Goal: Task Accomplishment & Management: Use online tool/utility

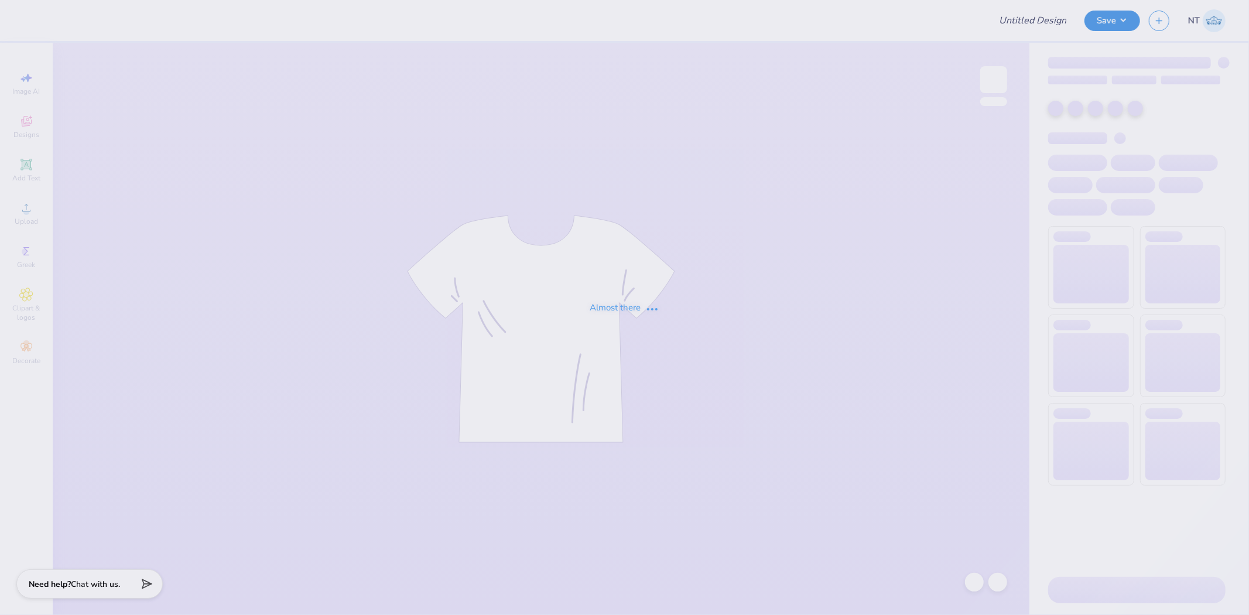
type input "inductions"
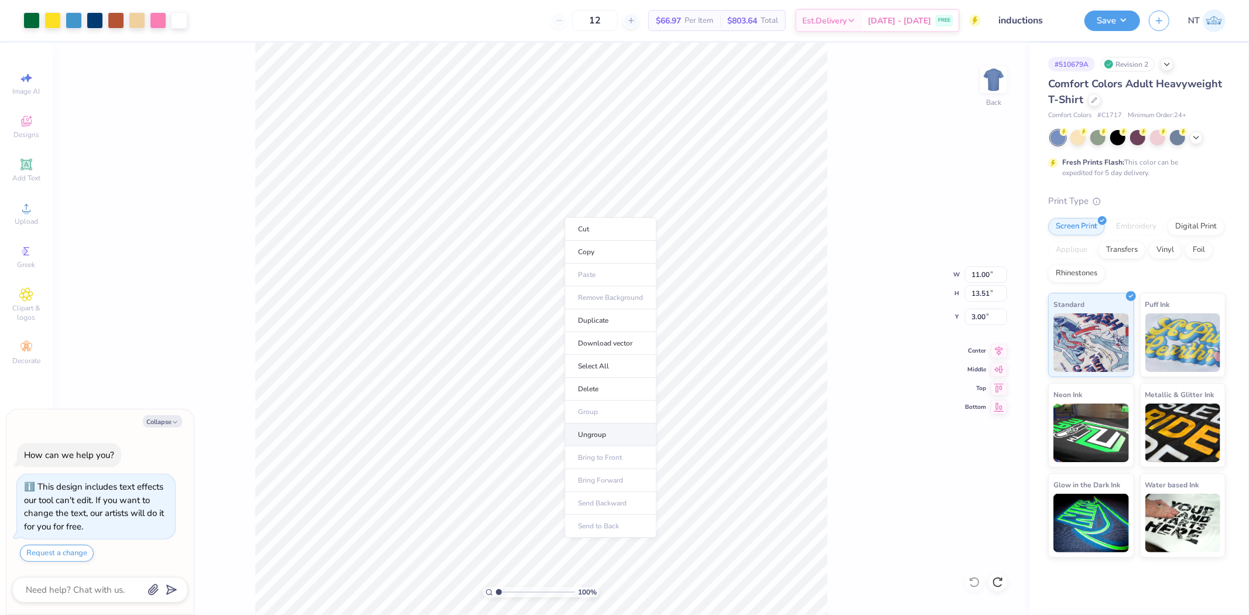
click at [601, 434] on li "Ungroup" at bounding box center [611, 434] width 92 height 23
type textarea "x"
type input "1.02"
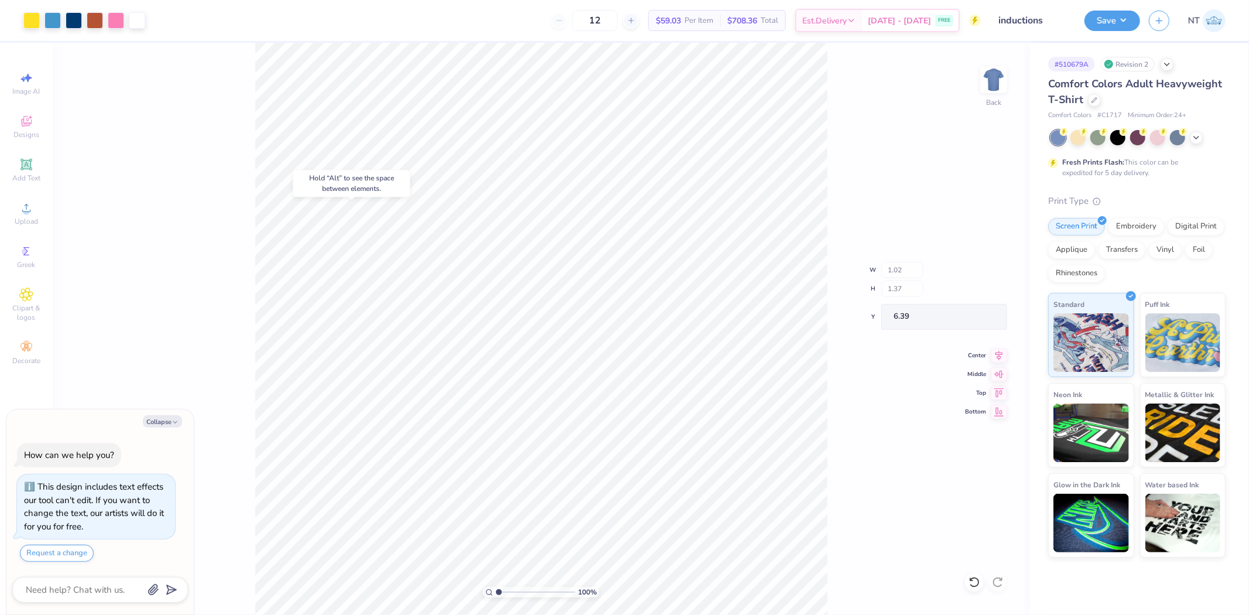
type textarea "x"
type input "5.05"
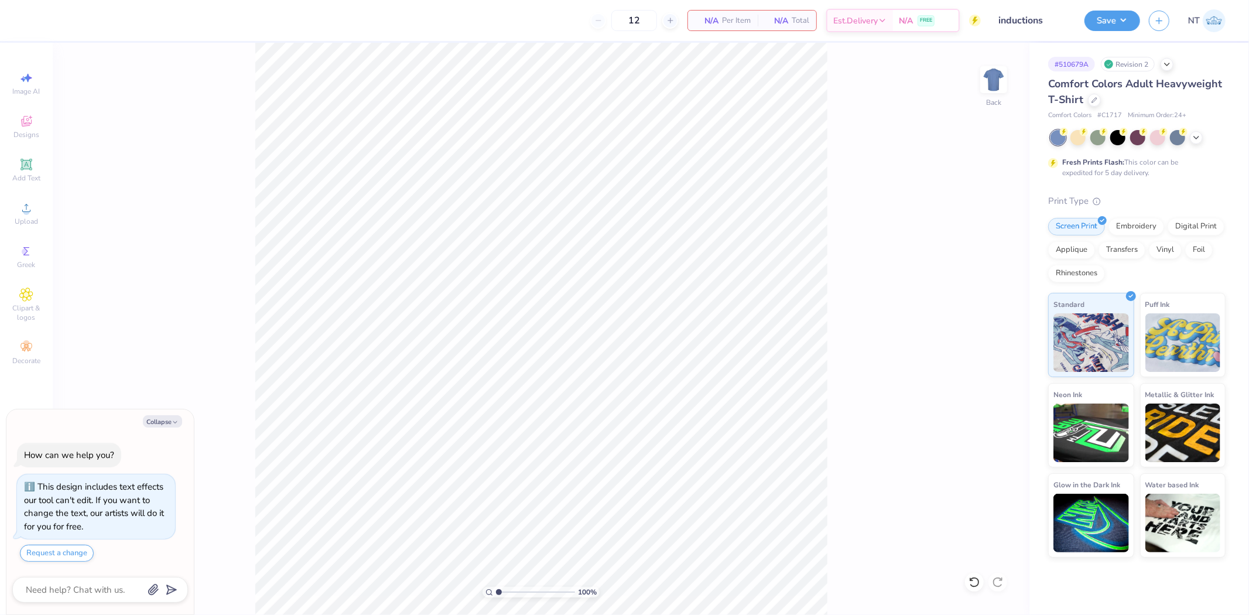
click at [522, 8] on div "12 N/A Per Item N/A Total Est. Delivery N/A FREE" at bounding box center [506, 20] width 949 height 41
click at [32, 217] on span "Upload" at bounding box center [26, 221] width 23 height 9
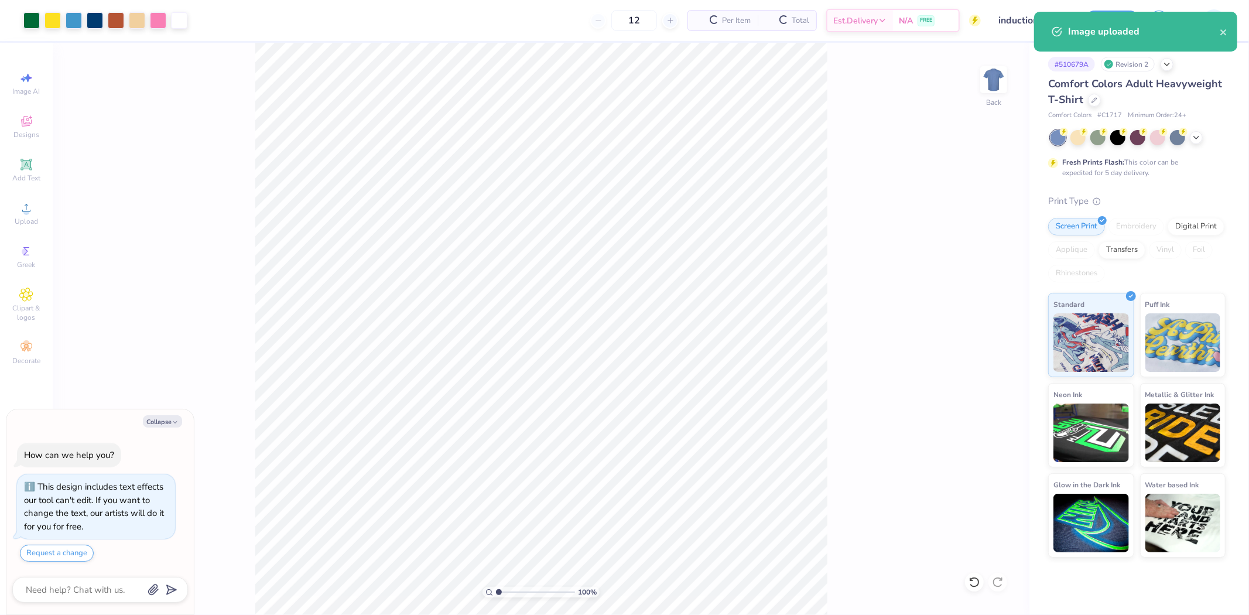
type textarea "x"
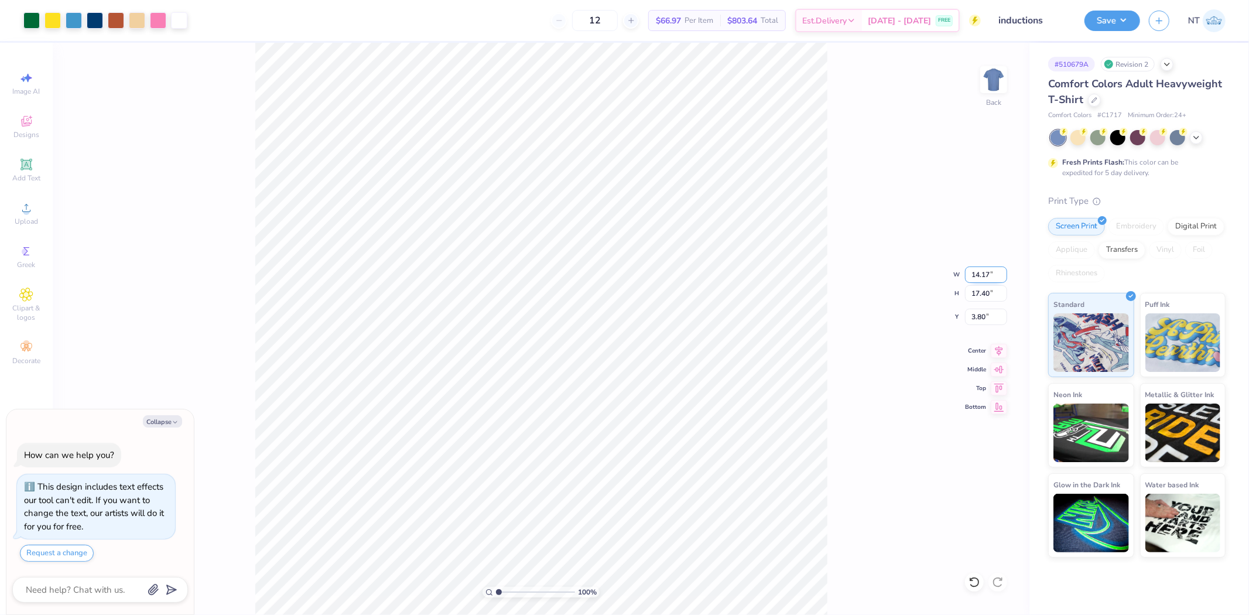
click at [976, 279] on input "14.17" at bounding box center [986, 274] width 42 height 16
type input "11"
type textarea "x"
type input "11.00"
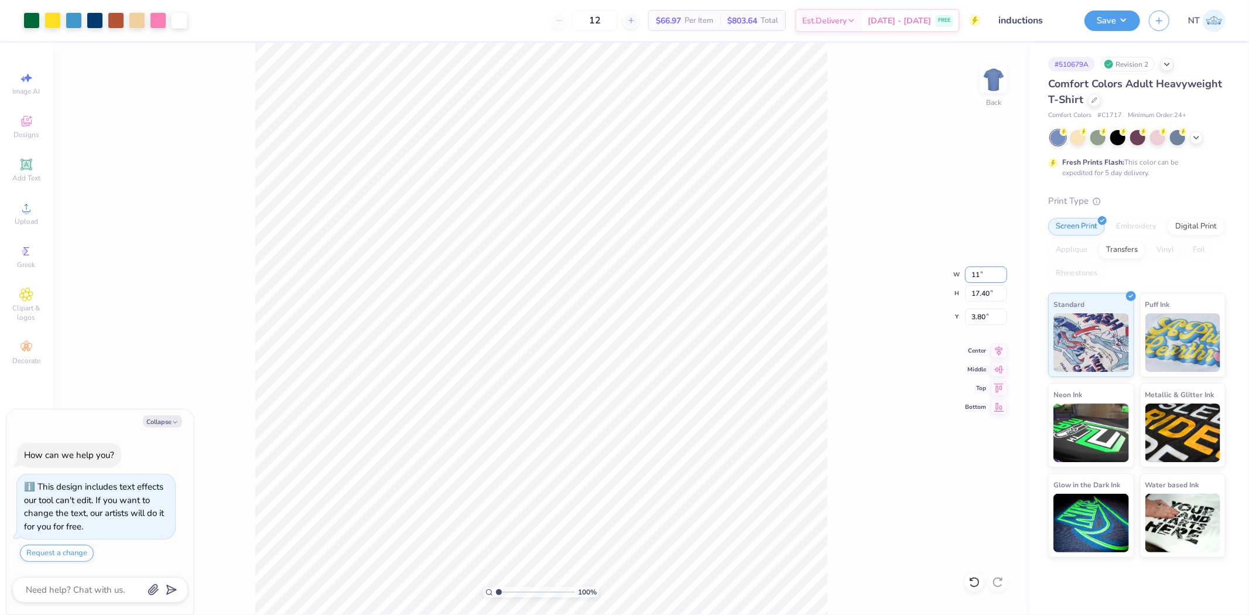
type input "13.51"
click at [978, 316] on input "5.75" at bounding box center [986, 317] width 42 height 16
type input "3"
type textarea "x"
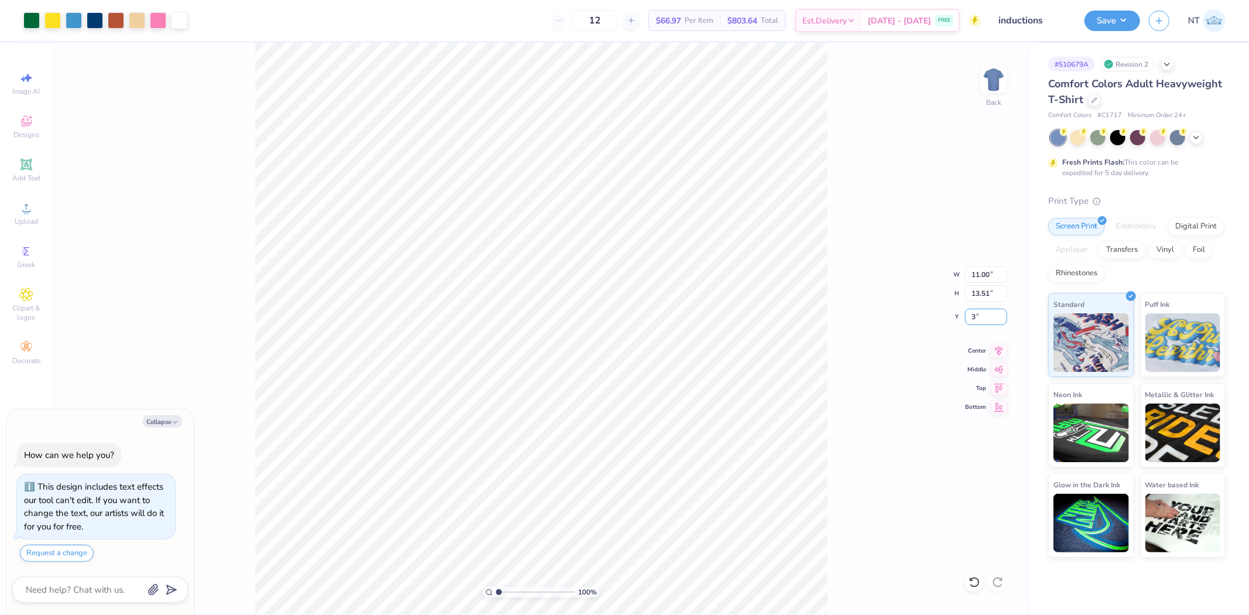
type input "3.00"
type textarea "x"
type input "1.44853929555282"
type textarea "x"
type input "1.44853929555282"
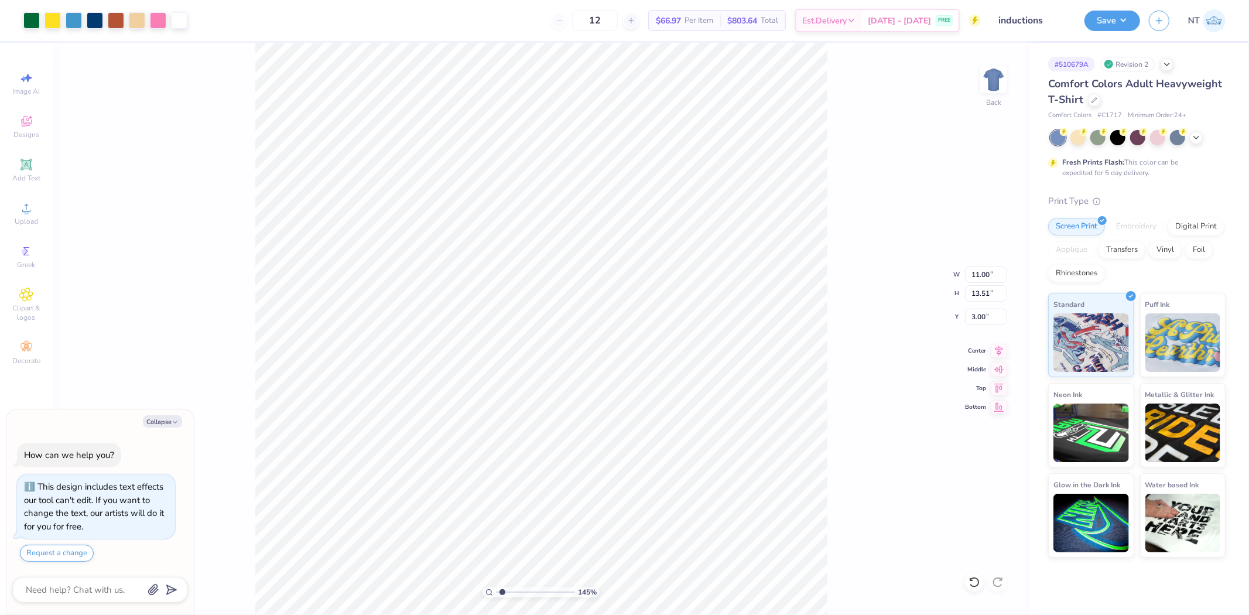
click at [875, 460] on div "145 % Back W 11.00 11.00 " H 13.51 13.51 " Y 3.00 3.00 " Center Middle Top Bott…" at bounding box center [541, 329] width 977 height 572
type textarea "x"
type input "1.44853929555282"
type textarea "x"
type input "1.44853929555282"
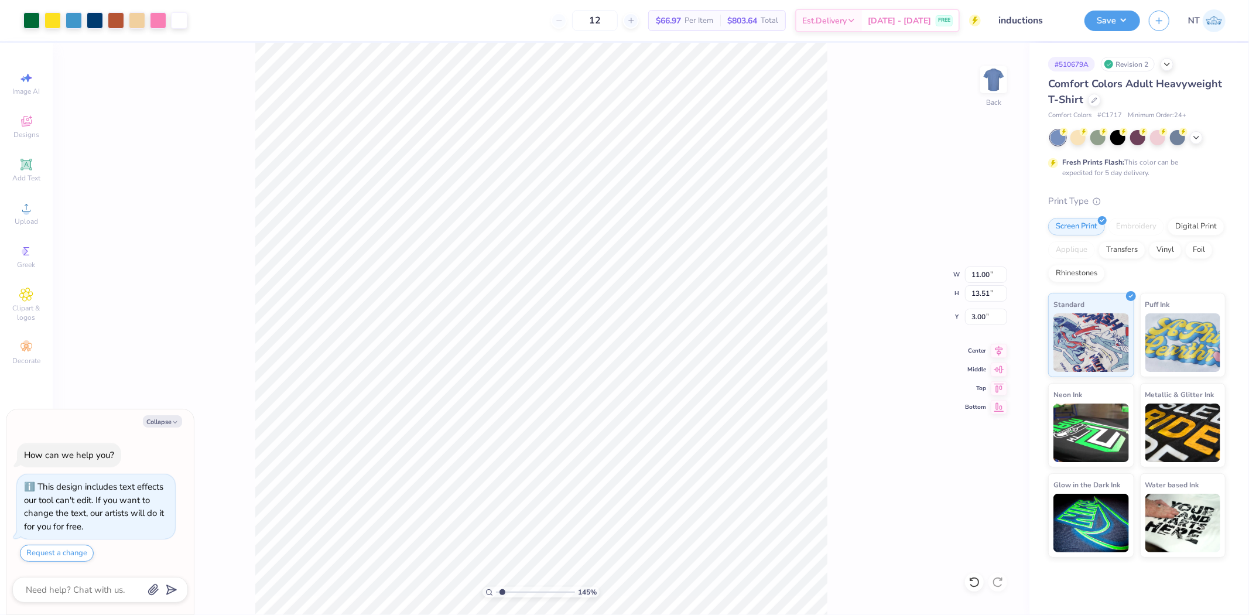
type textarea "x"
type input "1"
click at [151, 420] on button "Collapse" at bounding box center [162, 421] width 39 height 12
type textarea "x"
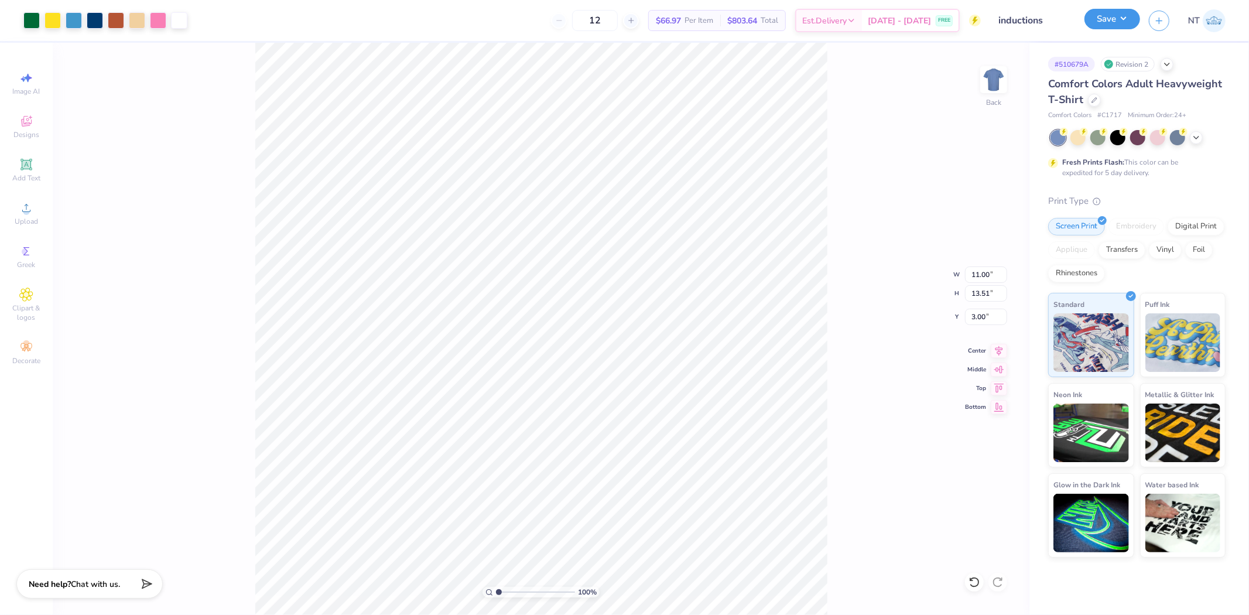
click at [1087, 21] on button "Save" at bounding box center [1113, 19] width 56 height 20
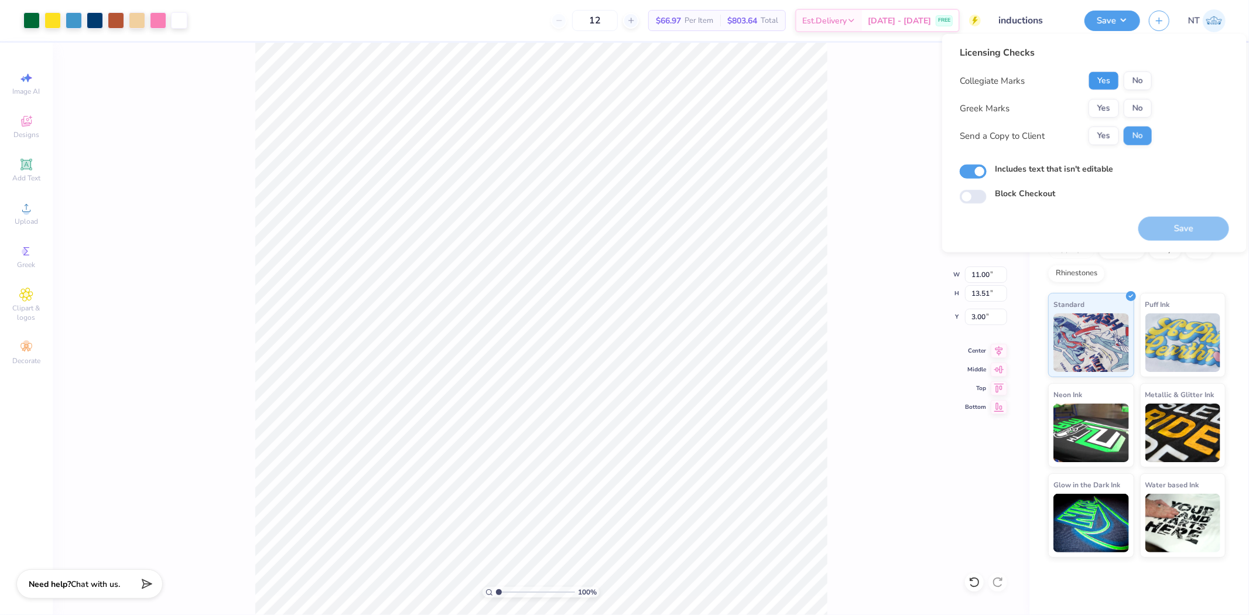
click at [1101, 77] on button "Yes" at bounding box center [1104, 80] width 30 height 19
click at [1138, 108] on button "No" at bounding box center [1138, 108] width 28 height 19
click at [1151, 225] on button "Save" at bounding box center [1183, 229] width 91 height 24
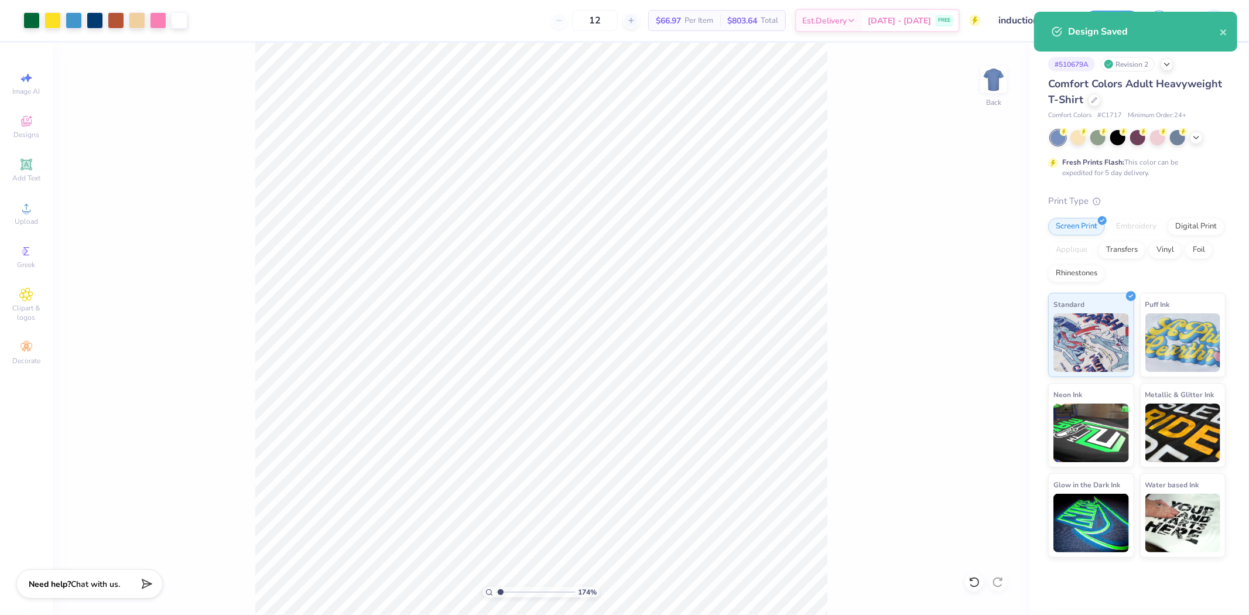
type input "1"
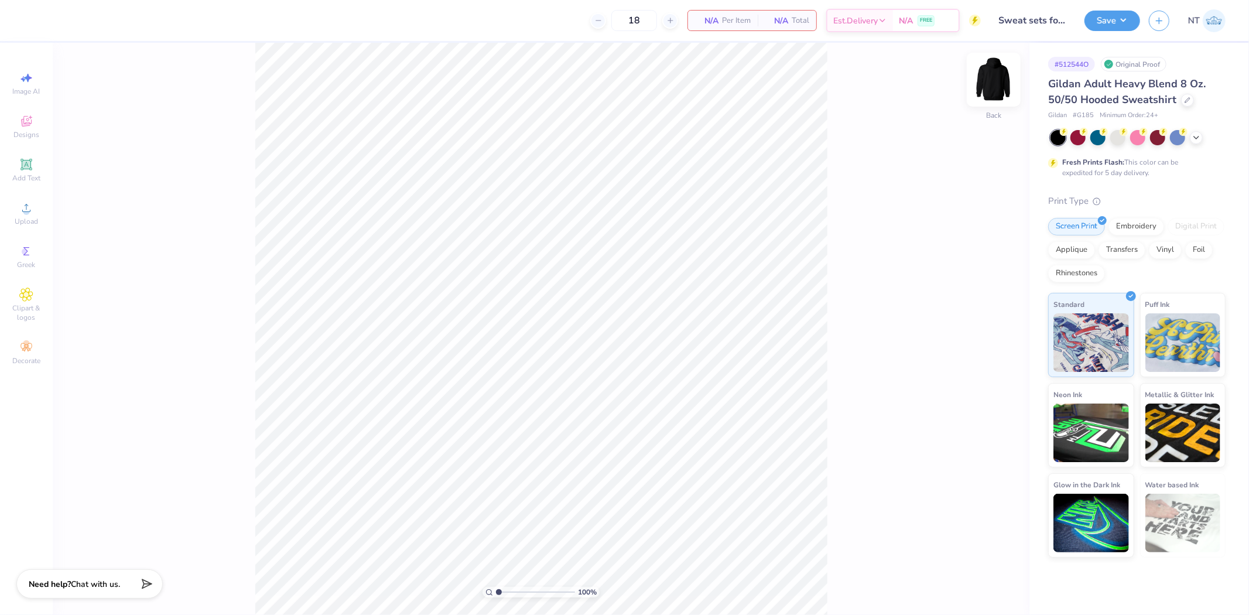
click at [996, 85] on img at bounding box center [993, 79] width 47 height 47
click at [22, 127] on icon at bounding box center [26, 121] width 14 height 14
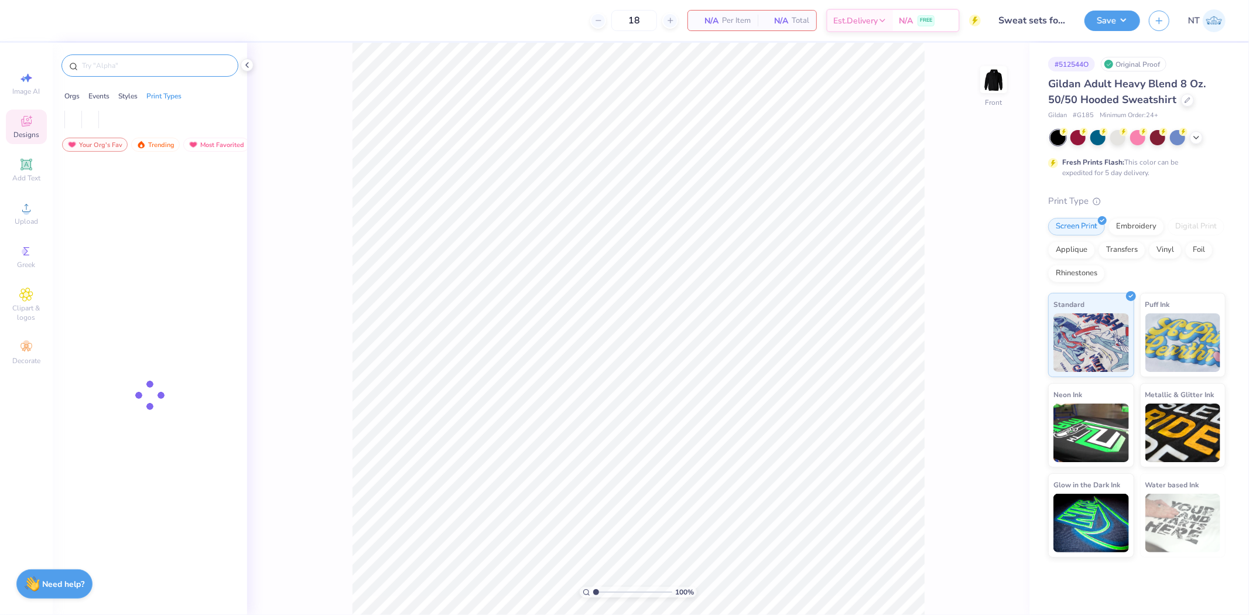
click at [104, 67] on input "text" at bounding box center [156, 66] width 150 height 12
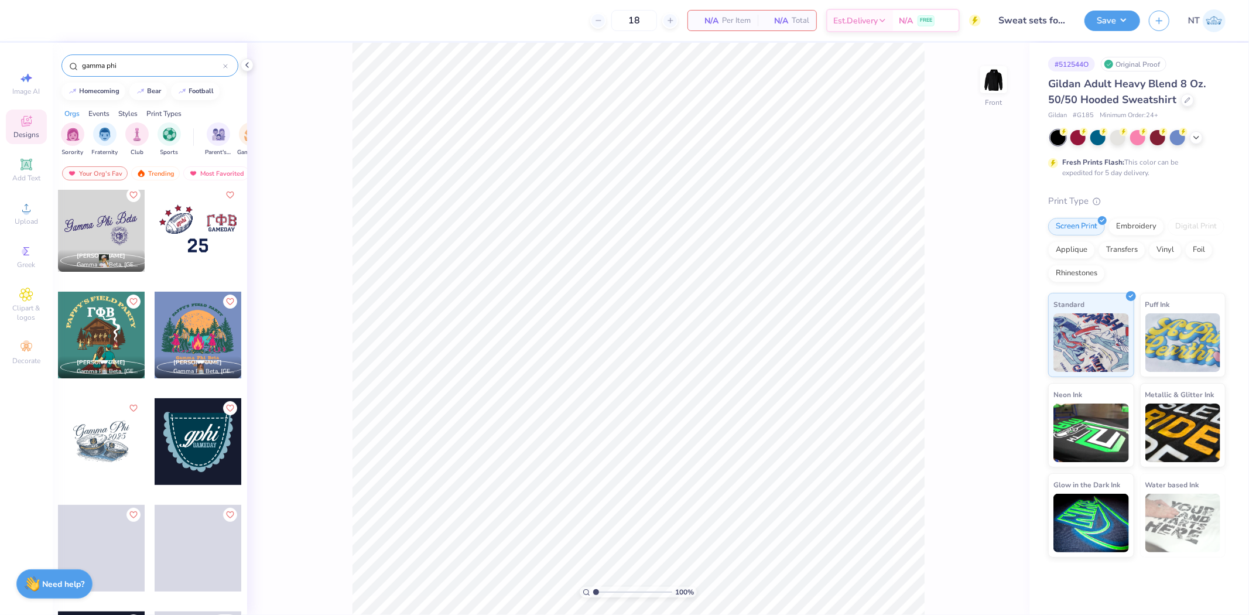
scroll to position [434, 0]
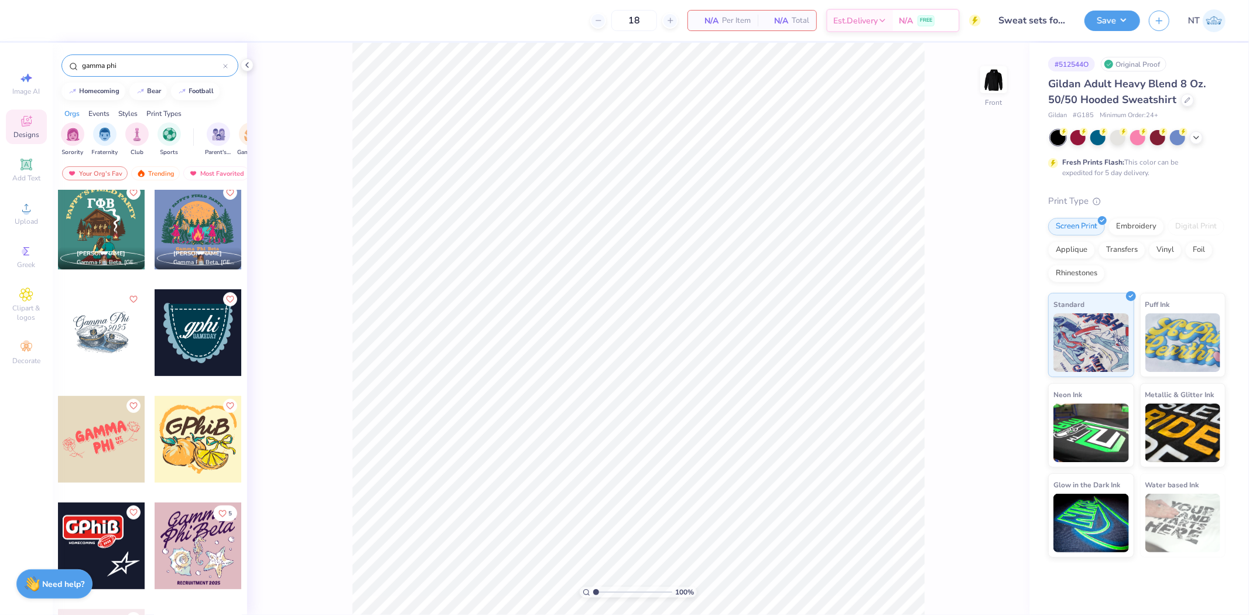
type input "gamma phi"
click at [87, 221] on div at bounding box center [101, 226] width 87 height 87
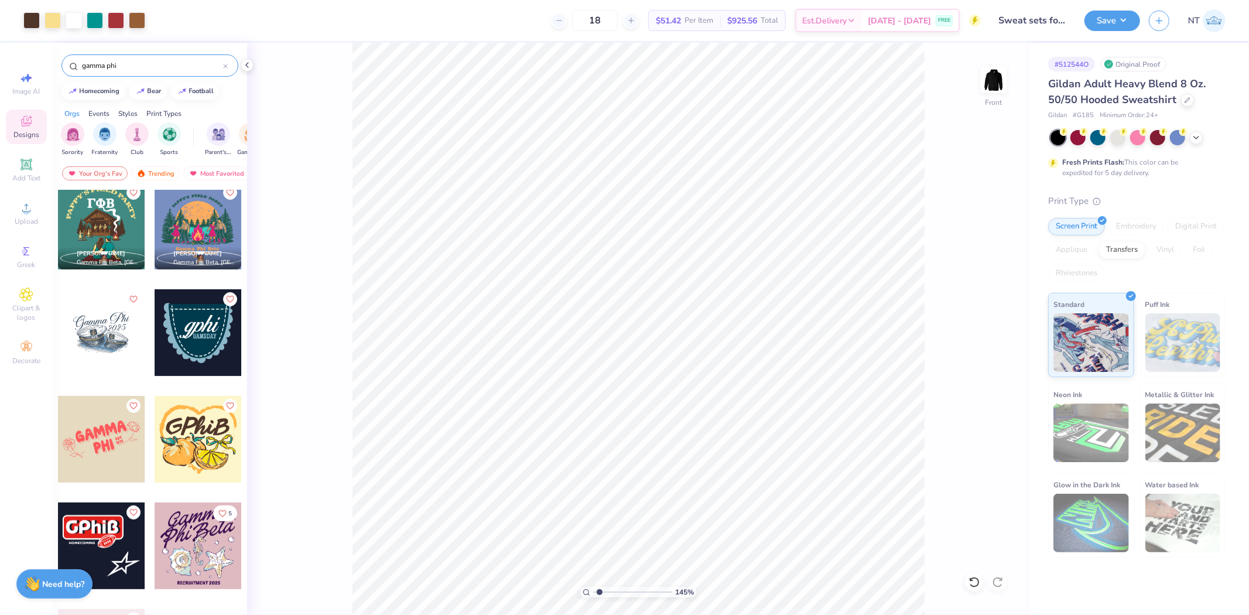
scroll to position [325, 0]
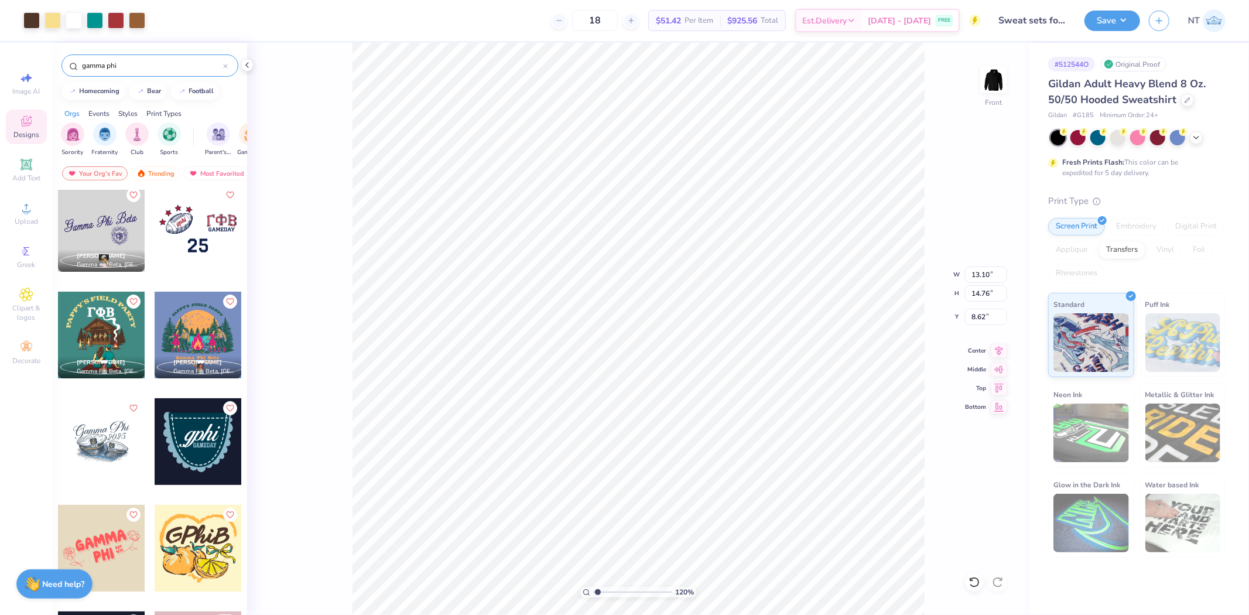
type input "1.20355278054301"
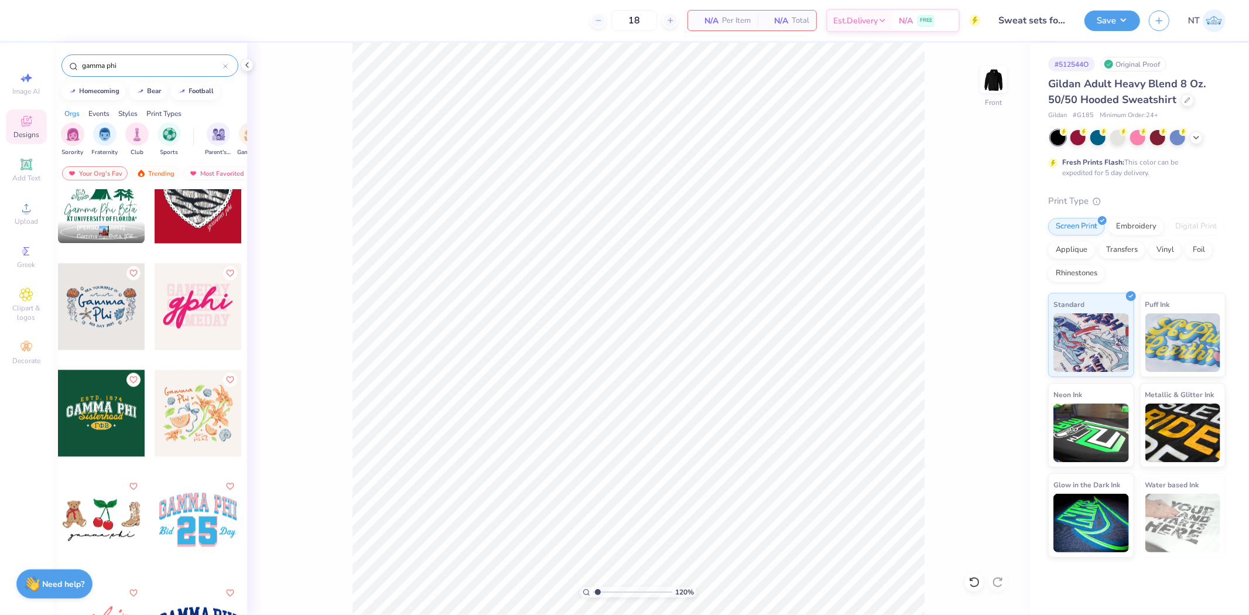
scroll to position [2169, 0]
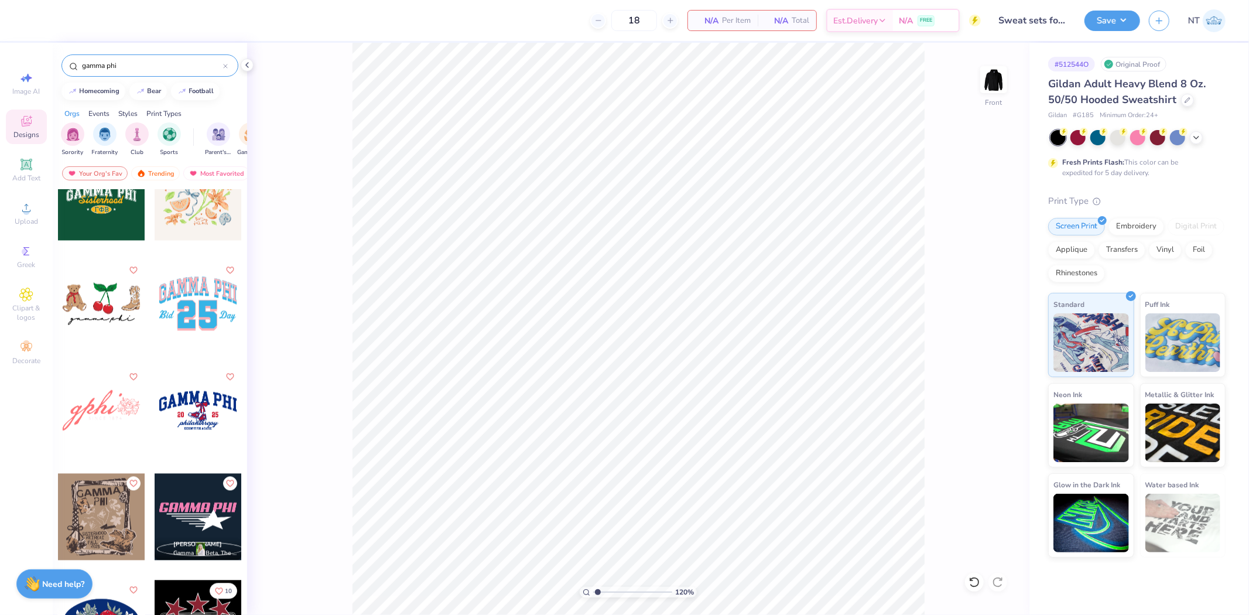
click at [142, 45] on div "gamma phi" at bounding box center [150, 63] width 194 height 40
click at [146, 68] on input "gamma phi" at bounding box center [152, 66] width 142 height 12
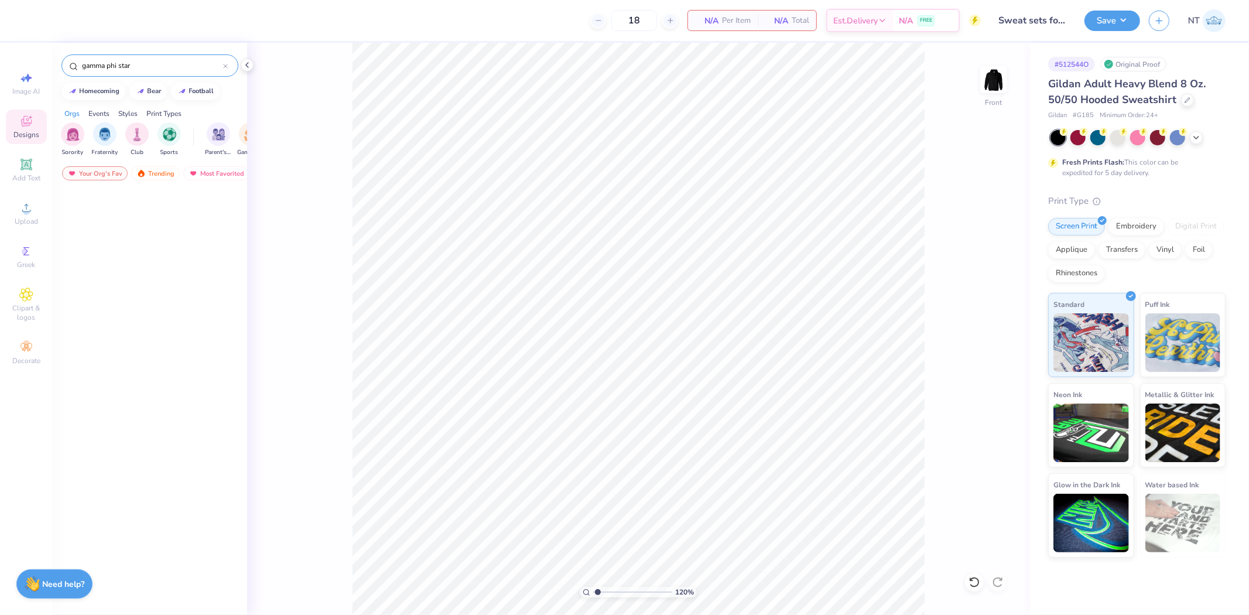
scroll to position [0, 0]
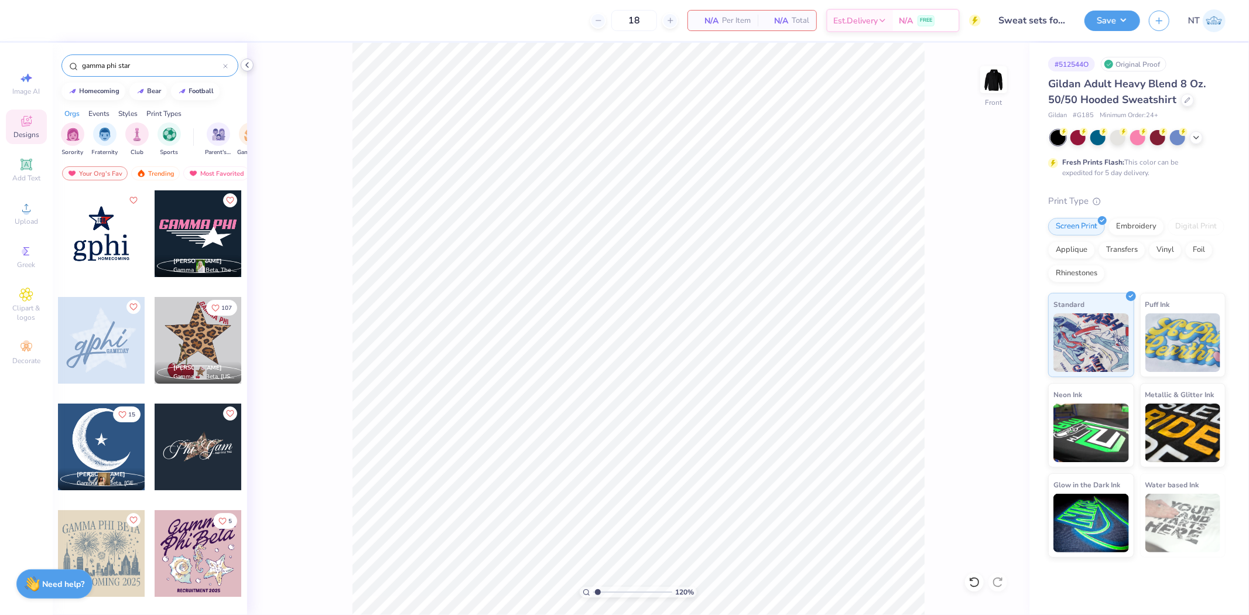
type input "gamma phi star"
click at [245, 66] on icon at bounding box center [246, 64] width 9 height 9
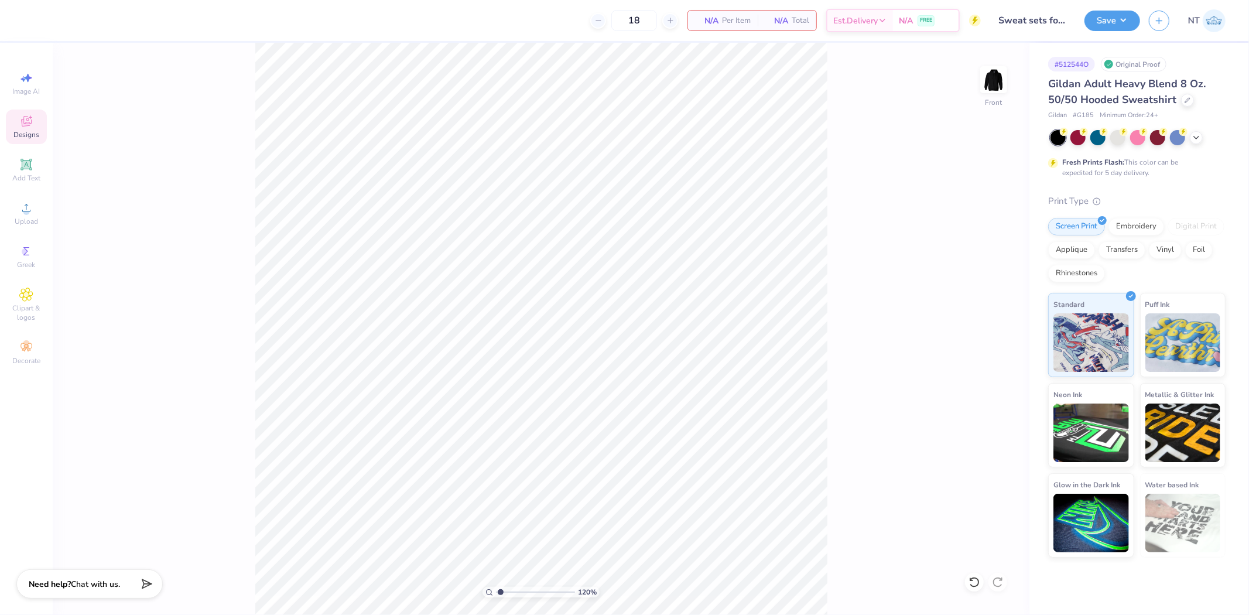
type input "1"
click at [31, 209] on icon at bounding box center [26, 208] width 14 height 14
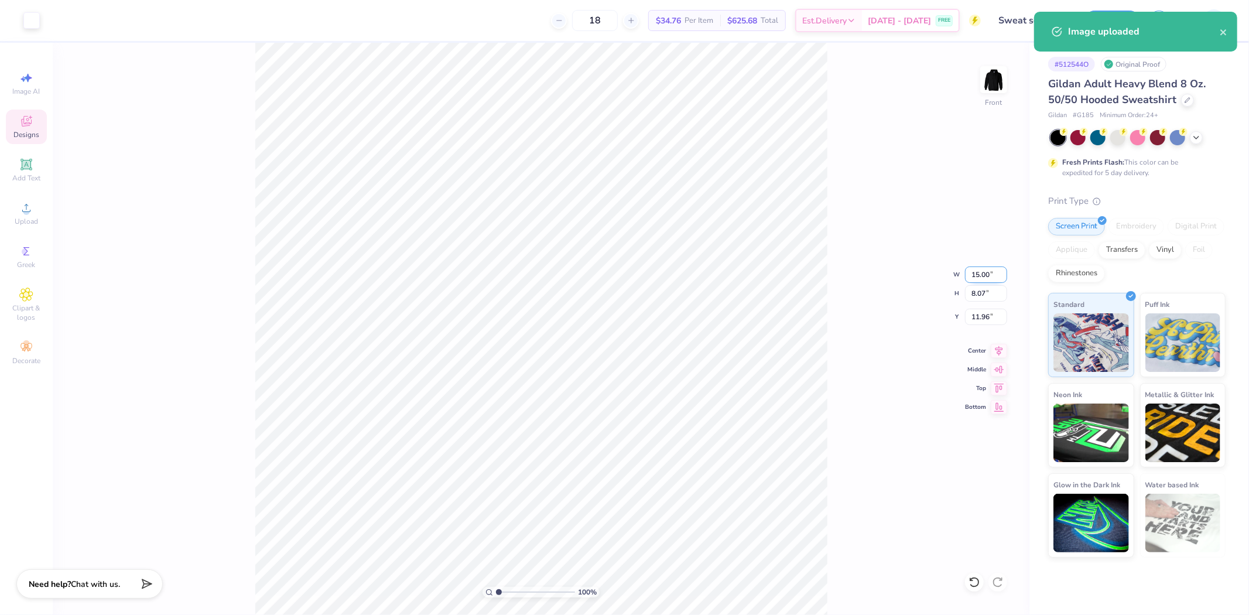
click at [974, 274] on input "15.00" at bounding box center [986, 274] width 42 height 16
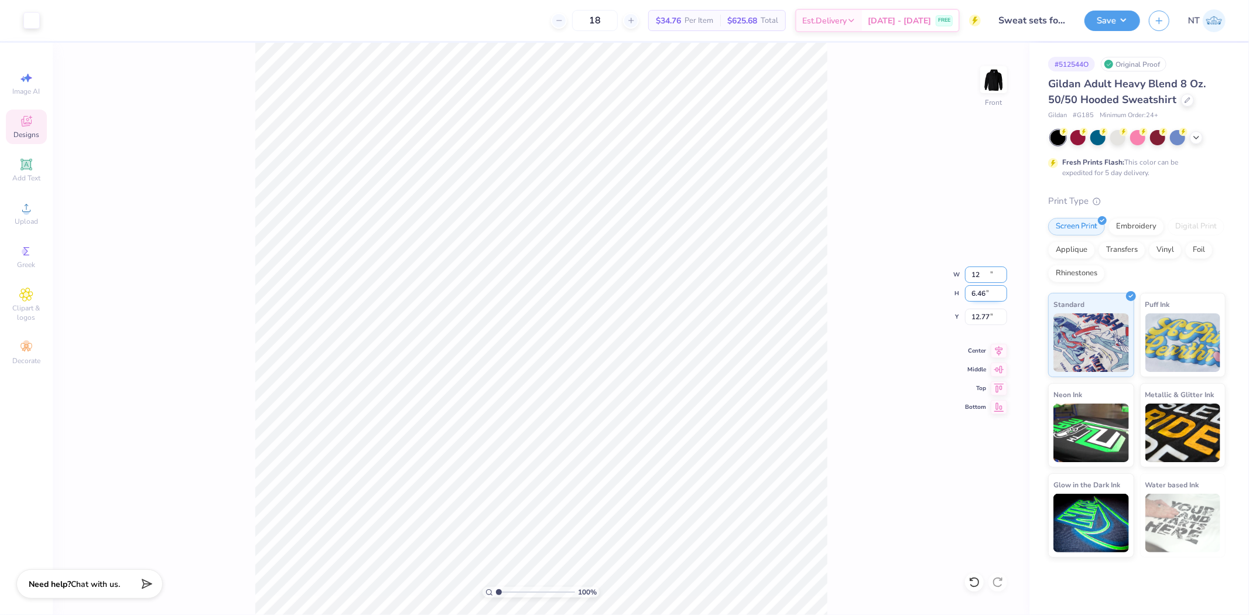
type input "12.00"
type input "6.46"
click at [970, 316] on input "12.77" at bounding box center [986, 317] width 42 height 16
type input "6.00"
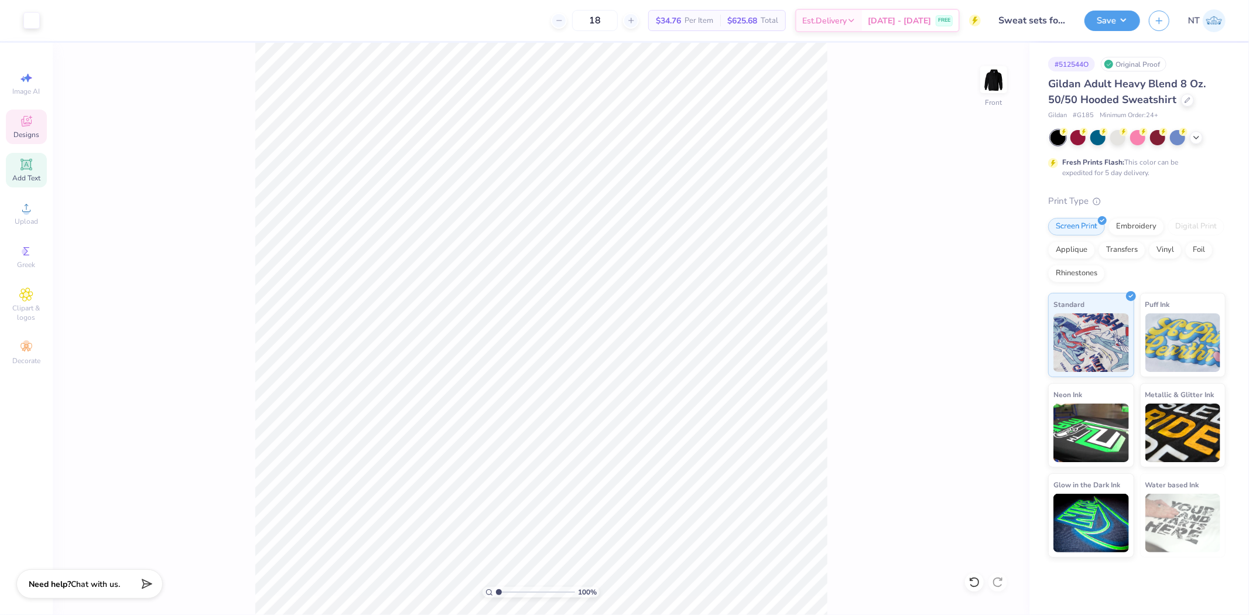
click at [28, 174] on span "Add Text" at bounding box center [26, 177] width 28 height 9
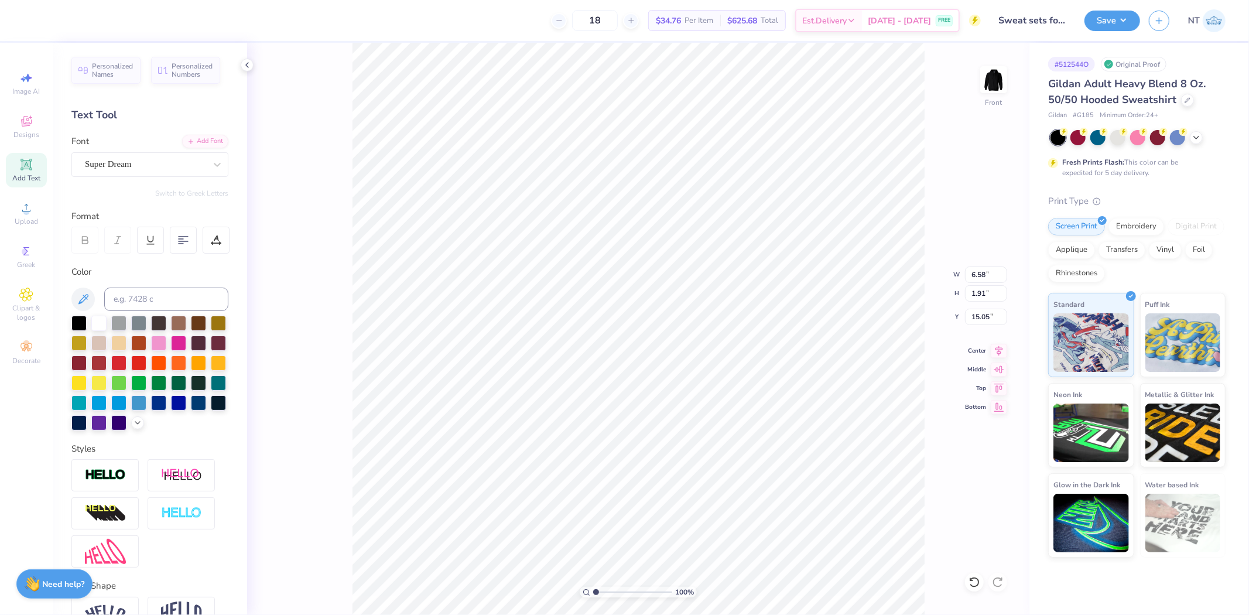
scroll to position [10, 1]
type textarea "2025"
click at [192, 182] on div "Personalized Names Personalized Numbers Text Tool Add Font Font Super Dream Swi…" at bounding box center [150, 329] width 194 height 572
click at [193, 169] on div "Super Dream" at bounding box center [145, 164] width 123 height 18
type input "asi"
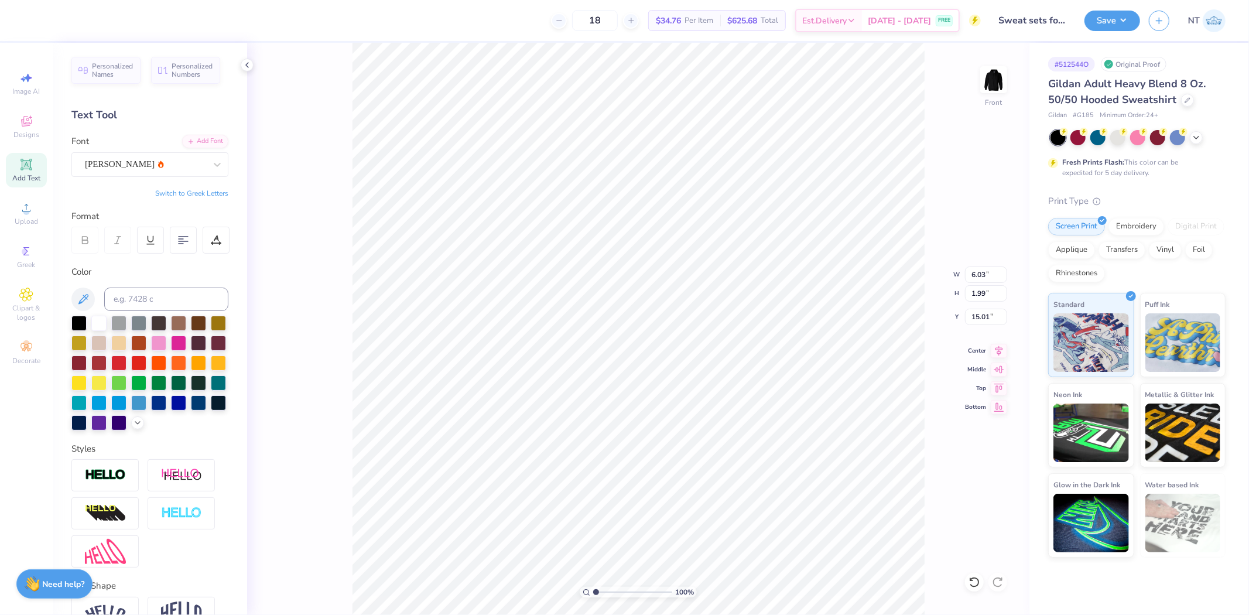
type input "6.03"
type input "1.99"
type input "15.01"
type input "1.74339349688841"
type input "1.12"
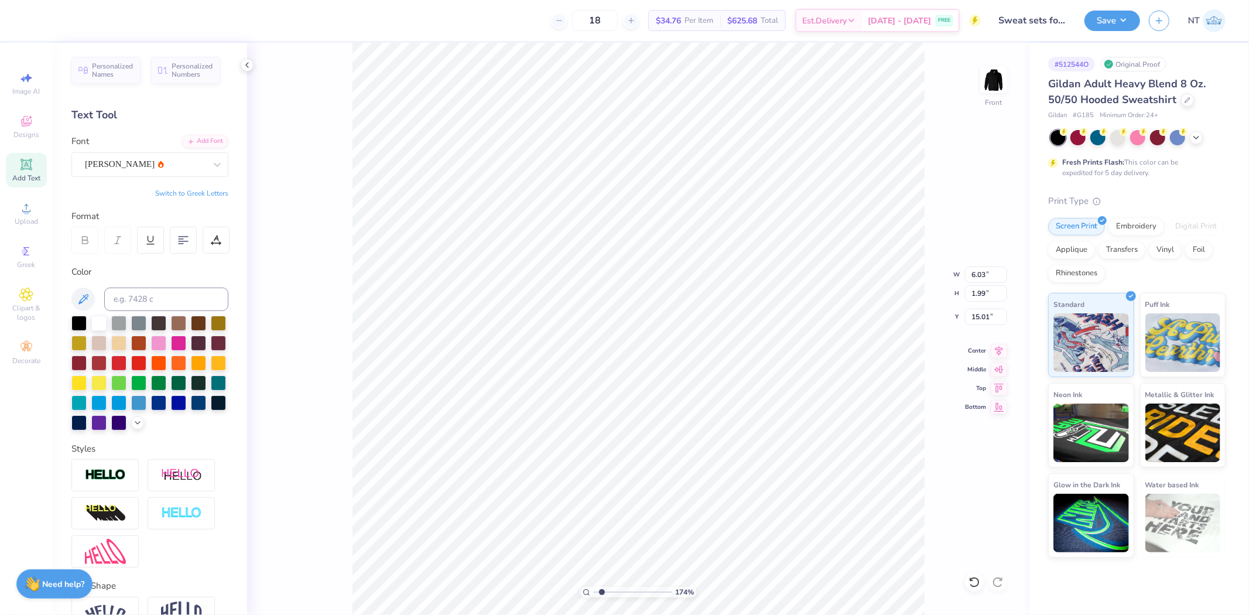
type input "0.37"
type input "16.62"
type input "3.03942088499281"
type input "6.94"
type input "6.37751377853017"
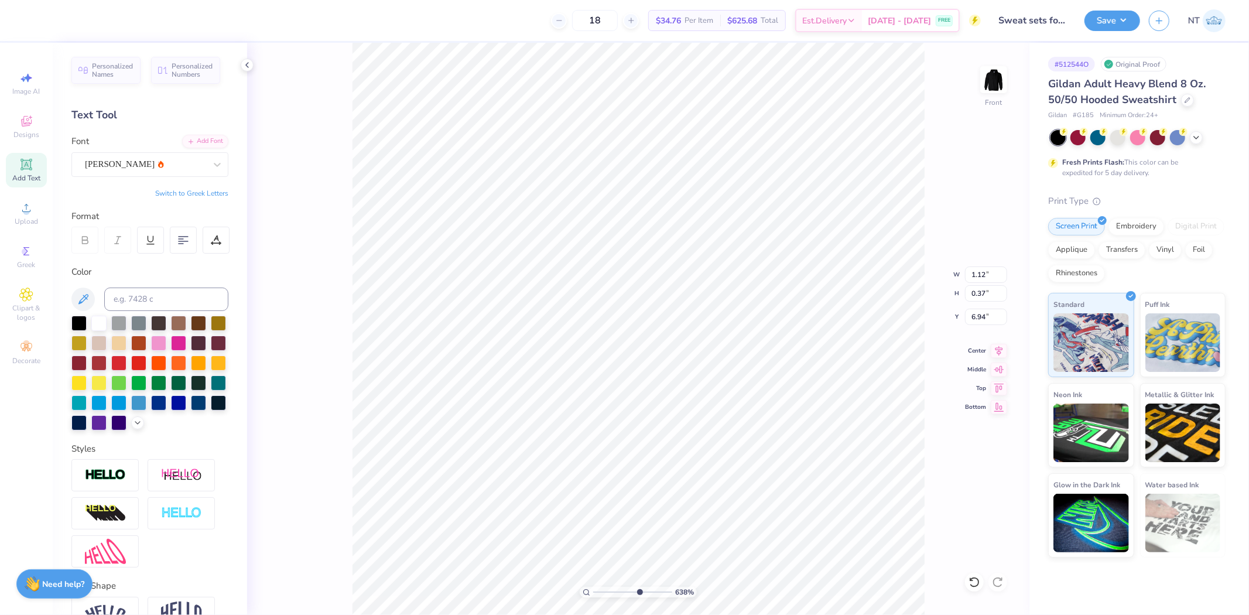
type input "1.13"
type input "0.53"
type input "6.86"
type input "6.37751377853017"
type input "1.35"
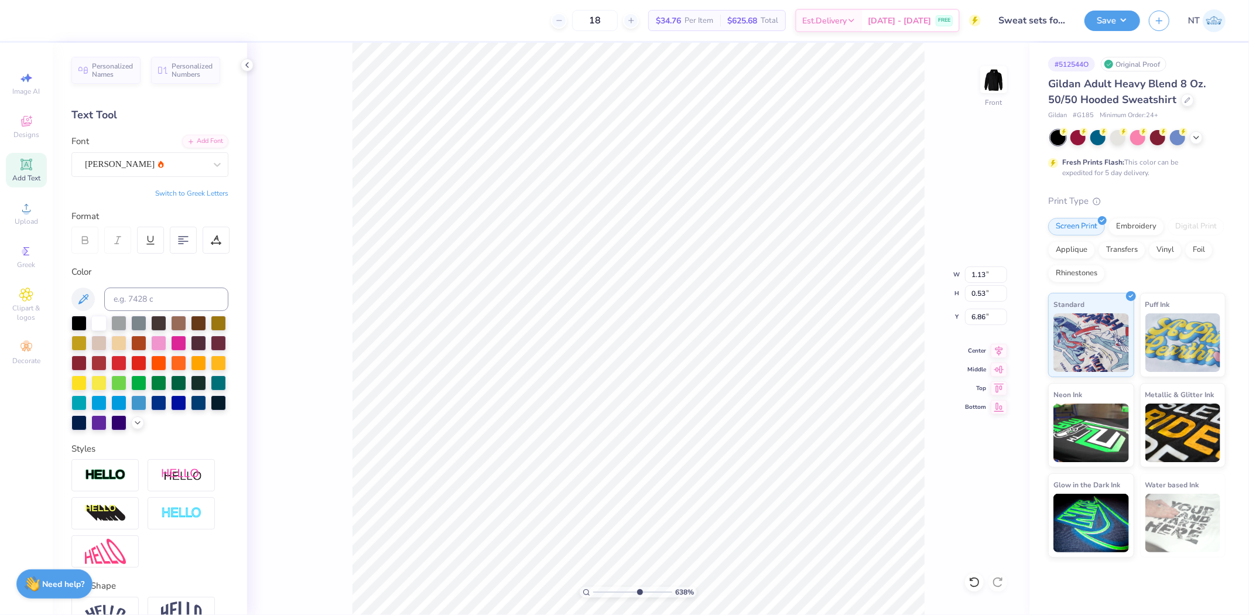
type input "0.63"
type input "6.76"
type input "6.37751377853017"
type input "6.77"
type input "6.37751377853017"
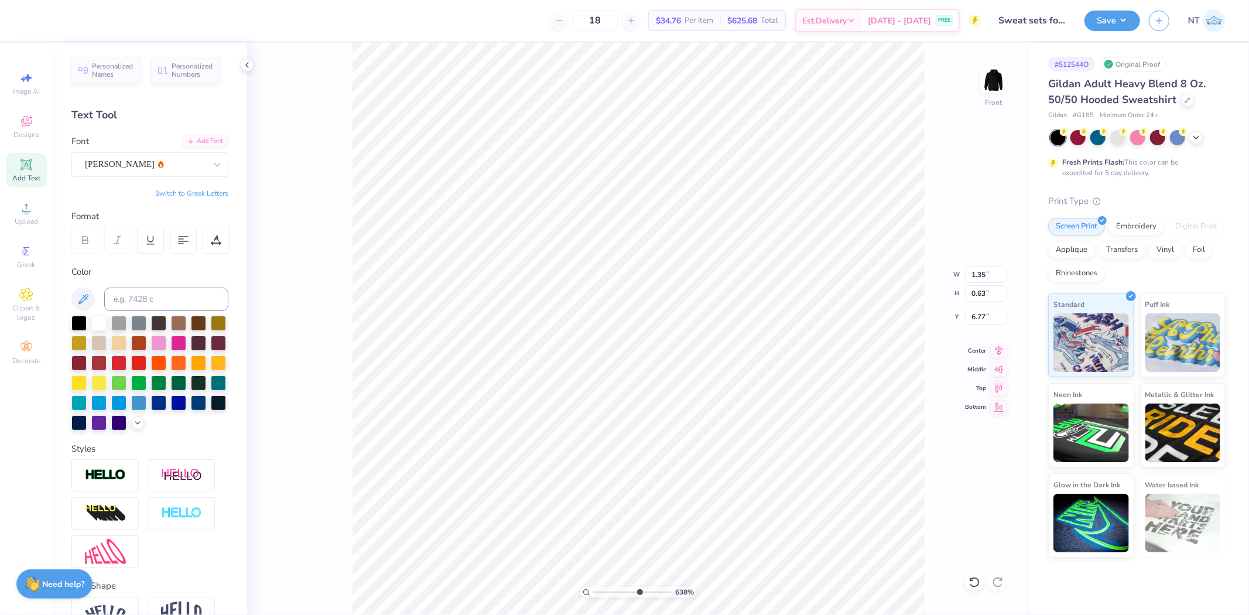
type input "0.58"
type input "6.80"
type input "6.37751377853017"
type input "12.00"
type input "6.46"
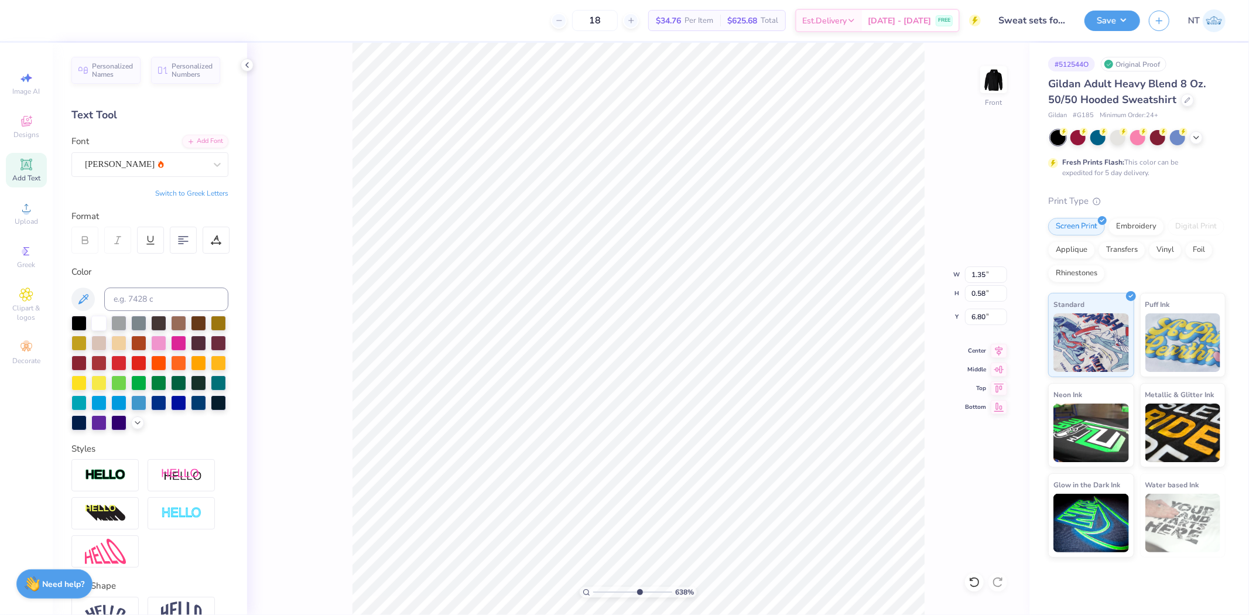
type input "6.00"
type input "6.37751377853017"
type input "1.35"
type input "0.58"
type input "6.80"
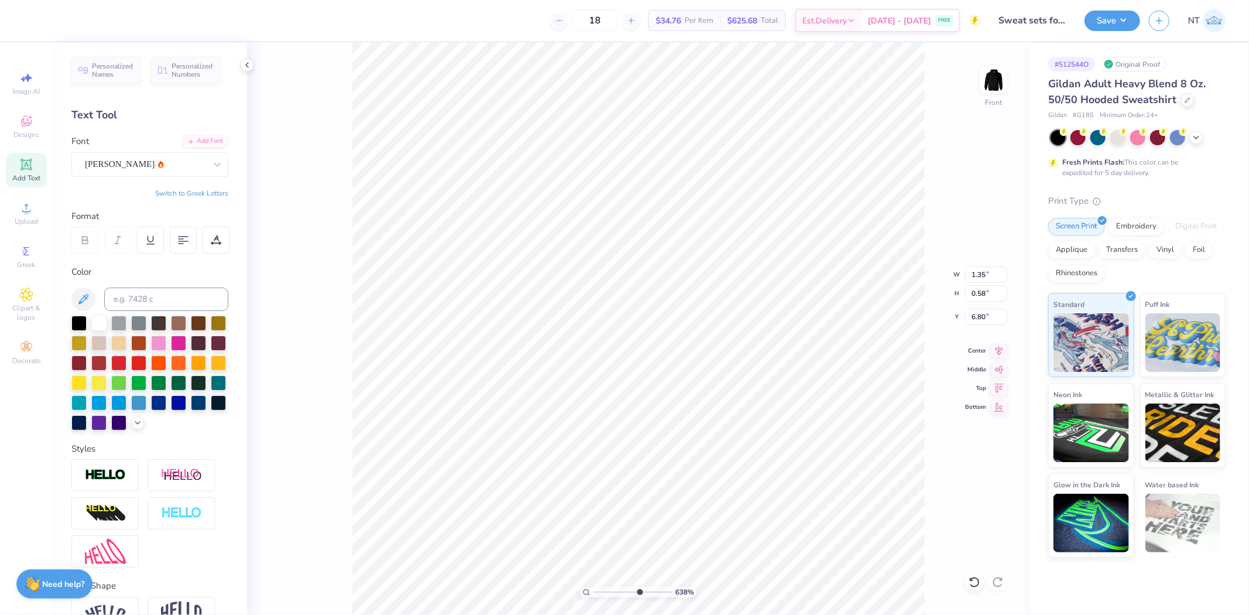
type input "6.37751377853017"
type input "12.00"
type input "6.46"
type input "6.00"
type input "1"
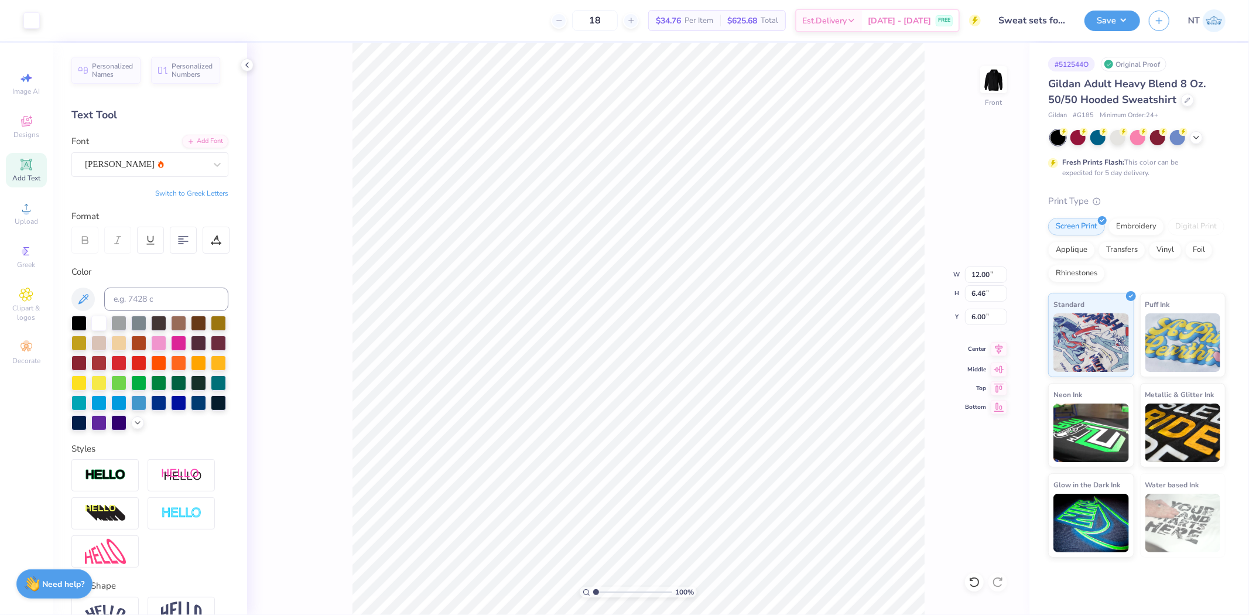
click at [1000, 355] on icon at bounding box center [999, 349] width 16 height 14
click at [1117, 27] on button "Save" at bounding box center [1113, 19] width 56 height 20
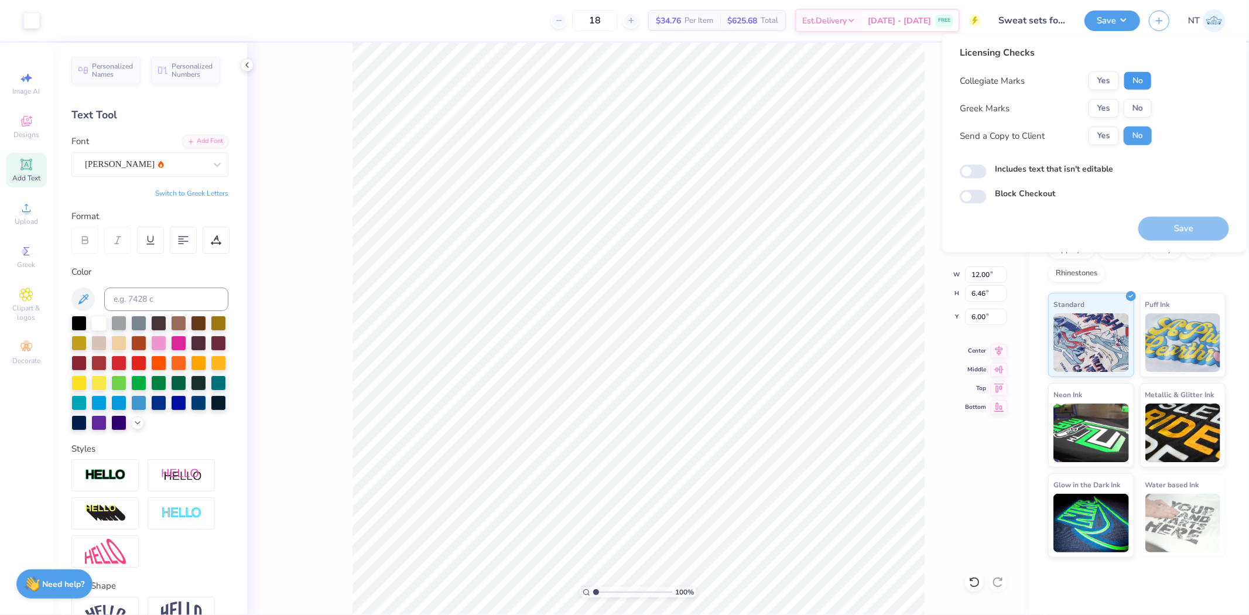
click at [1146, 73] on button "No" at bounding box center [1138, 80] width 28 height 19
click at [1144, 110] on button "No" at bounding box center [1138, 108] width 28 height 19
click at [1046, 153] on div "Licensing Checks Collegiate Marks Yes No Greek Marks Yes No Send a Copy to Clie…" at bounding box center [1056, 100] width 192 height 108
click at [1053, 160] on div "Licensing Checks Collegiate Marks Yes No Greek Marks Yes No Send a Copy to Clie…" at bounding box center [1094, 125] width 269 height 158
click at [1054, 170] on label "Includes text that isn't editable" at bounding box center [1054, 169] width 118 height 12
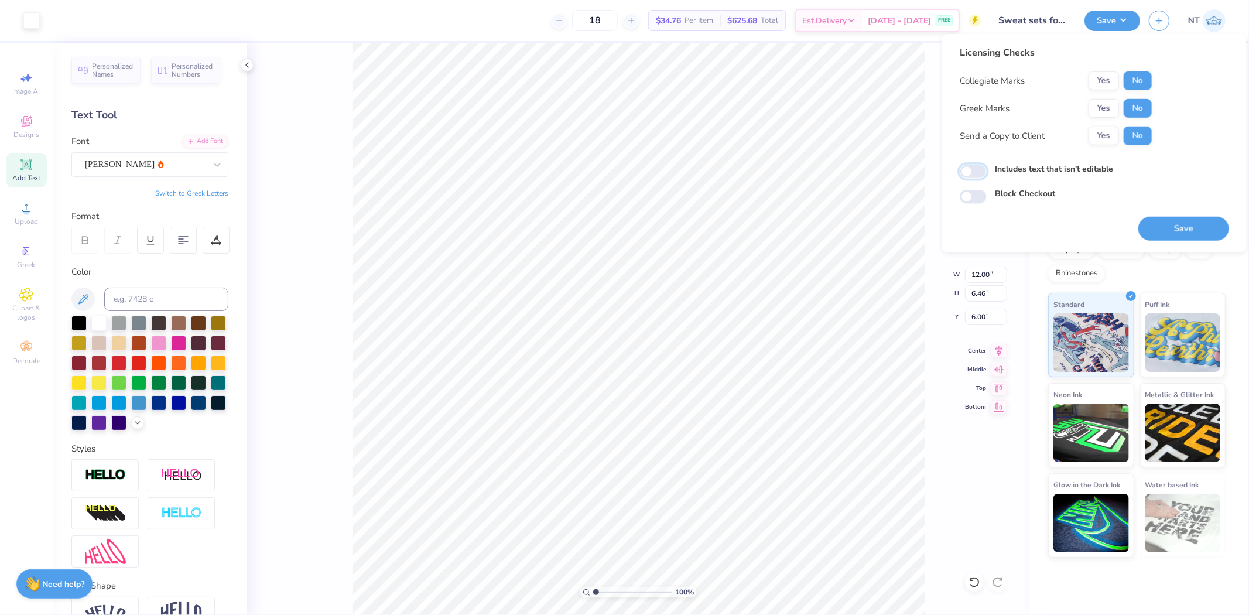
click at [987, 170] on input "Includes text that isn't editable" at bounding box center [973, 172] width 27 height 14
checkbox input "true"
click at [1170, 223] on button "Save" at bounding box center [1183, 229] width 91 height 24
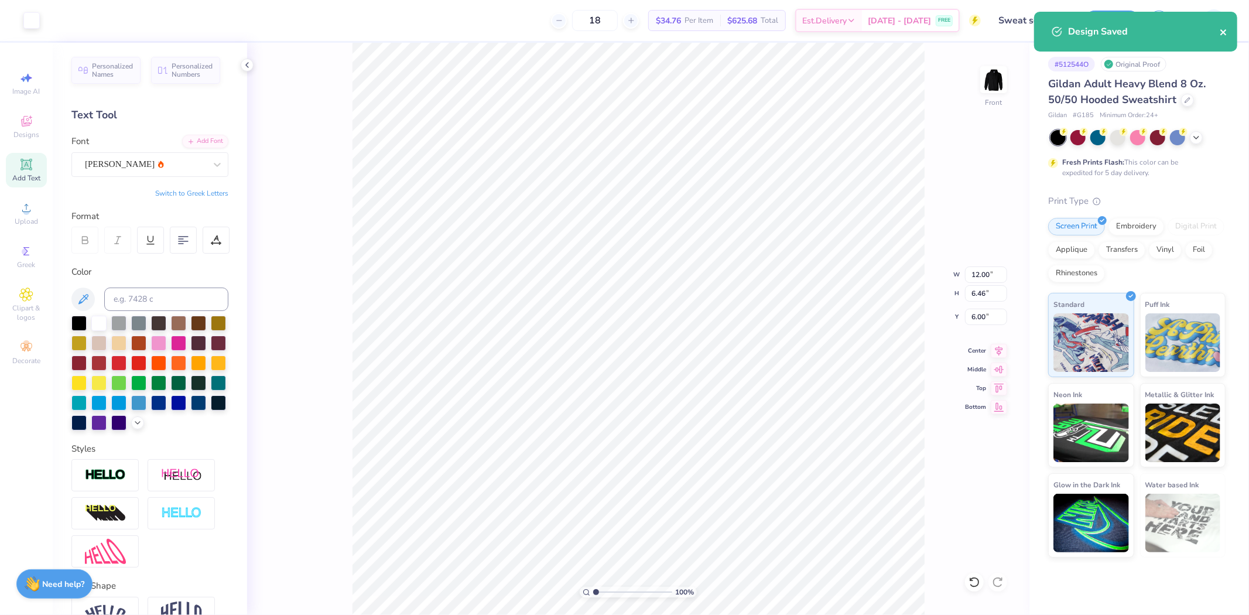
click at [1222, 33] on icon "close" at bounding box center [1223, 32] width 6 height 6
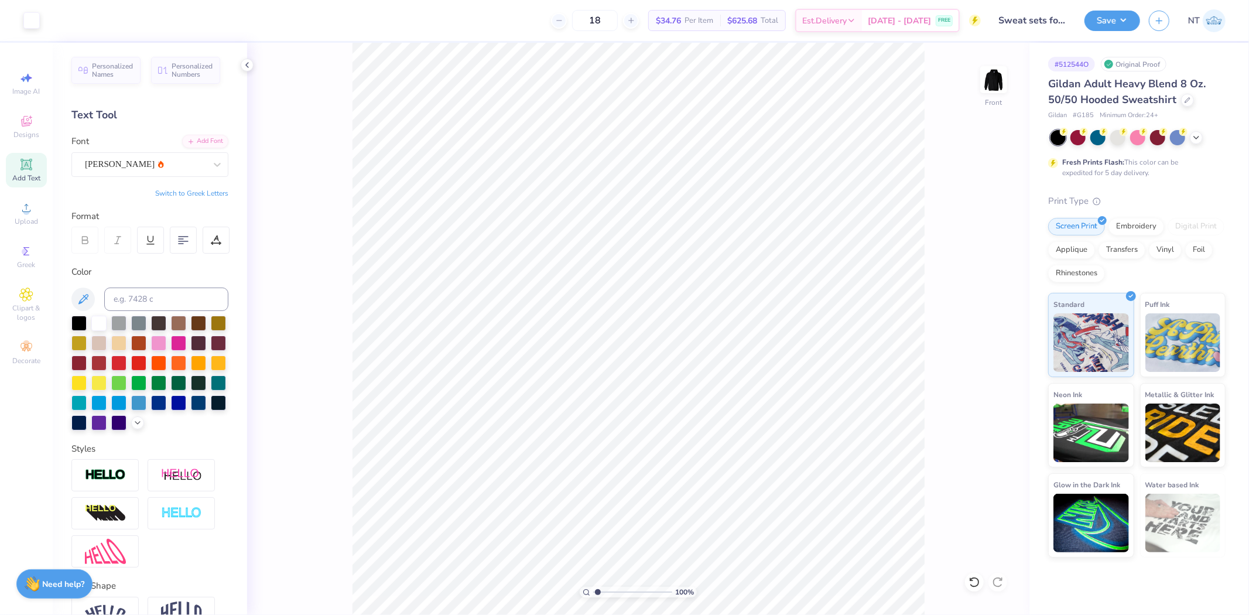
type input "1"
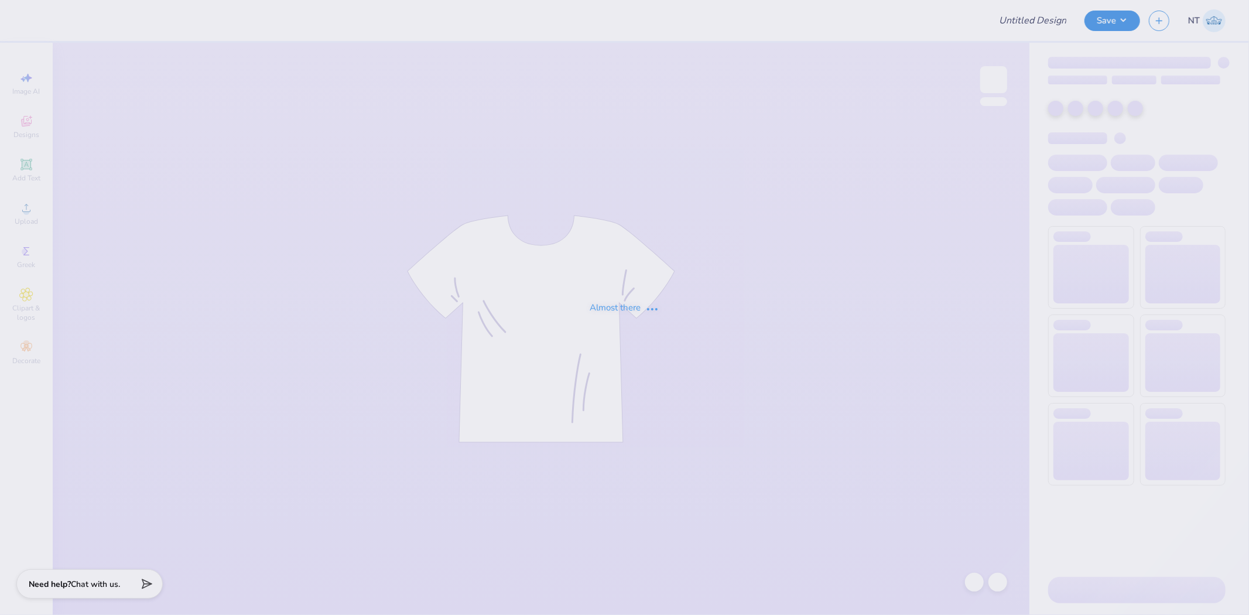
type input "White w Blue Text"
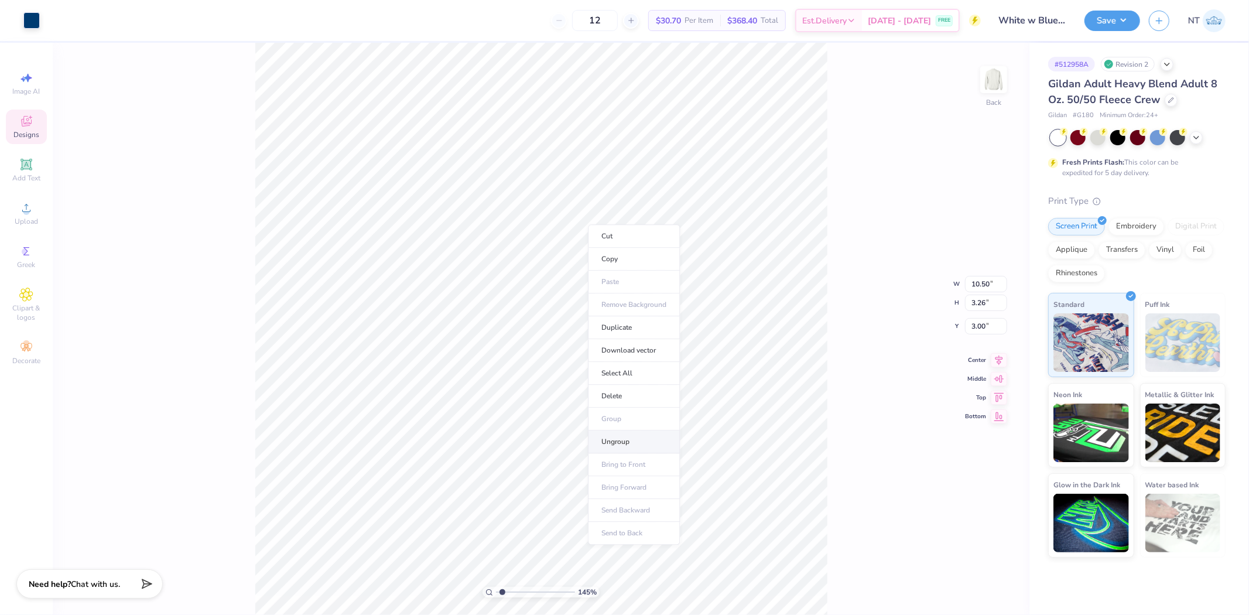
click at [615, 446] on li "Ungroup" at bounding box center [634, 441] width 92 height 23
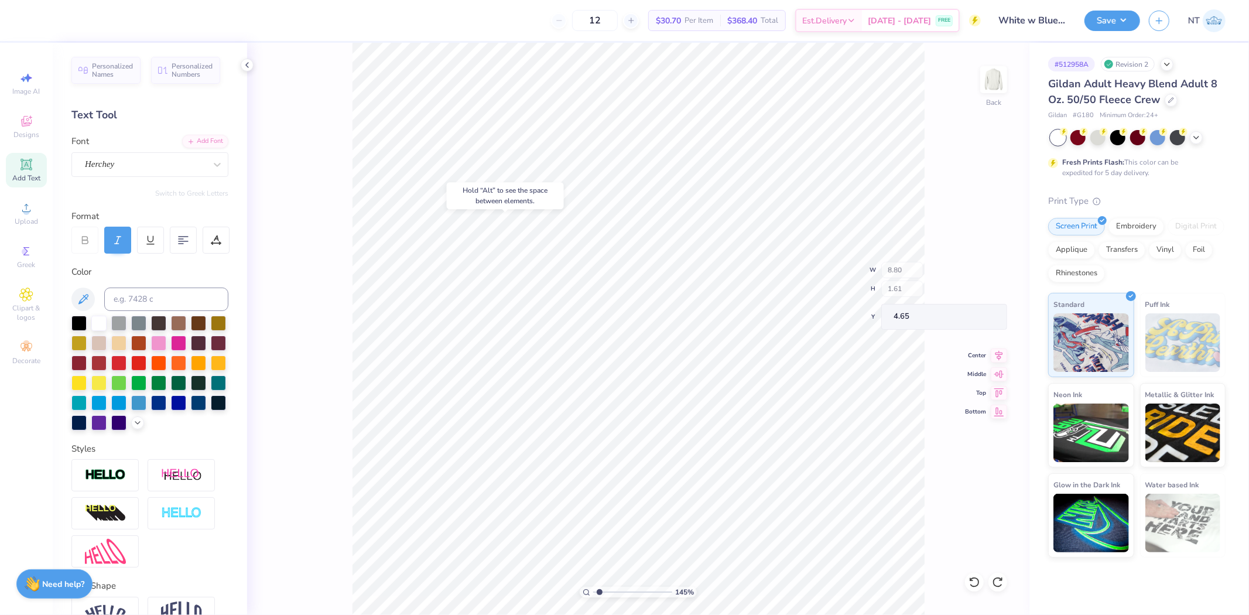
type input "1.44853929555282"
type input "5.68"
type input "7.67567444110136"
type input "0.24"
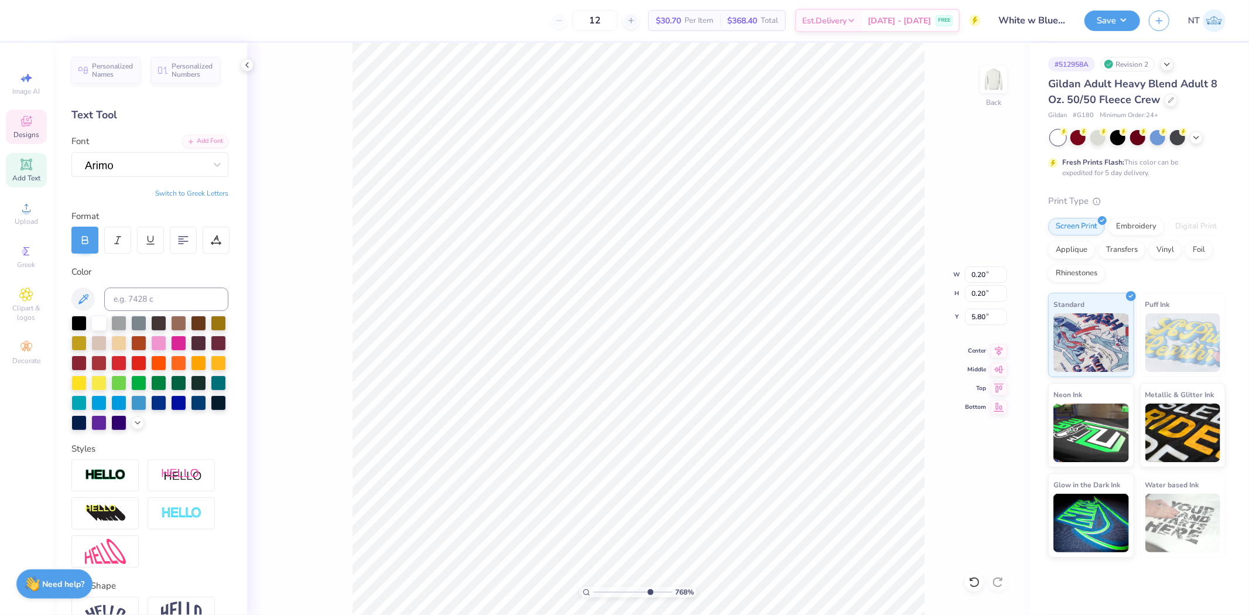
type input "5.76"
type input "1.44853929555282"
type input "5.76"
click at [598, 402] on li "Group" at bounding box center [598, 405] width 92 height 23
type input "2.09826609076066"
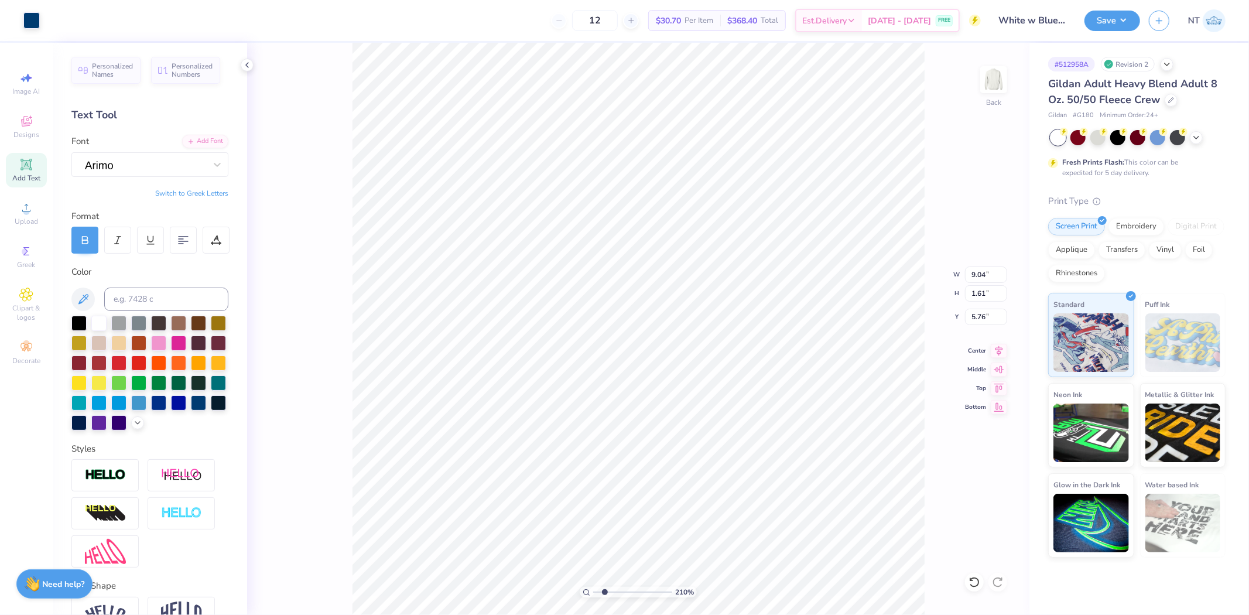
type input "10.50"
type input "1.37"
type input "3.00"
click at [558, 236] on li "Duplicate" at bounding box center [556, 228] width 92 height 23
type input "2.09826609076066"
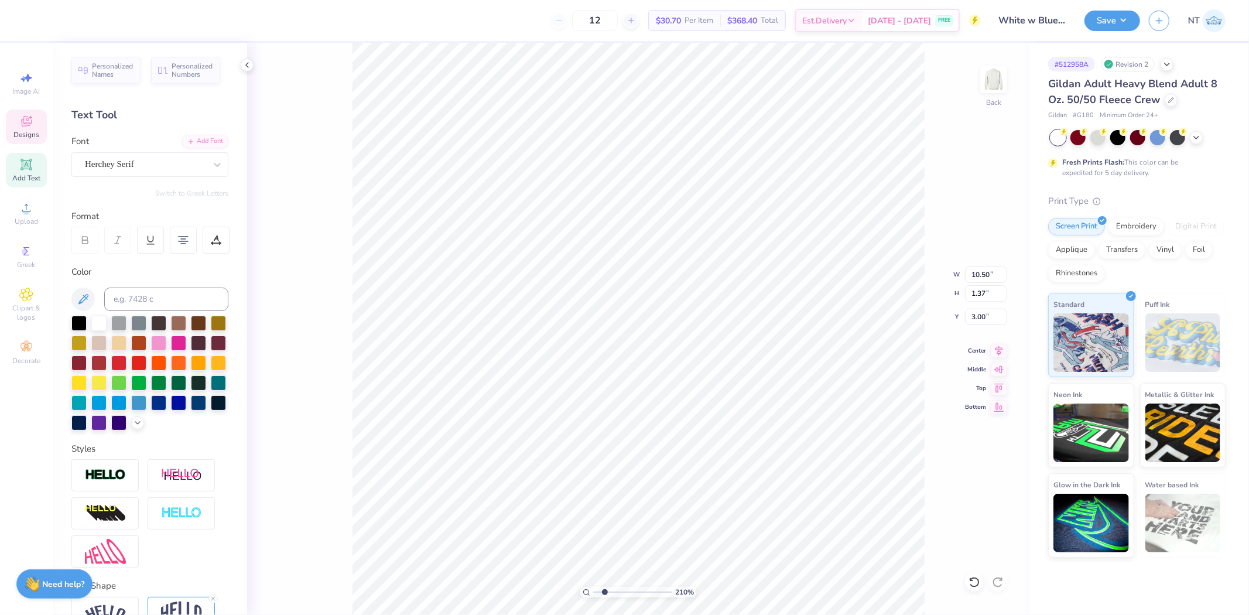
type input "4.00"
type input "2.09826609076066"
type input "8.65"
type input "2.09826609076066"
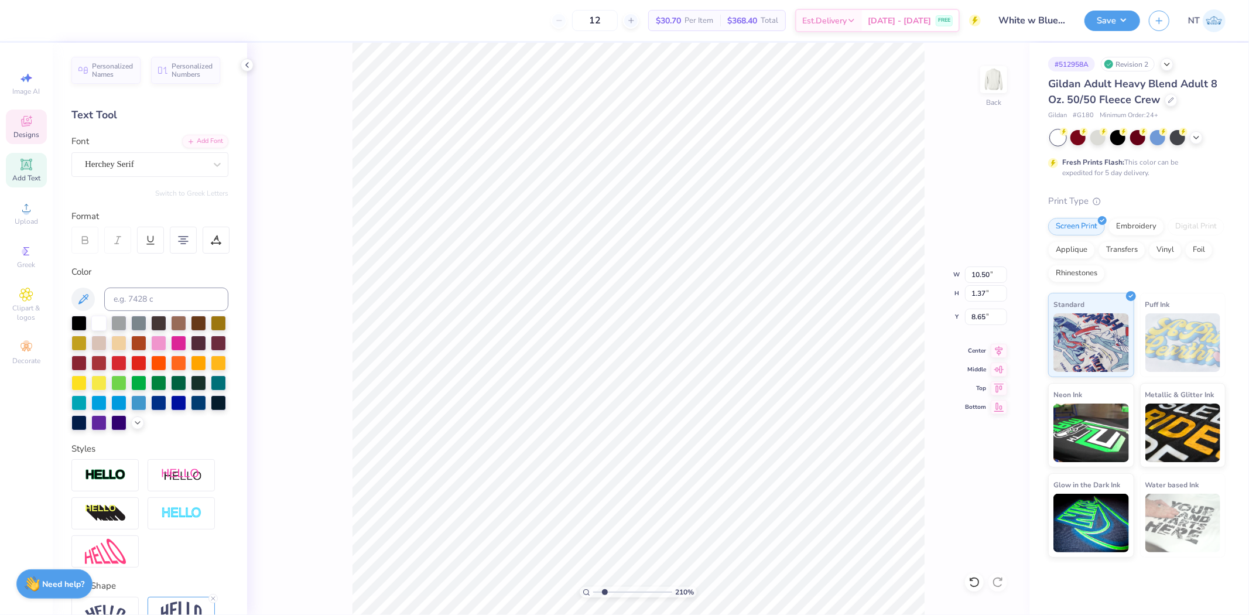
type textarea "e"
type input "2.09826609076066"
type textarea "est"
type input "2.09826609076066"
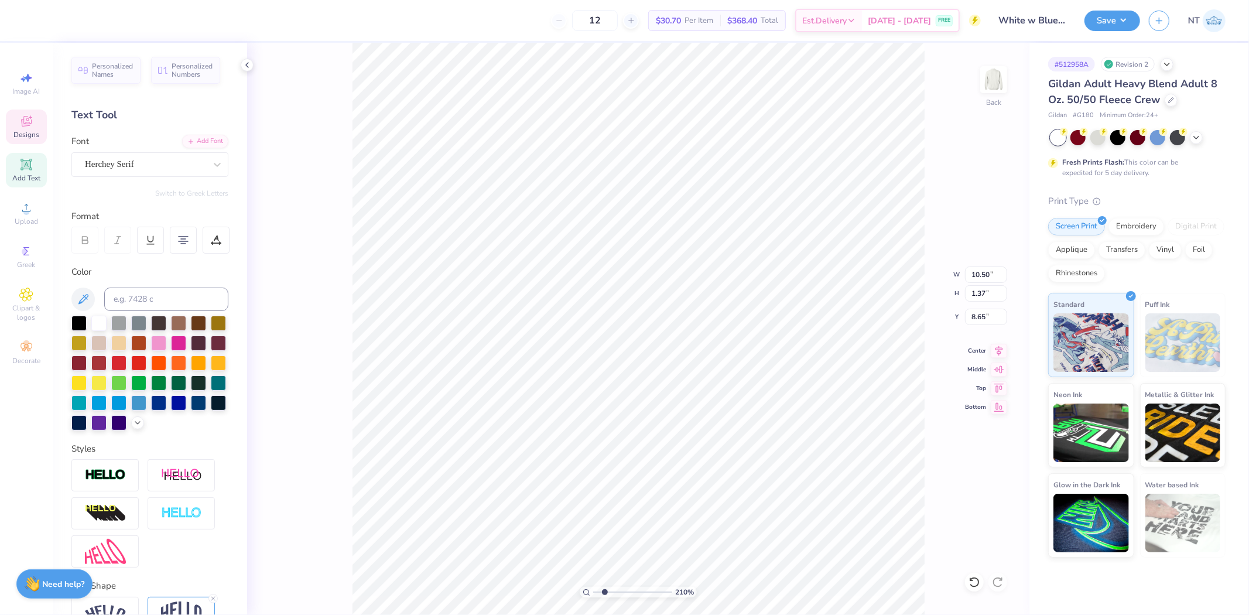
type textarea "est."
type input "2.09826609076066"
type textarea "est."
type input "2.09826609076066"
type textarea "est. 1"
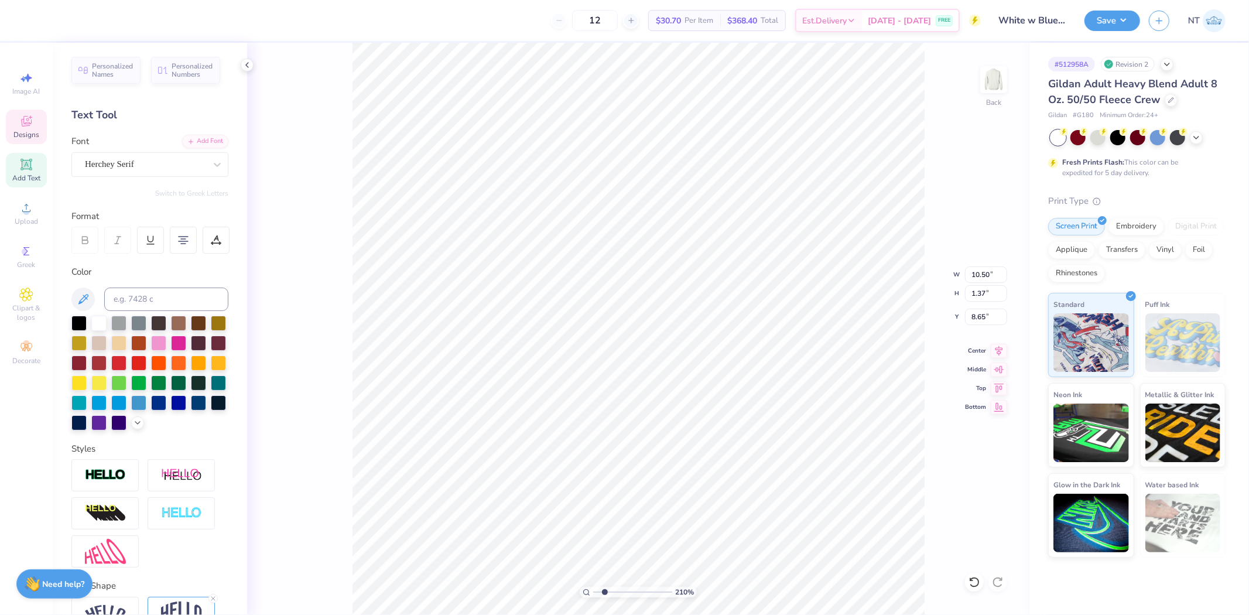
type input "2.09826609076066"
type textarea "est. 19"
type input "2.09826609076066"
type textarea "est. 1937"
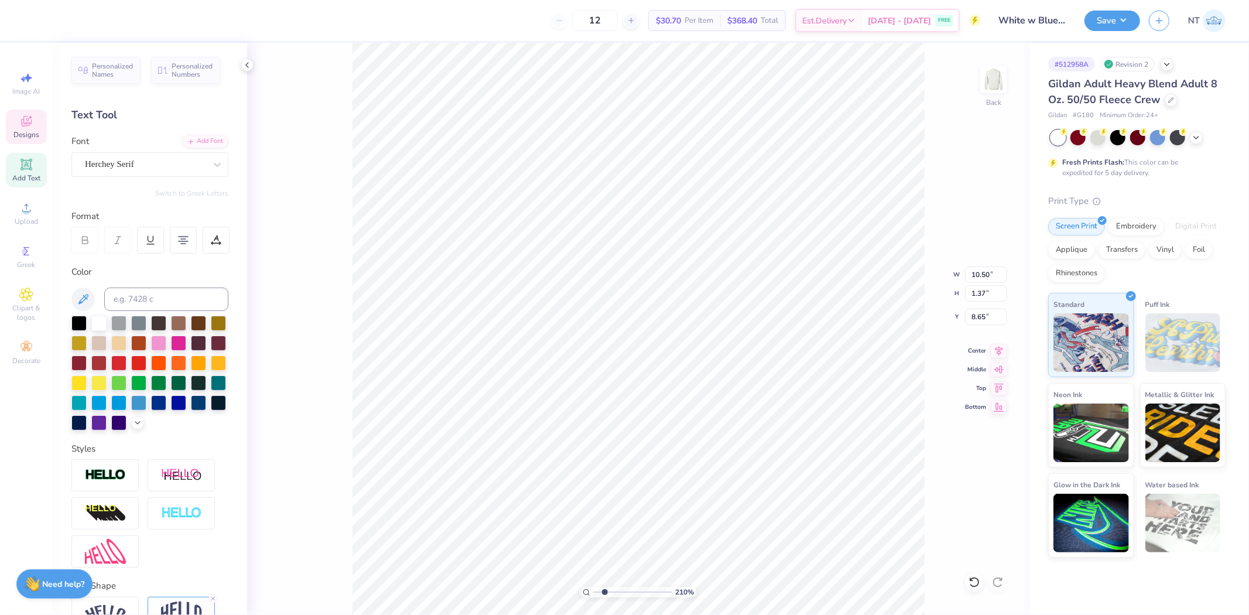
type input "2.09826609076066"
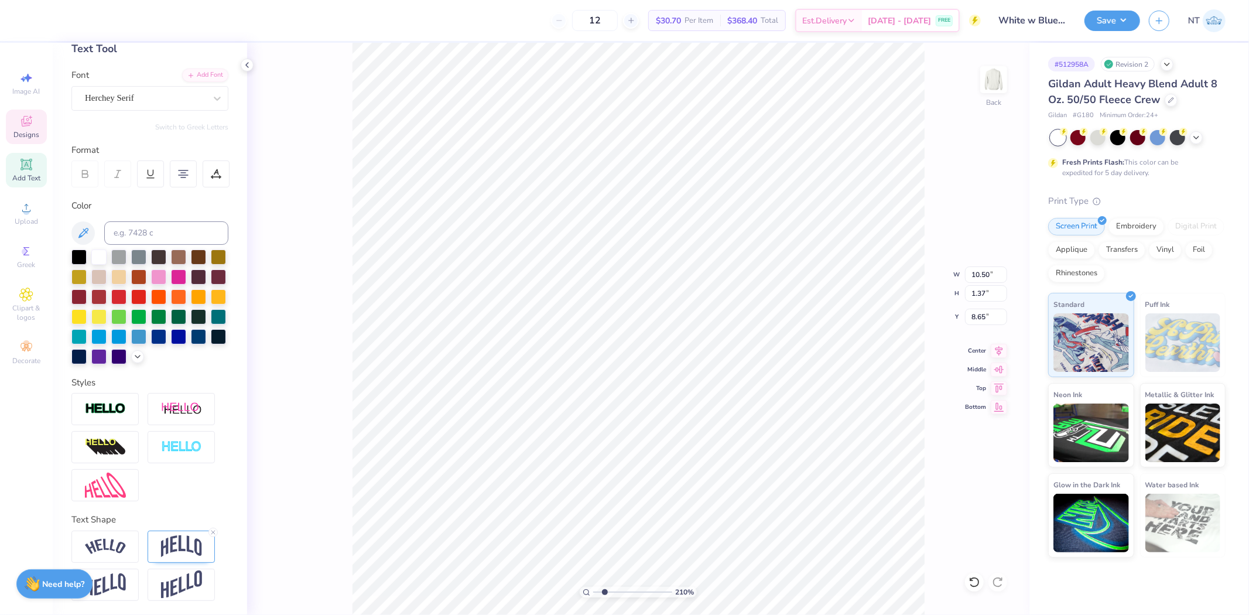
type textarea "est. 1937"
click at [210, 532] on icon at bounding box center [213, 532] width 7 height 7
type input "2.52537398785411"
type input "4.50"
type input "2.52537398785411"
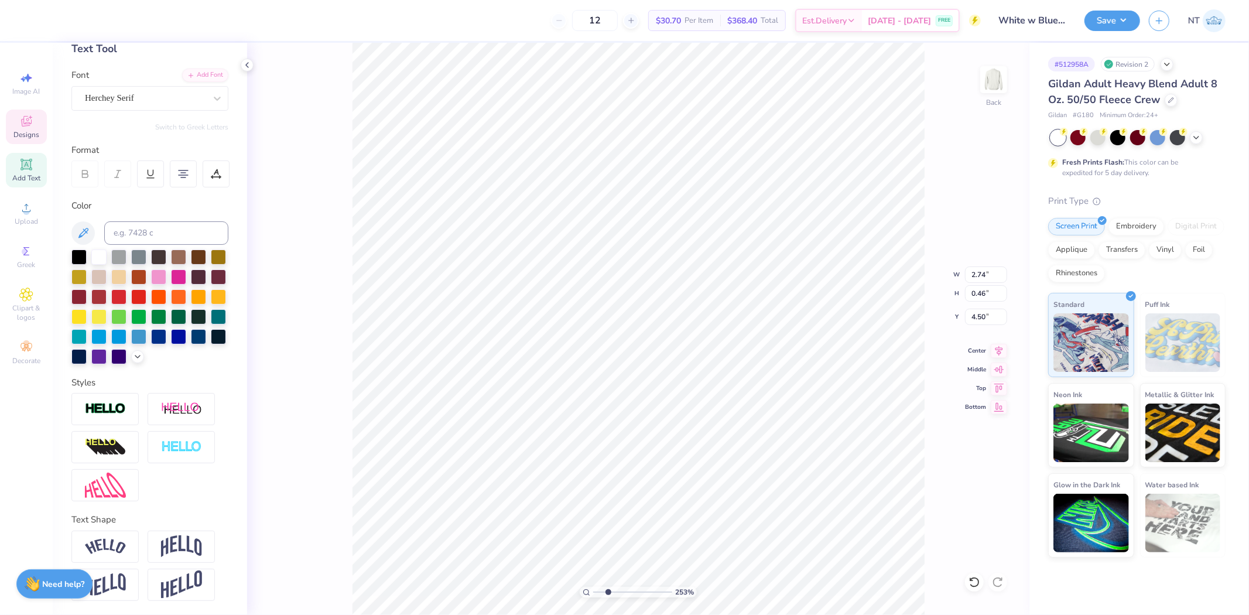
type input "1.74"
type input "0.29"
type input "4.43"
type input "3.6581034573736"
type input "4.37"
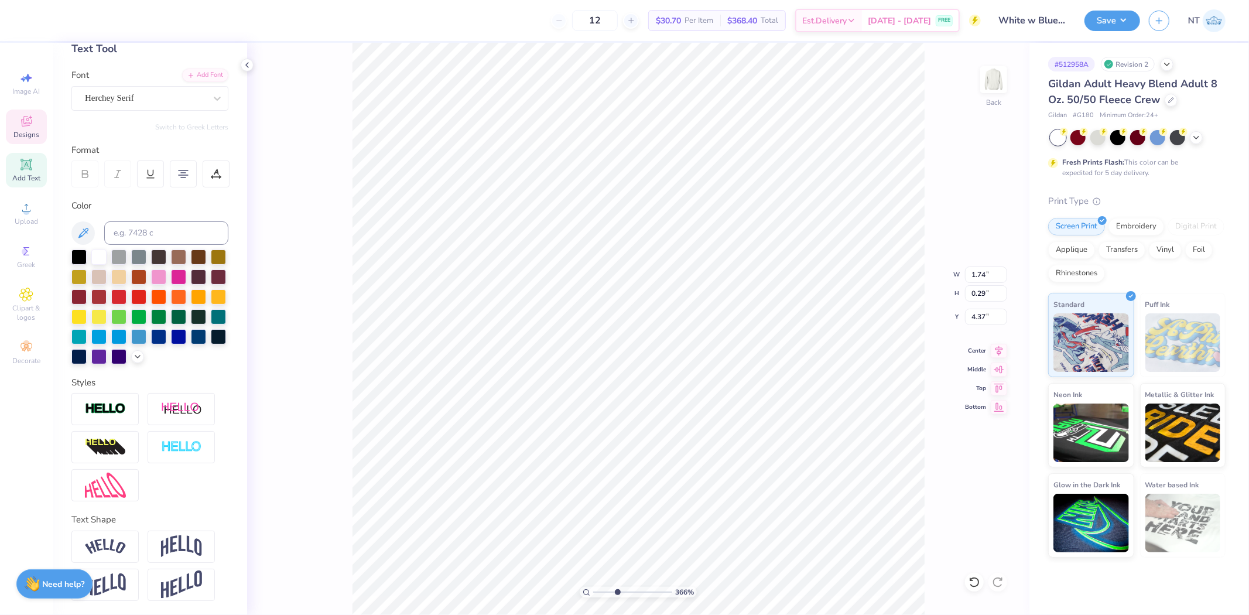
type input "3.6581034573736"
type input "1.90"
type input "0.32"
type input "4.38"
type input "2.52537398785411"
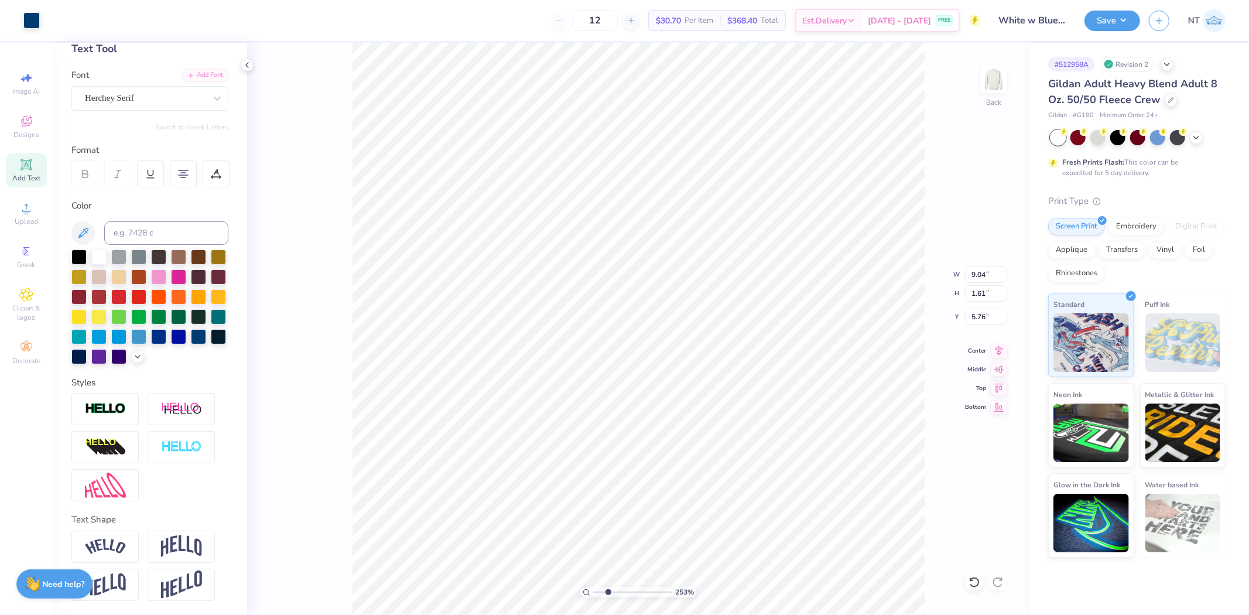
type input "4.93"
type input "3.03942088499281"
type input "4.40"
click at [1010, 351] on div "145 % Back W 10.50 10.50 " H 3.54 3.54 " Y 3.00 3.00 " Center Middle Top Bottom" at bounding box center [638, 329] width 782 height 572
click at [997, 349] on div "145 % Back W 10.50 H 3.54 Y 3.00 Center Middle Top Bottom" at bounding box center [638, 329] width 782 height 572
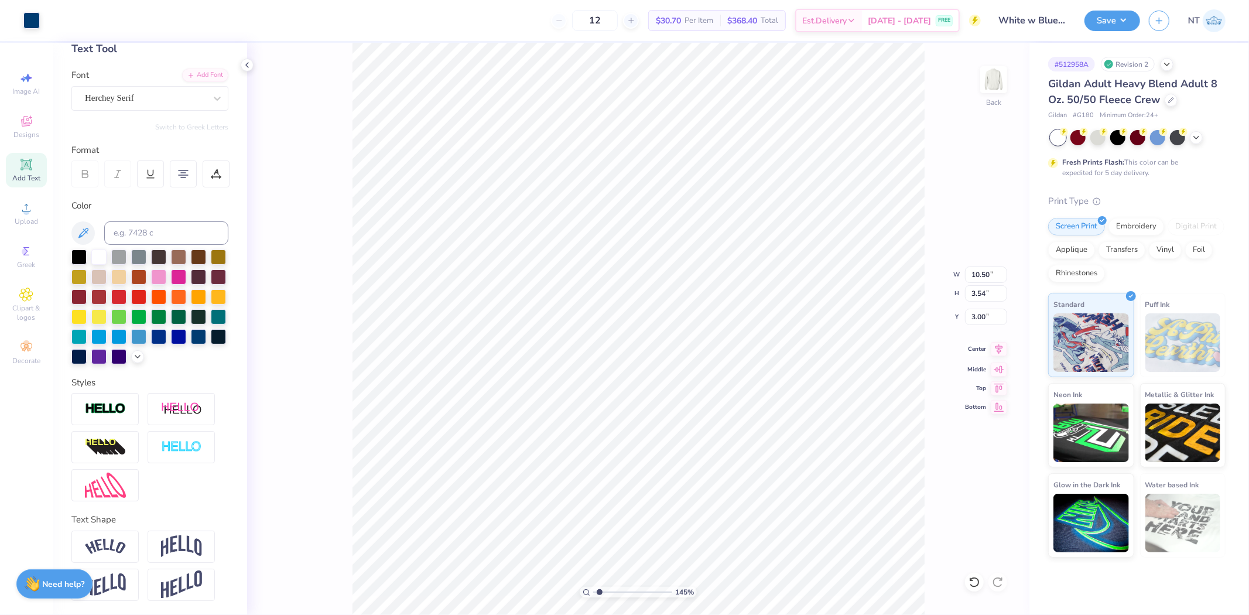
click at [1001, 348] on icon at bounding box center [999, 349] width 16 height 14
type input "4.40272058763601"
type input "4.46"
type input "4.40272058763601"
type input "1.92"
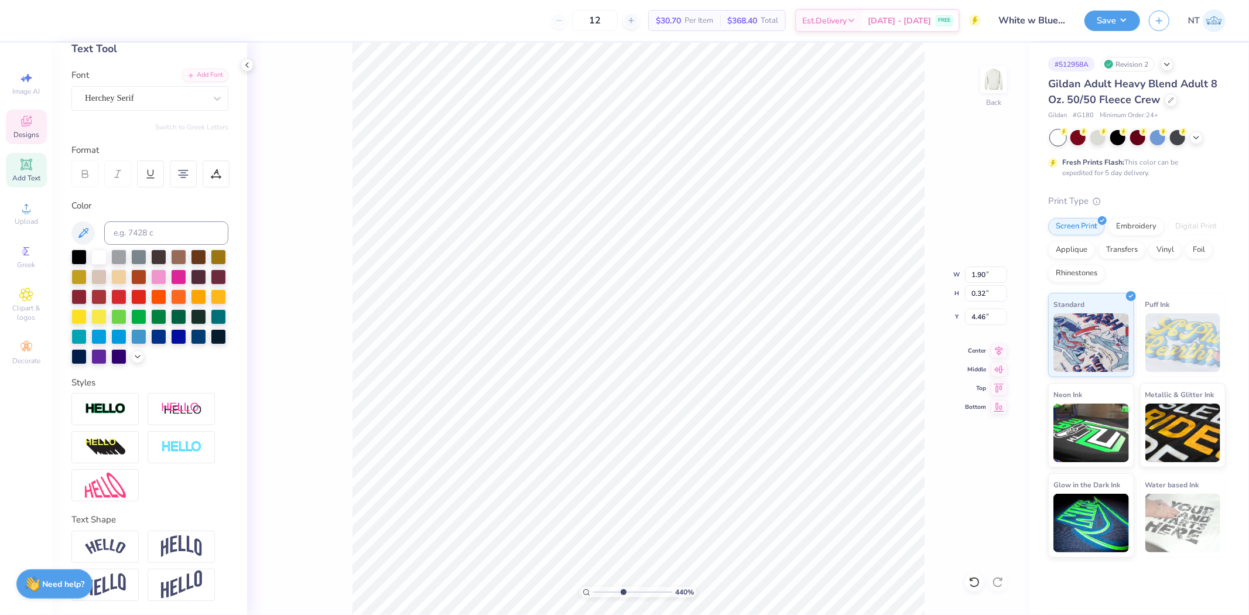
type input "0.44"
type input "4.40"
type input "4.40272058763601"
type input "4.30"
type input "3.6581034573736"
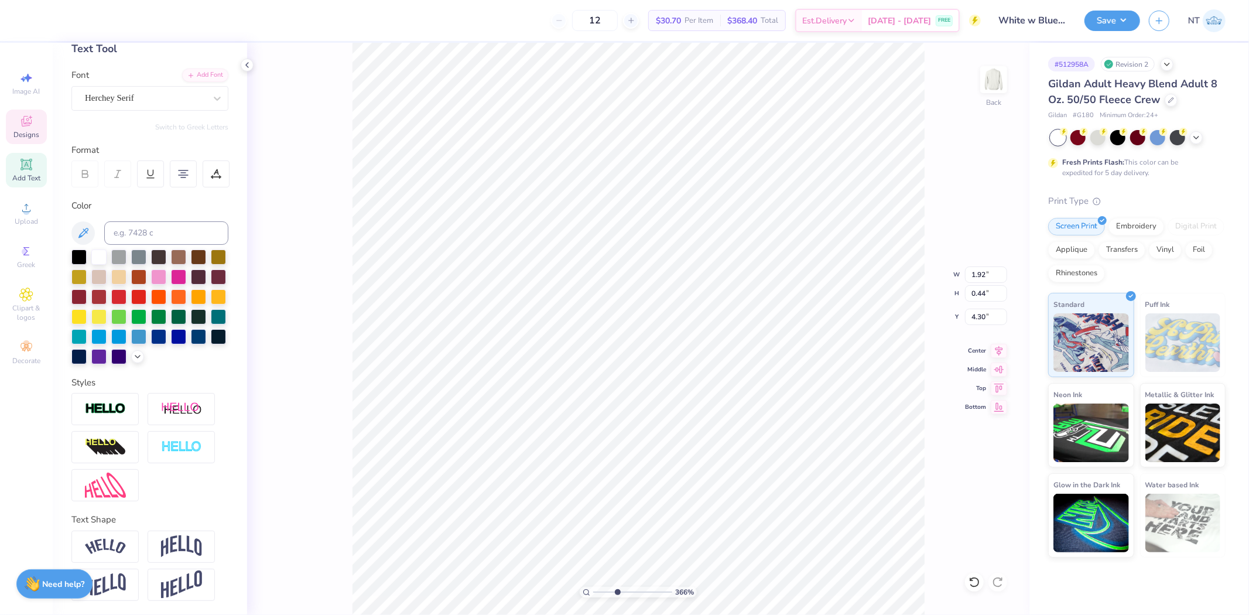
type input "4.40"
type input "3.6581034573736"
type input "1.90"
type input "0.32"
type input "4.46"
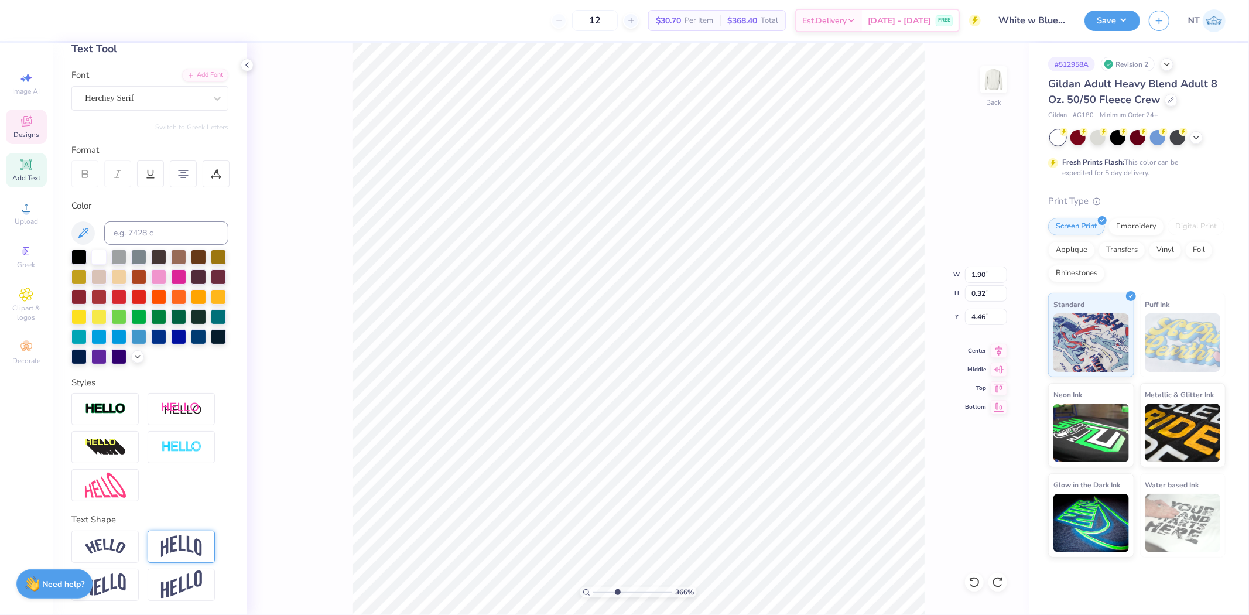
click at [176, 550] on img at bounding box center [181, 546] width 41 height 22
type input "3.6581034573736"
type input "0.68"
type input "4.21"
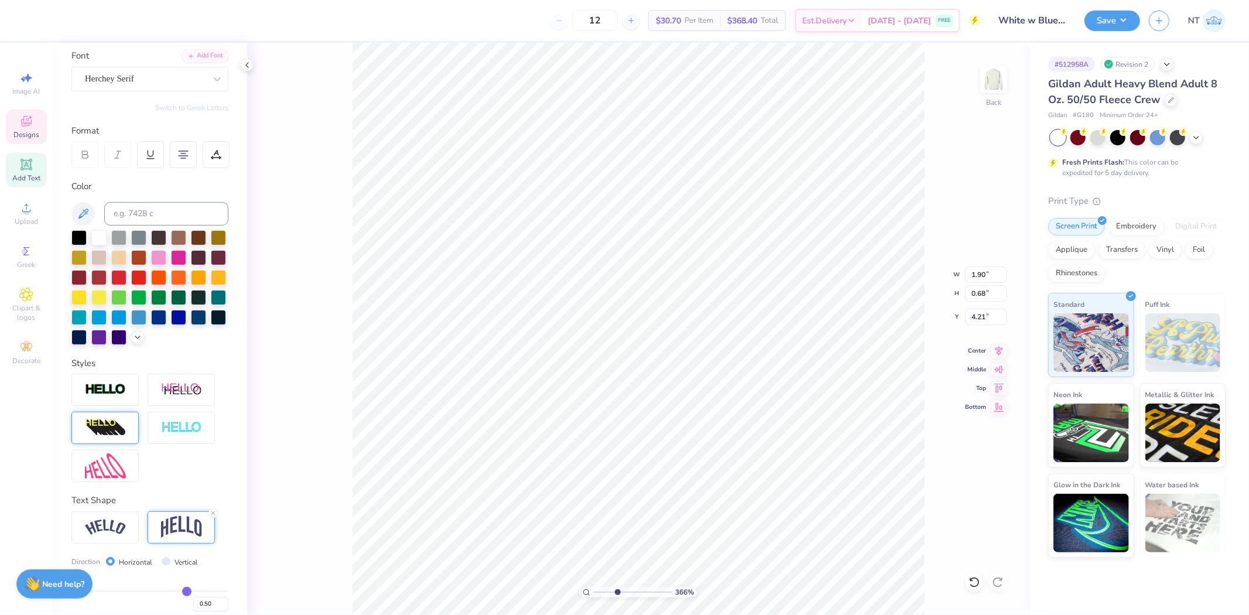
scroll to position [154, 0]
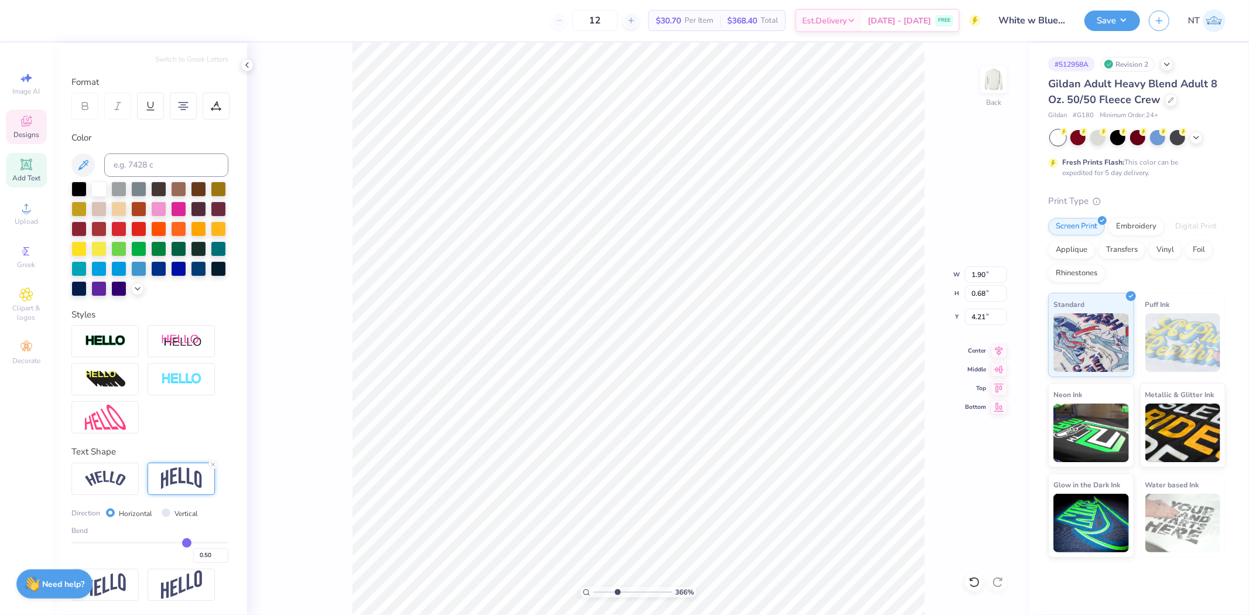
click at [152, 545] on div "0.50" at bounding box center [149, 552] width 157 height 21
type input "-0.04"
click at [142, 542] on input "range" at bounding box center [149, 543] width 157 height 2
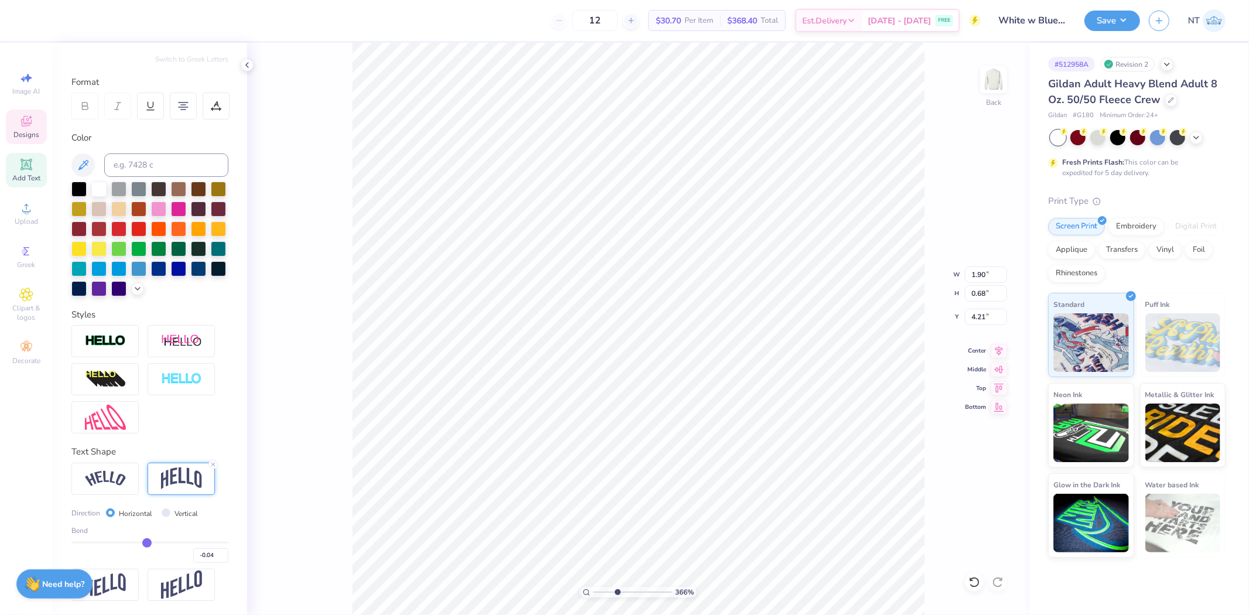
type input "3.6581034573736"
type input "0.35"
type input "4.44"
click at [160, 540] on div "Bend -0.04" at bounding box center [149, 543] width 157 height 37
click at [156, 543] on div "-0.04" at bounding box center [149, 552] width 157 height 21
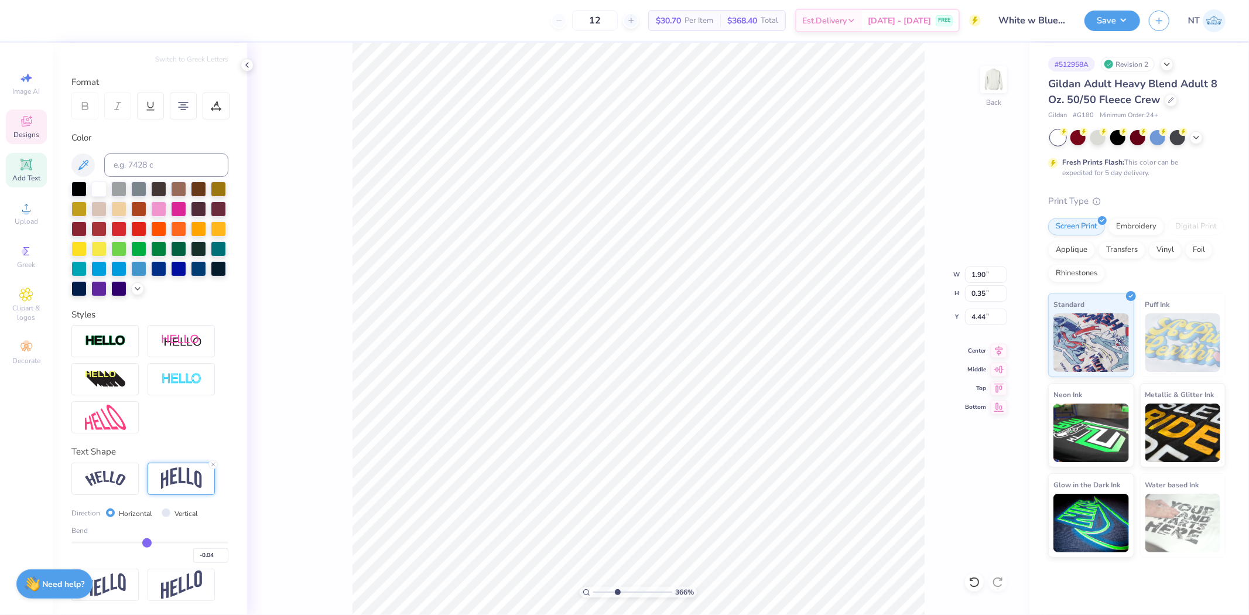
click at [154, 543] on div "-0.04" at bounding box center [149, 552] width 157 height 21
click at [154, 540] on div "Bend -0.04" at bounding box center [149, 543] width 157 height 37
type input "0.17"
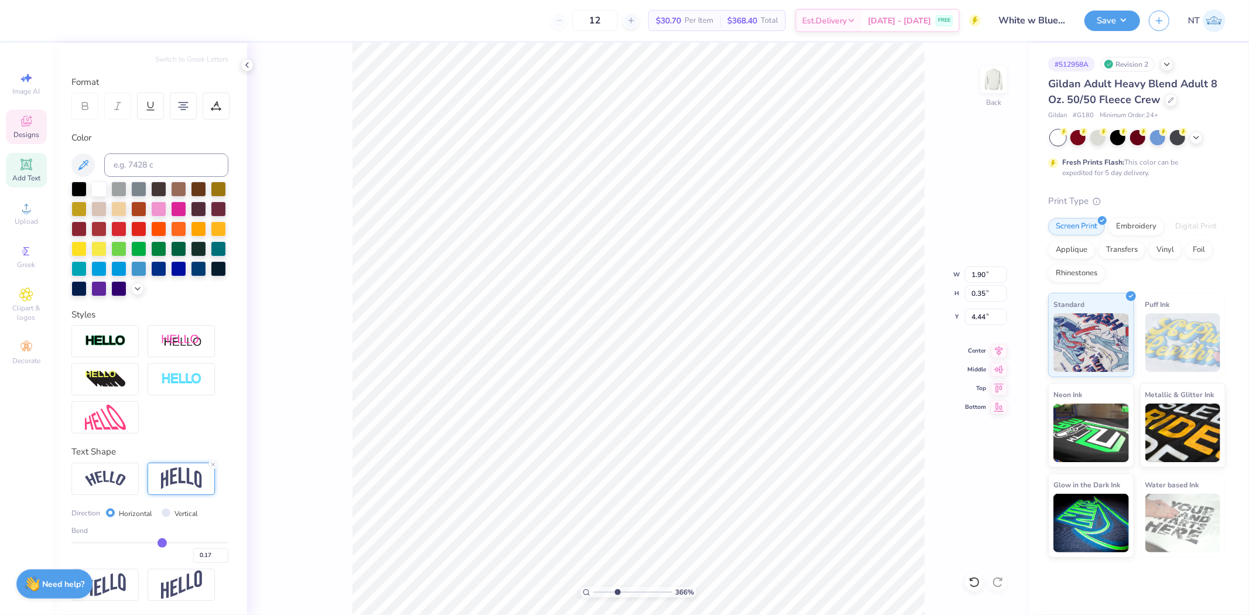
click at [156, 542] on input "range" at bounding box center [149, 543] width 157 height 2
type input "3.6581034573736"
type input "0.43"
type input "4.33"
click at [149, 540] on div "Bend 0.17" at bounding box center [149, 543] width 157 height 37
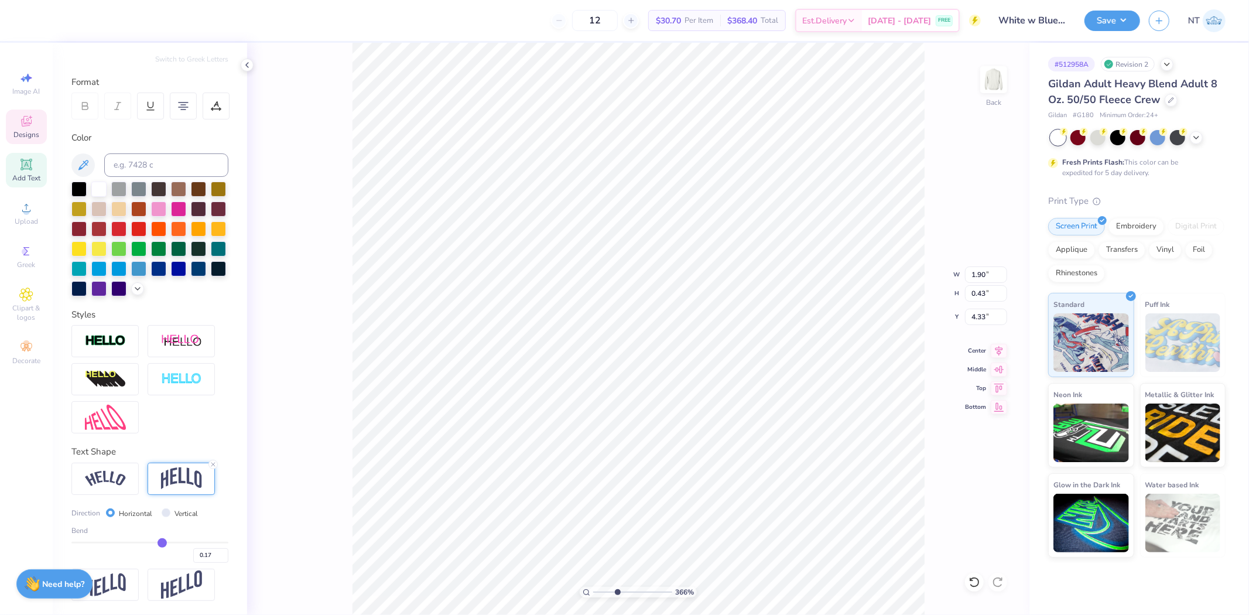
type input "-0.03"
click at [143, 542] on input "range" at bounding box center [149, 543] width 157 height 2
type input "3.6581034573736"
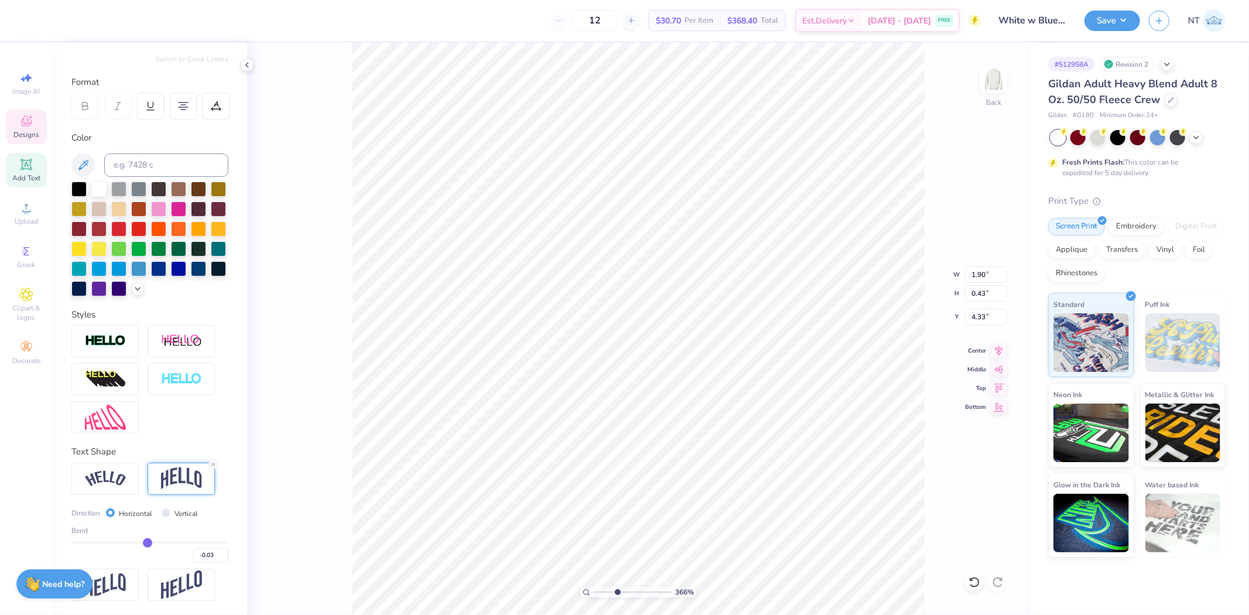
type input "0.13"
click at [154, 542] on input "range" at bounding box center [149, 543] width 157 height 2
type input "3.6581034573736"
type input "0.13"
type input "3.6581034573736"
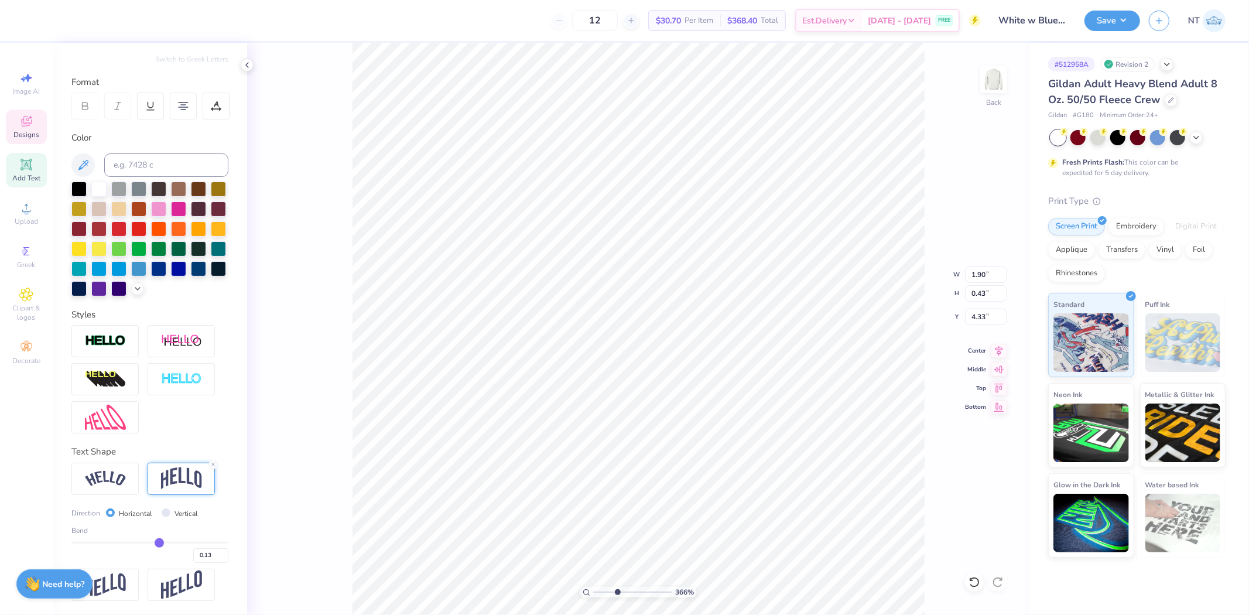
type input "0.34"
type input "4.45"
click at [152, 542] on input "range" at bounding box center [149, 543] width 157 height 2
click at [193, 555] on input "0.13" at bounding box center [210, 555] width 35 height 15
type input "3.6581034573736"
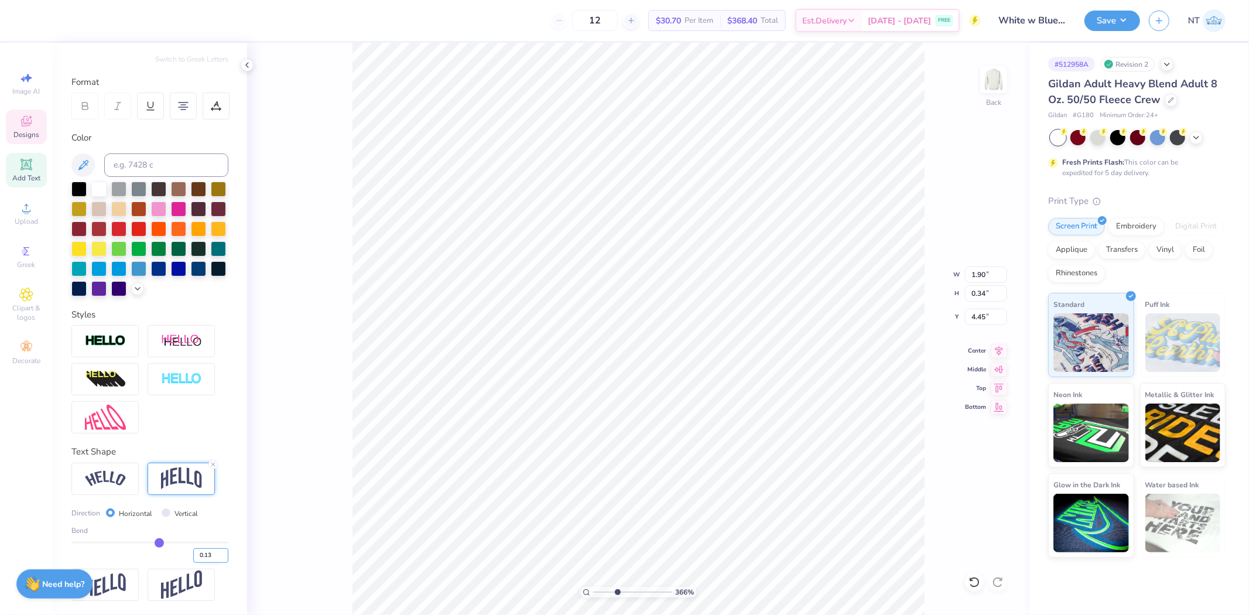
type input "0.41"
type input "4.36"
click at [200, 555] on input "0.13" at bounding box center [210, 555] width 35 height 15
type input ".05"
type input "0.05"
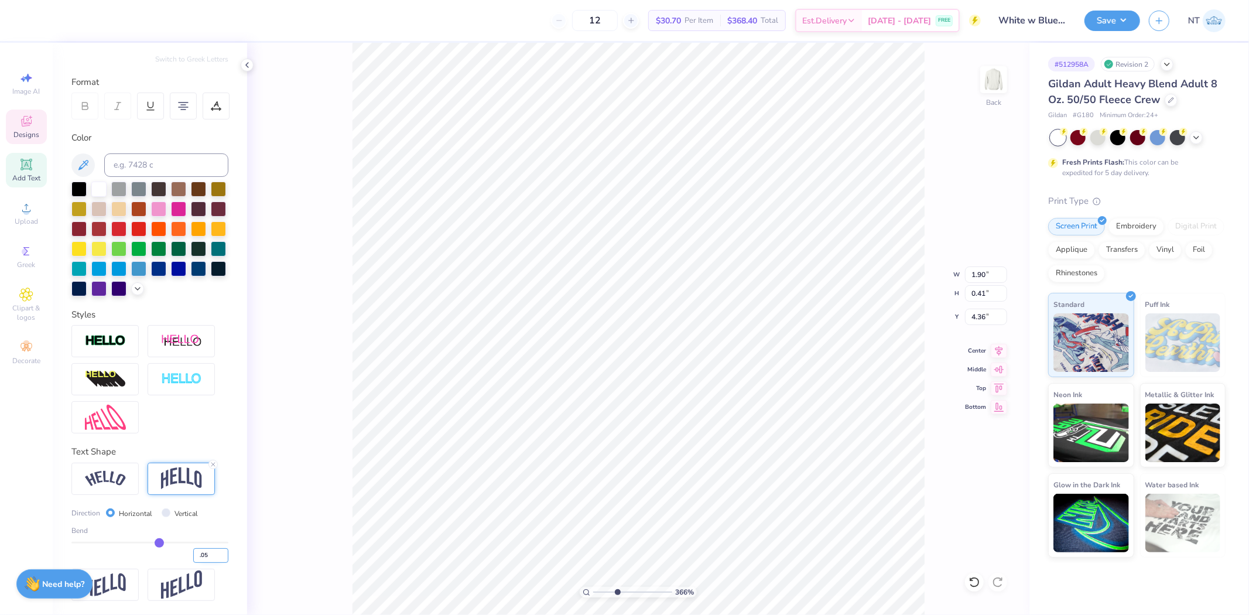
type input "0.05"
type input "3.6581034573736"
type input "0.35"
type input "4.42"
type input "6.37751377853017"
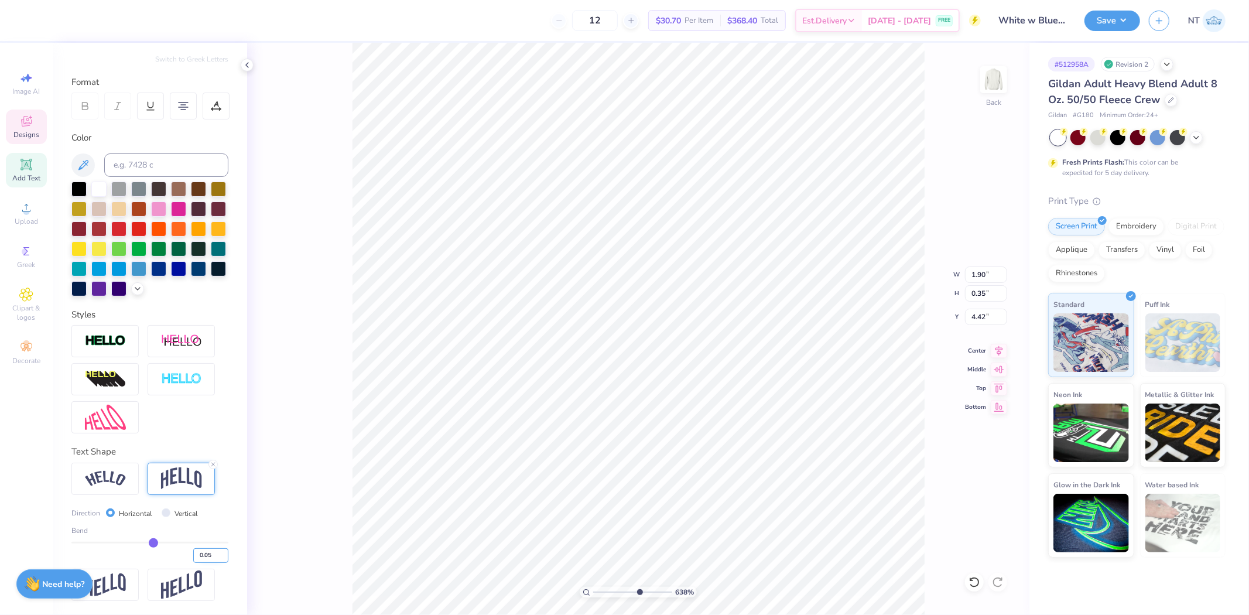
type input "1.91"
type input "0.38"
type input "4.43"
type input "6.37751377853017"
type input "1.92"
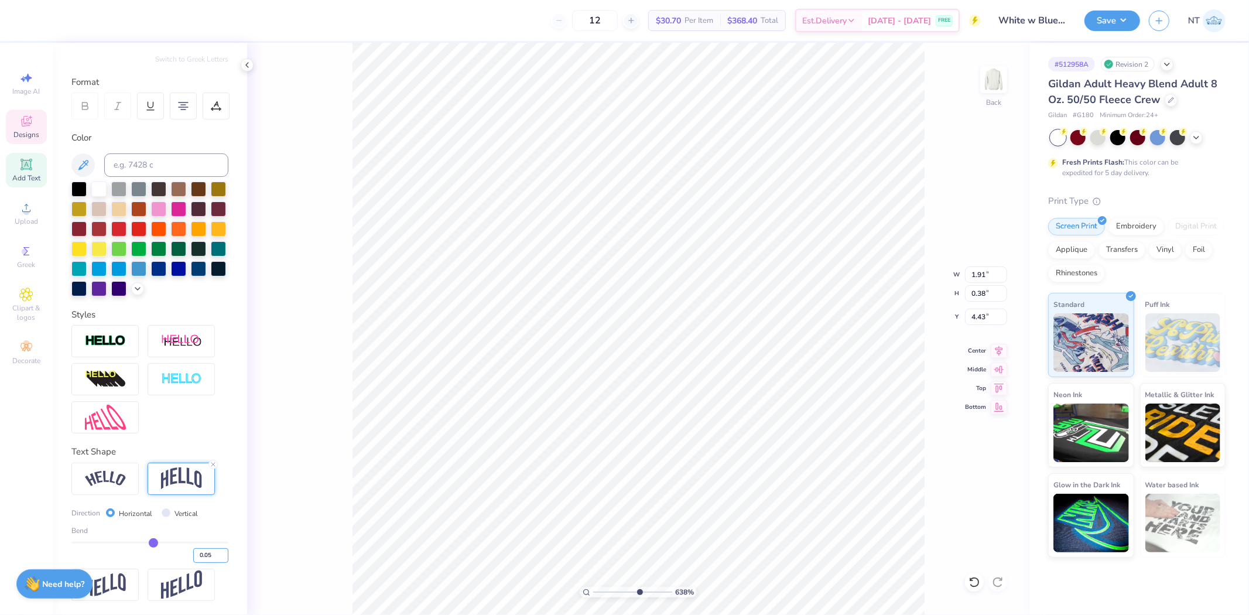
type input "0.48"
type input "4.38"
type input "6.37751377853017"
type input "0.43"
type input "4.31"
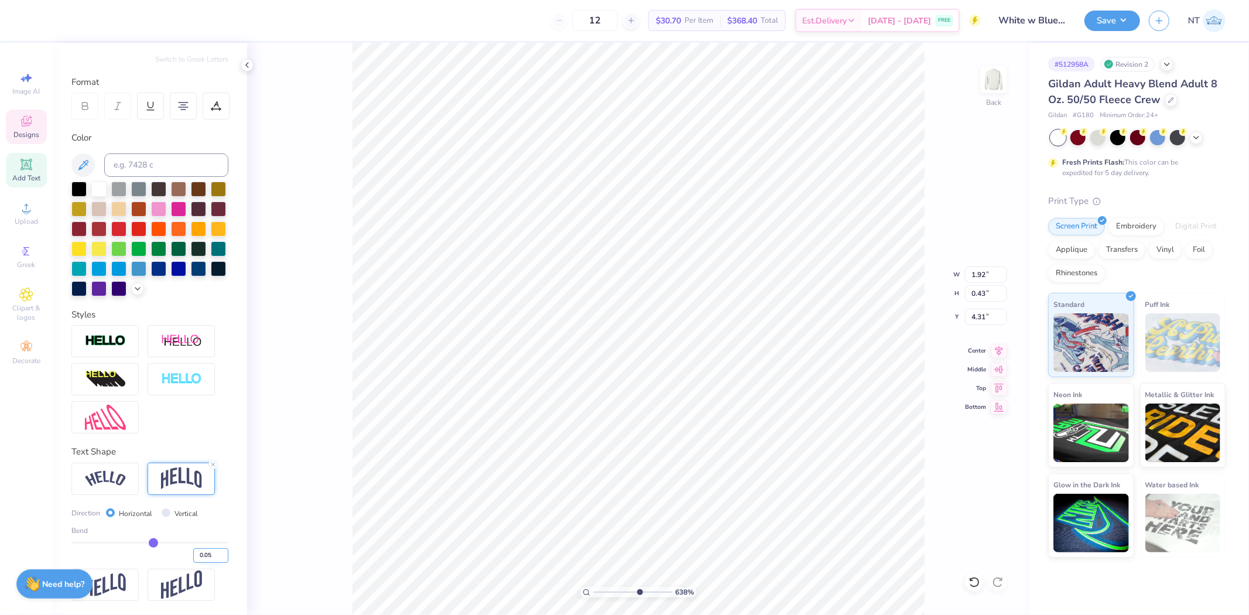
type input "6.37751377853017"
type input "10.50"
type input "1.37"
type input "3.00"
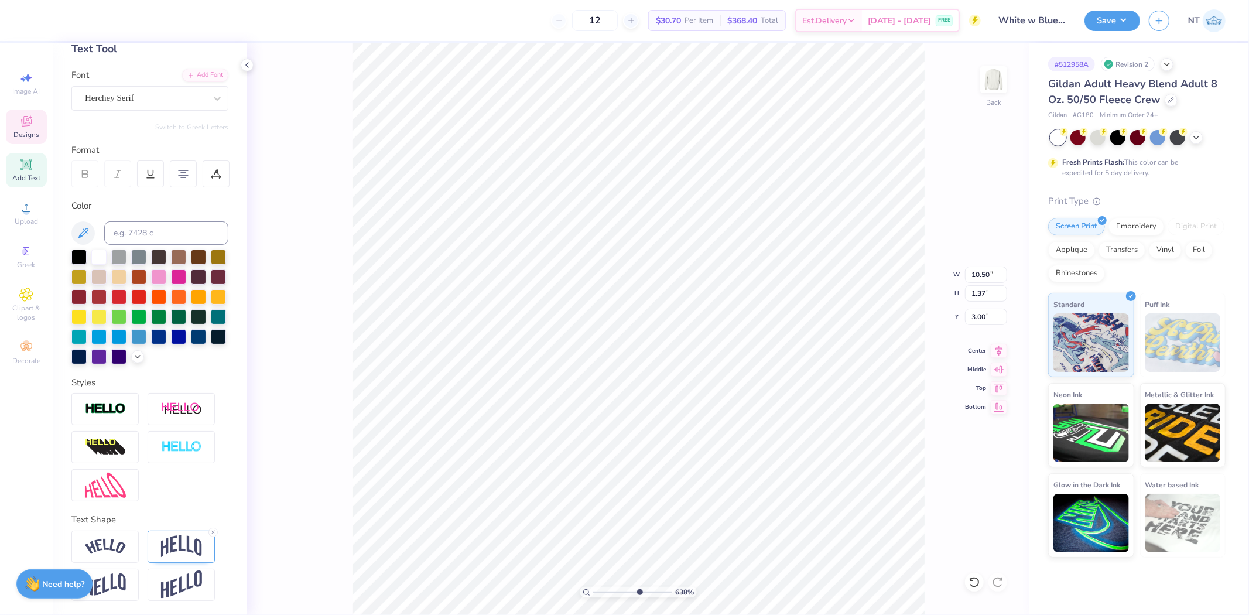
scroll to position [85, 0]
type input "6.37751377853017"
type input "4.34"
click at [167, 587] on img at bounding box center [181, 584] width 41 height 29
type input "4.40272058763601"
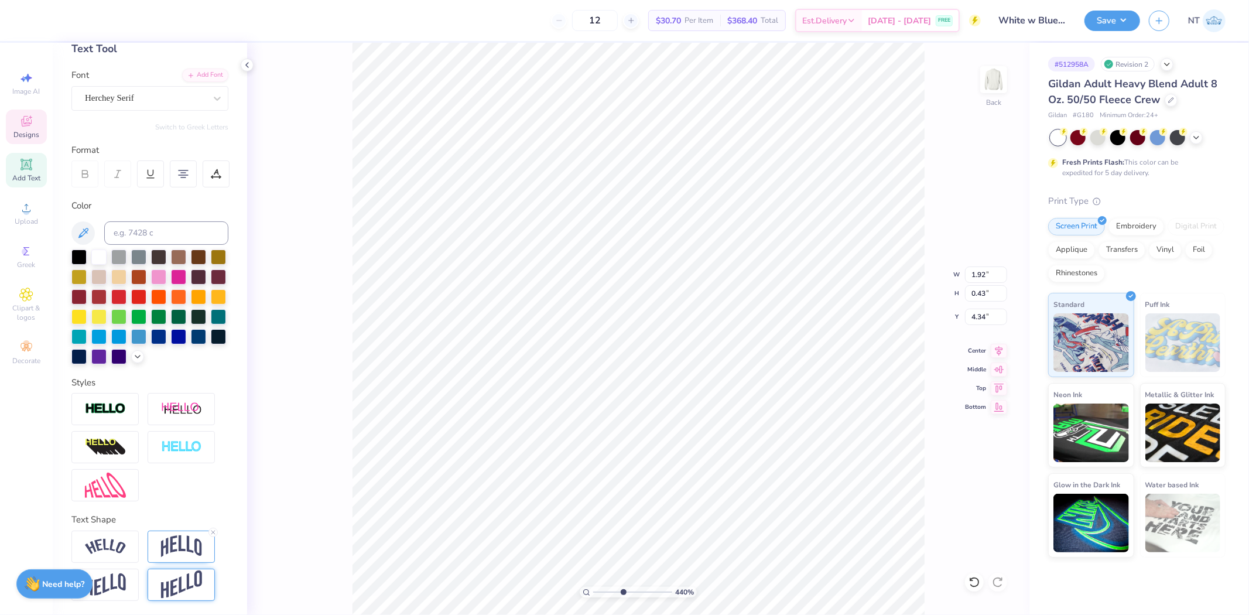
type input "0.39"
type input "4.35"
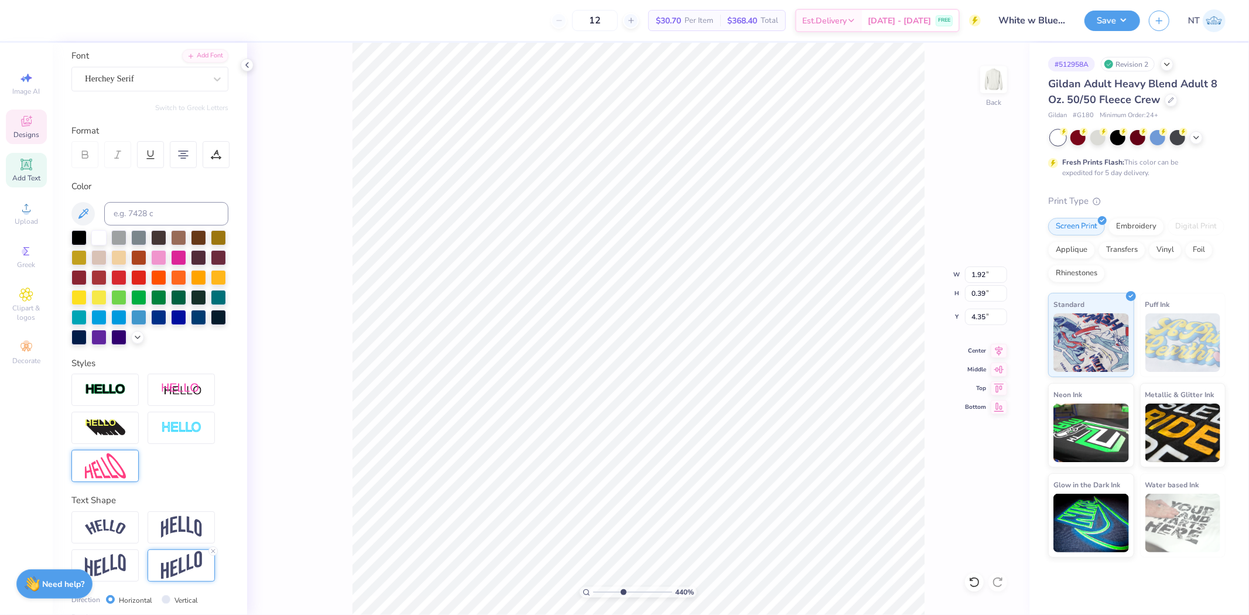
scroll to position [154, 0]
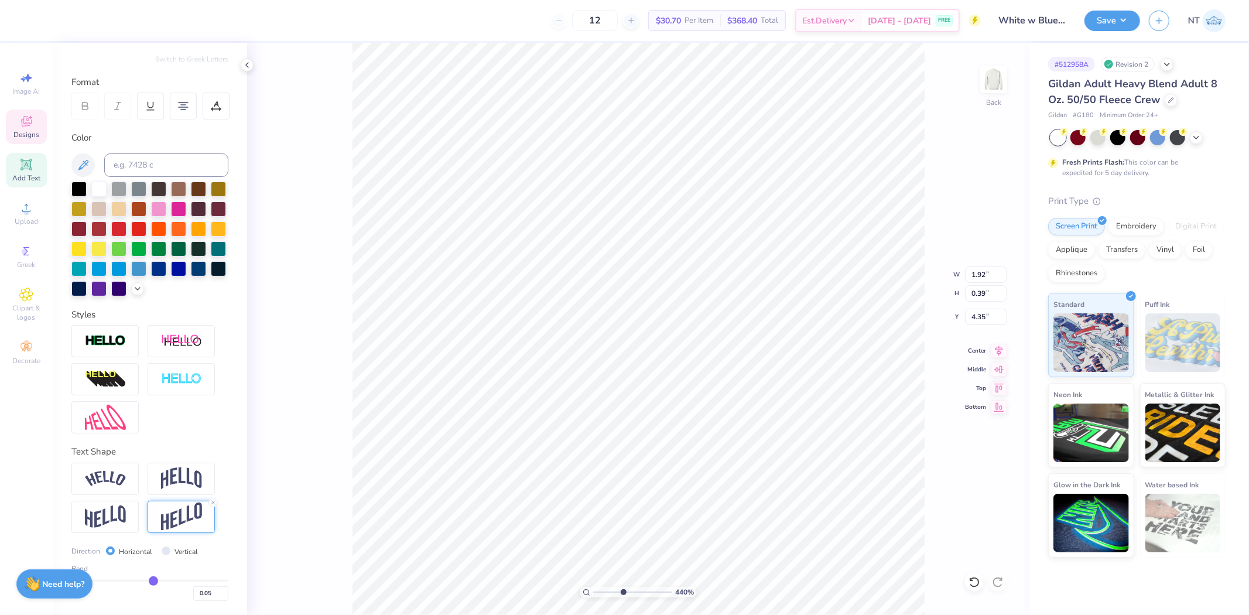
type input "4.40272058763601"
type input "1.90"
type input "0.40"
type input "4.34"
type input "-0.21"
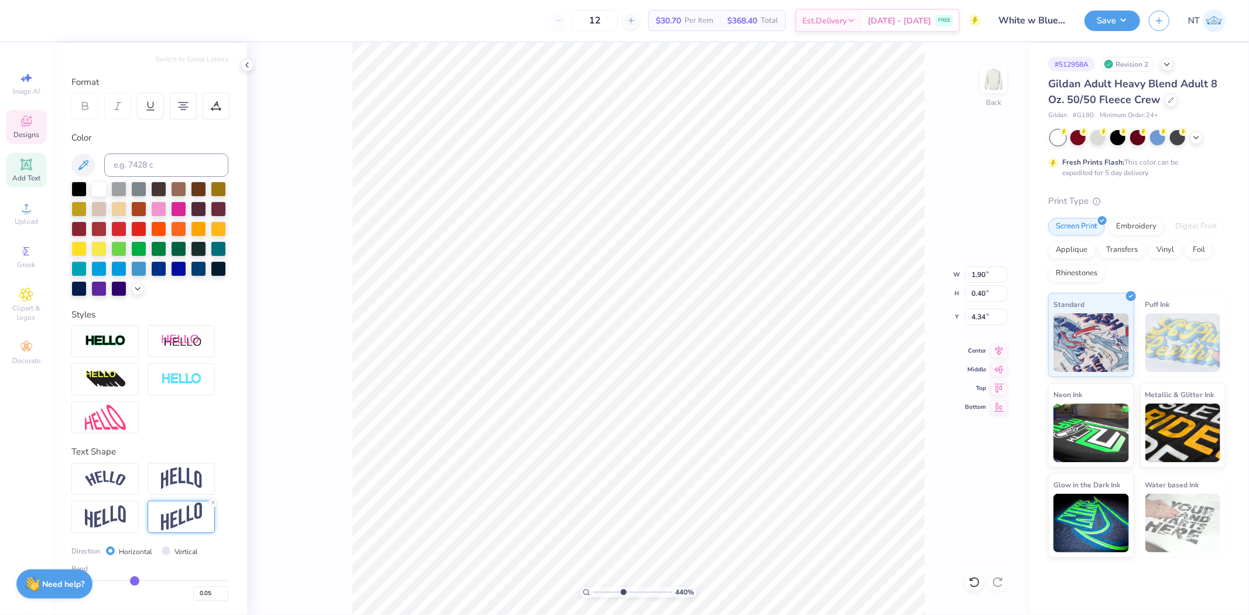
type input "-0.21"
click at [131, 580] on input "range" at bounding box center [149, 581] width 157 height 2
type input "4.40272058763601"
type input "0.44"
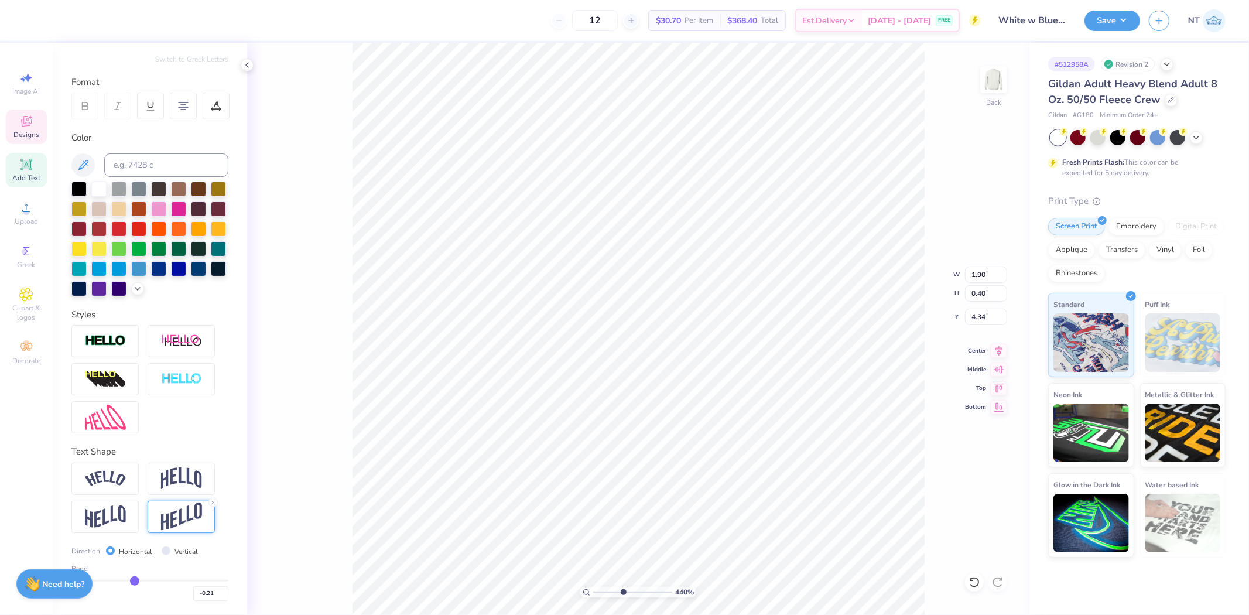
type input "4.29"
click at [196, 593] on input "-0.21" at bounding box center [210, 593] width 35 height 15
type input "-.1"
type input "-0.1"
type input "-0.10"
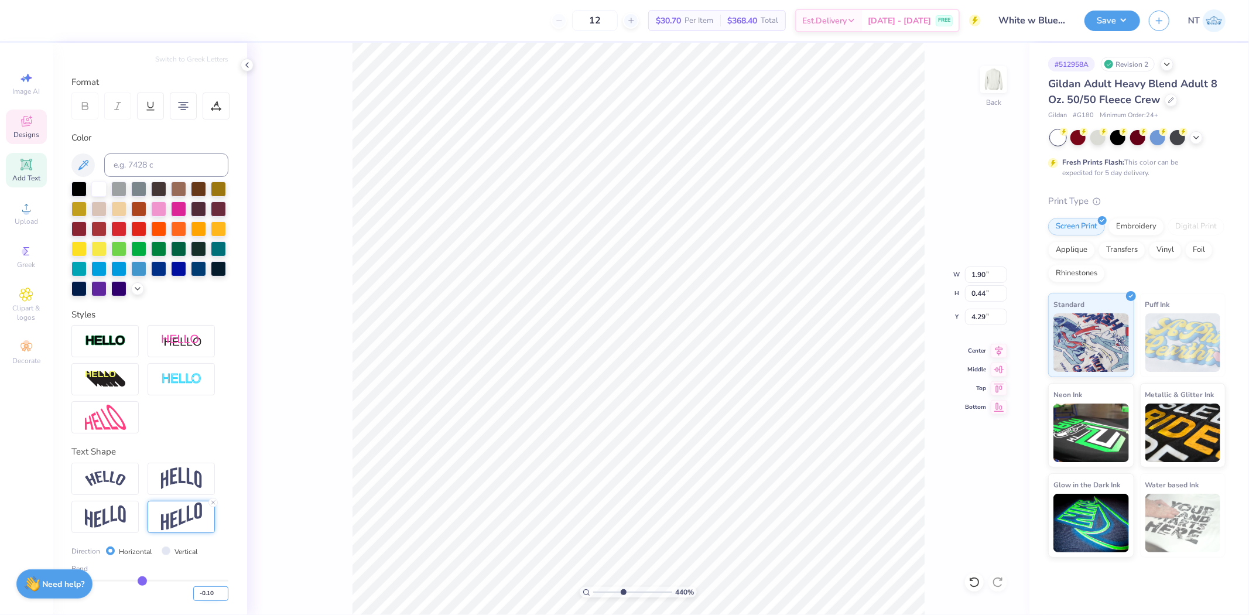
type input "4.40272058763601"
type input "0.35"
type input "4.36"
type input "6.37751377853017"
type input "10.50"
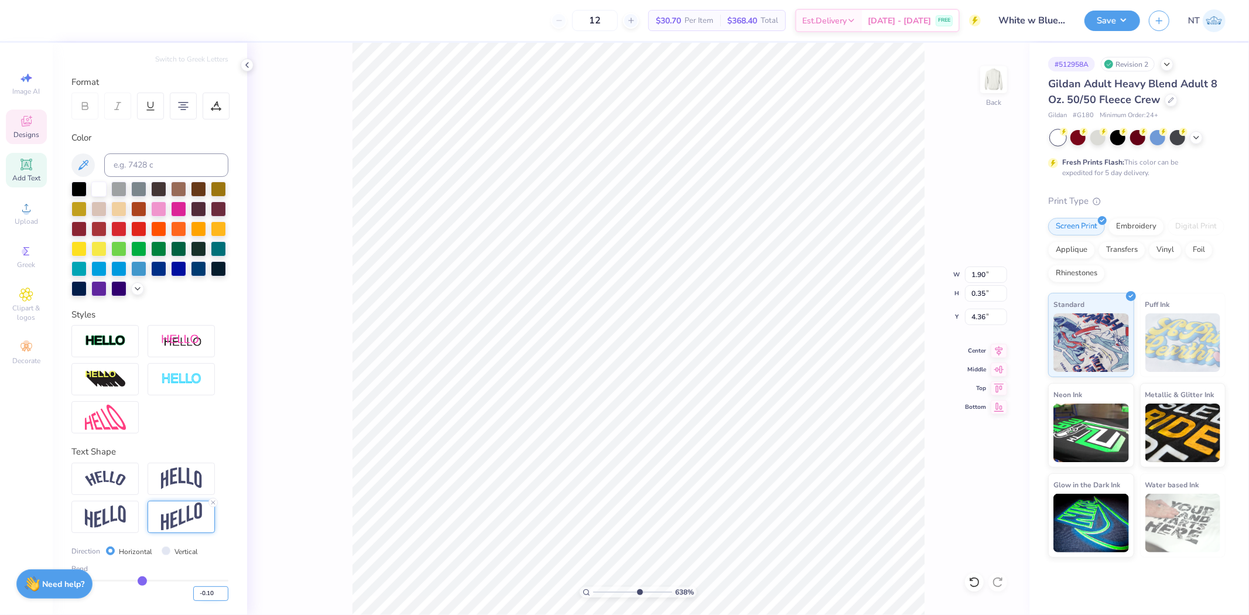
type input "1.37"
type input "3.00"
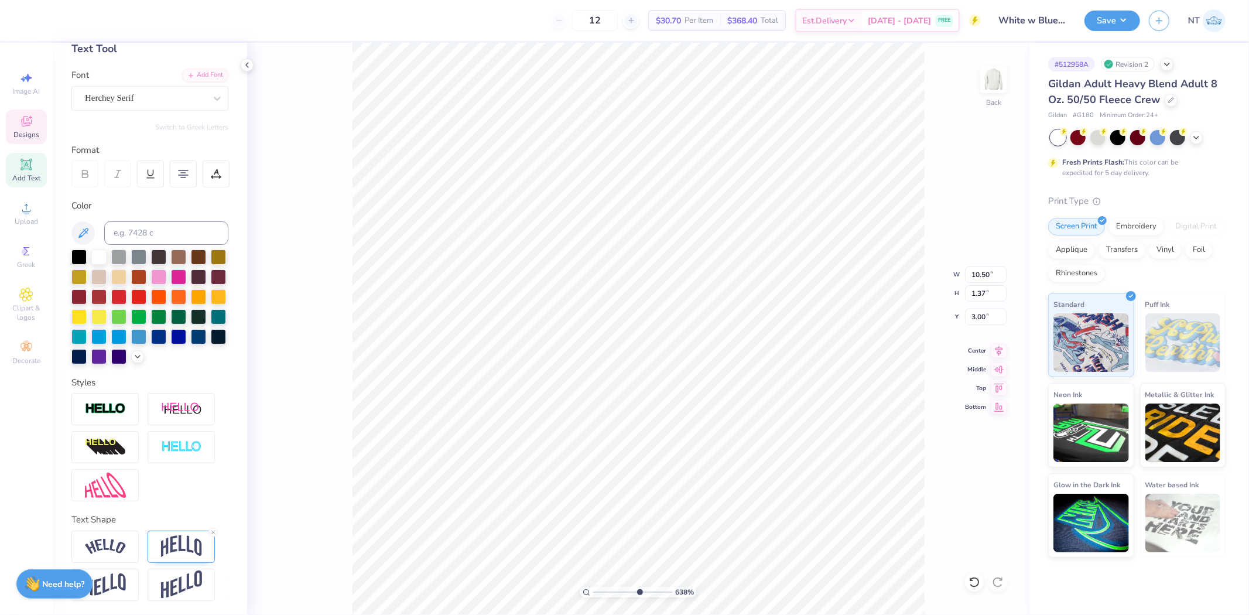
scroll to position [85, 0]
type input "6.37751377853017"
type input "1.90"
type input "0.44"
type input "4.32"
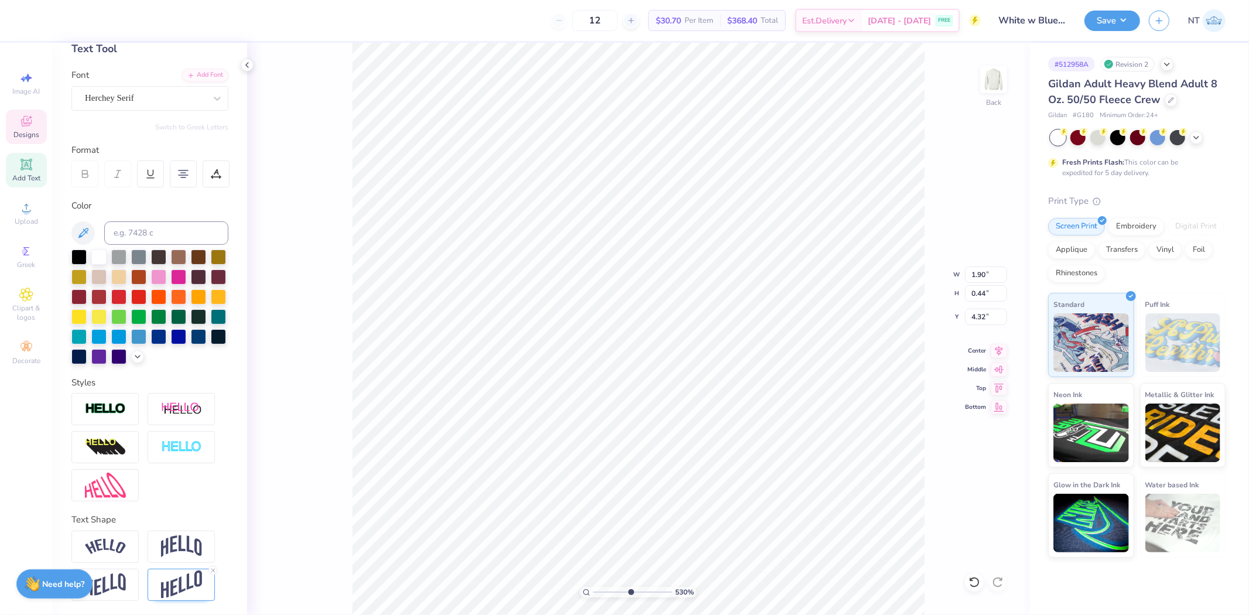
type input "5.29890660520329"
type input "9.04"
type input "1.61"
type input "4.93"
type input "3.03942119433341"
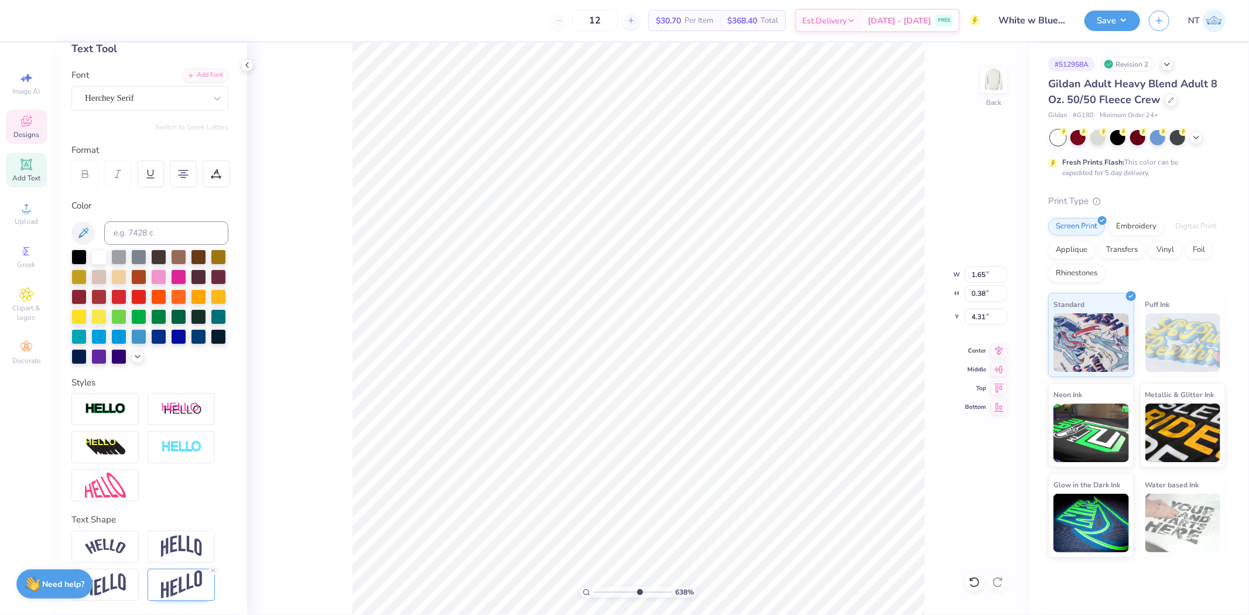
type input "4.42"
type input "2.09826630431413"
type input "9.04"
type input "1.61"
type input "4.93"
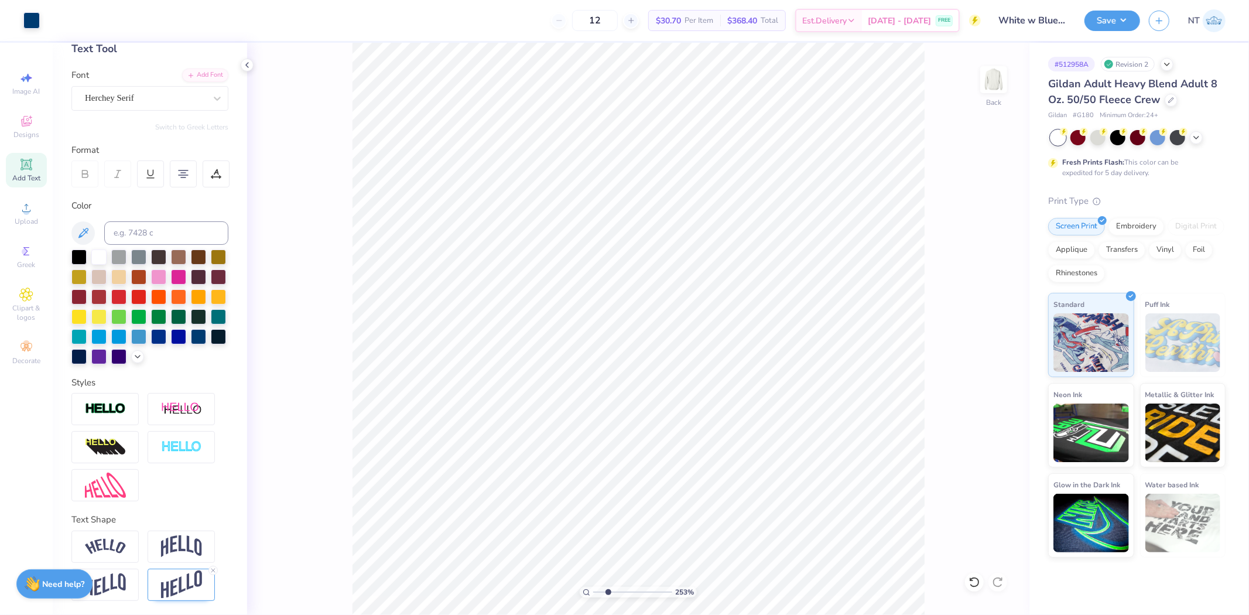
type input "2.52537424487699"
click at [162, 575] on img at bounding box center [181, 584] width 41 height 29
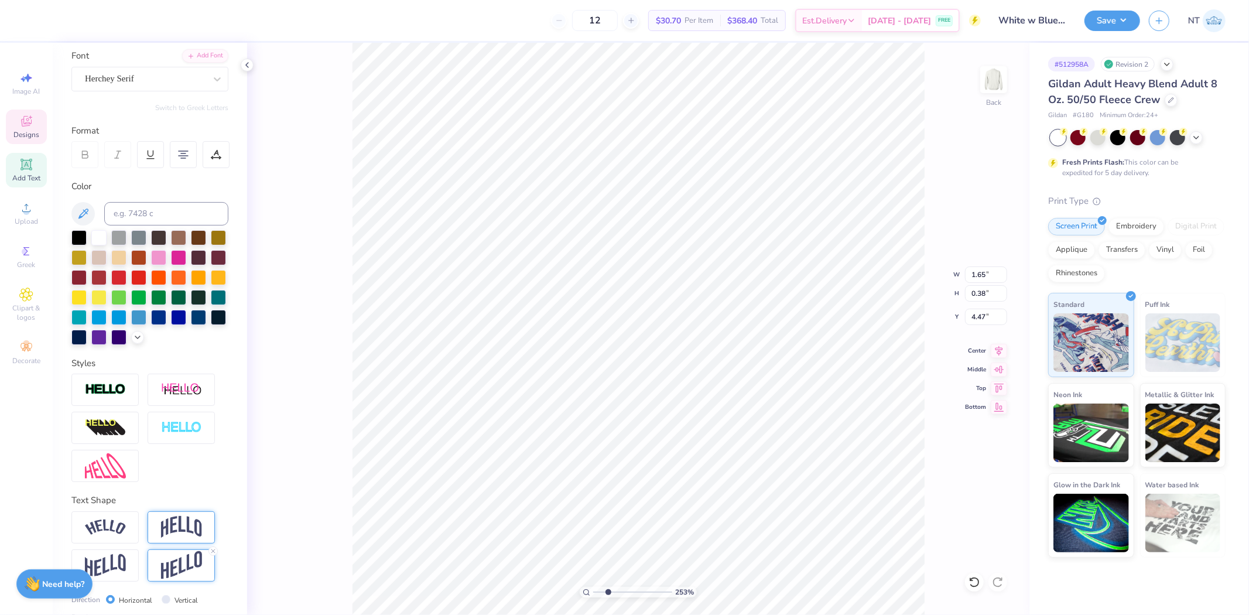
scroll to position [154, 0]
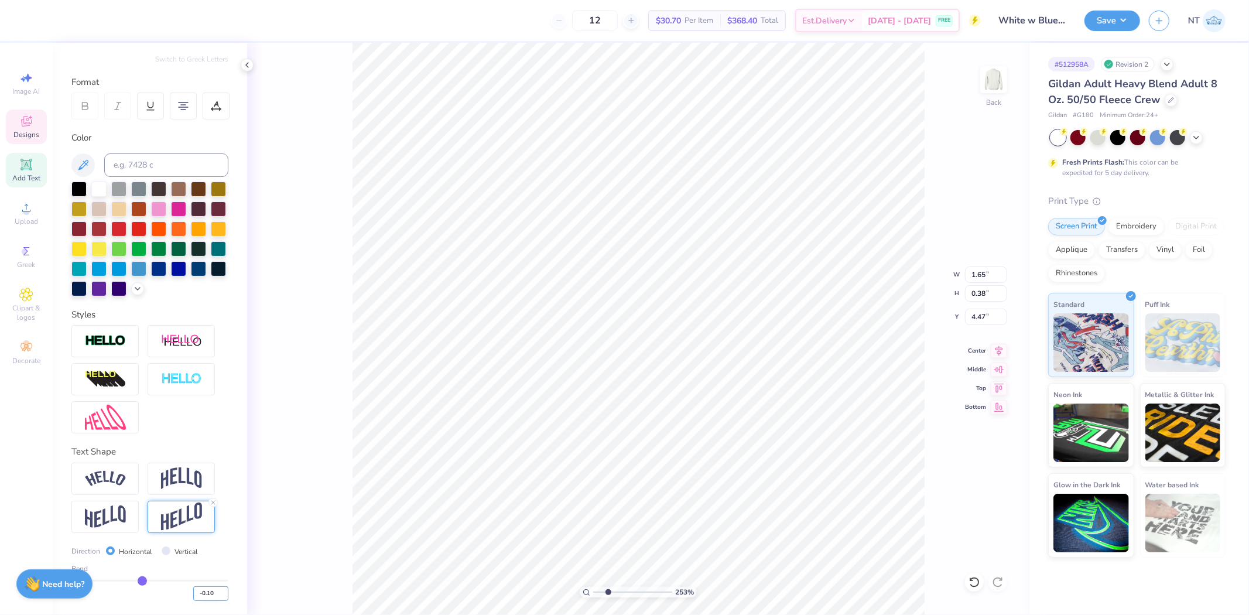
click at [196, 589] on input "-0.10" at bounding box center [210, 593] width 35 height 15
type input "-.05"
type input "-0.05"
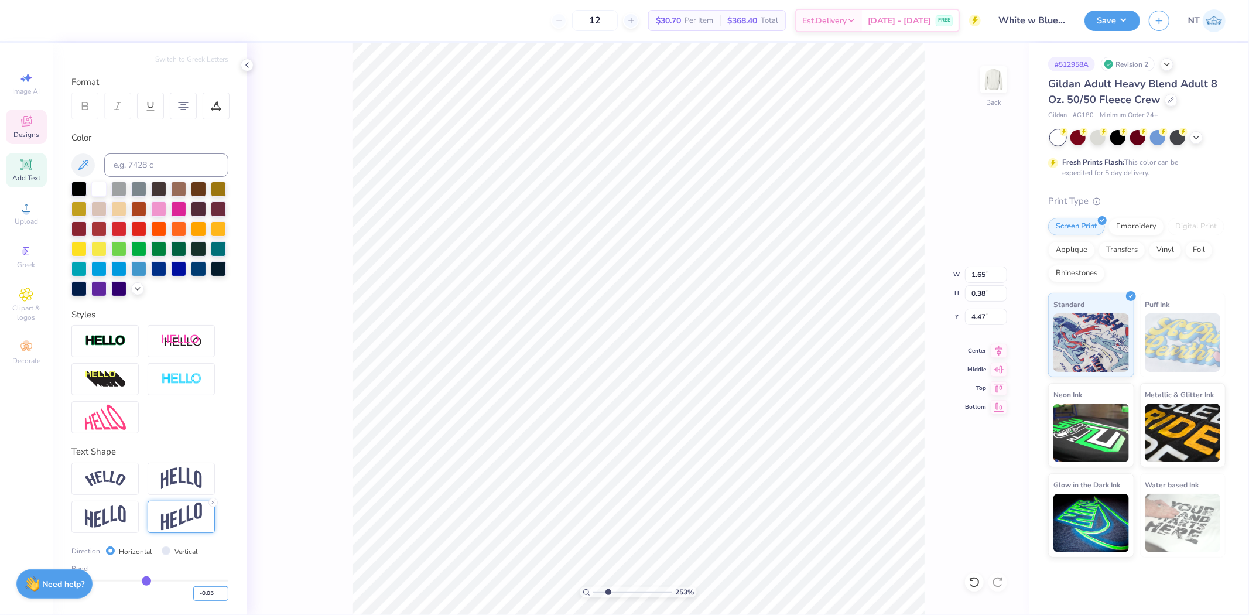
type input "2.52537424487699"
type input "0.34"
type input "4.50"
type input "5.29890714450569"
type input "0.36"
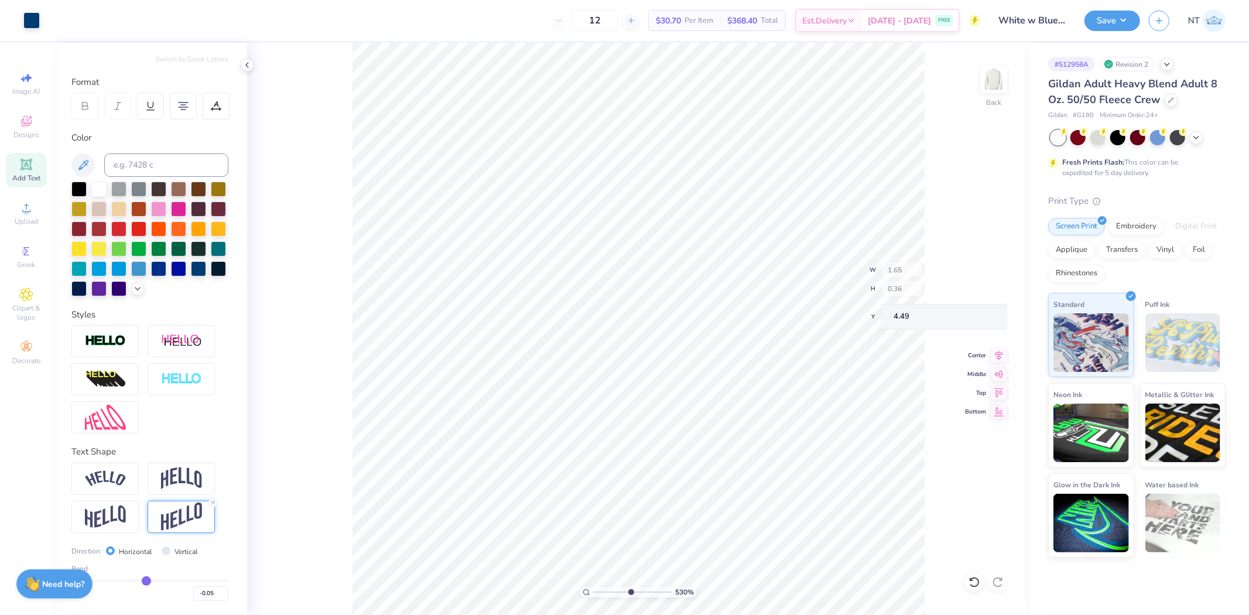
type input "4.49"
type input "3.65810382968135"
type input "4.48"
type input "2.52537424487699"
type input "4.49"
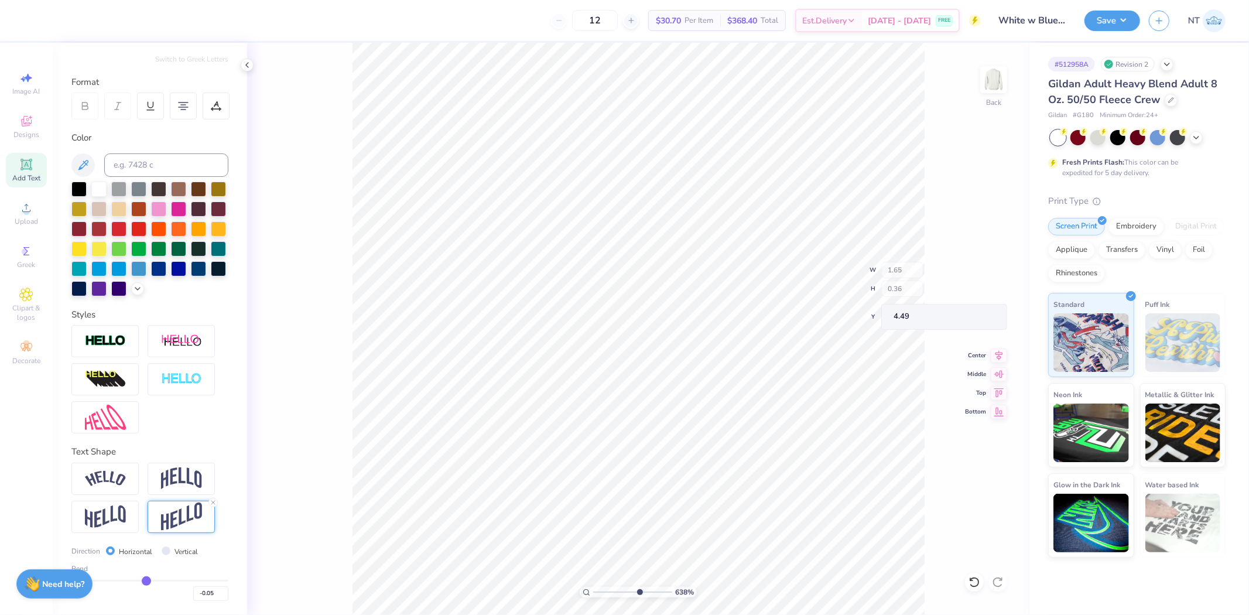
type input "6.37751442760906"
type input "0.32"
type input "4.51"
click at [210, 502] on icon at bounding box center [213, 502] width 7 height 7
type input "6.37751442760906"
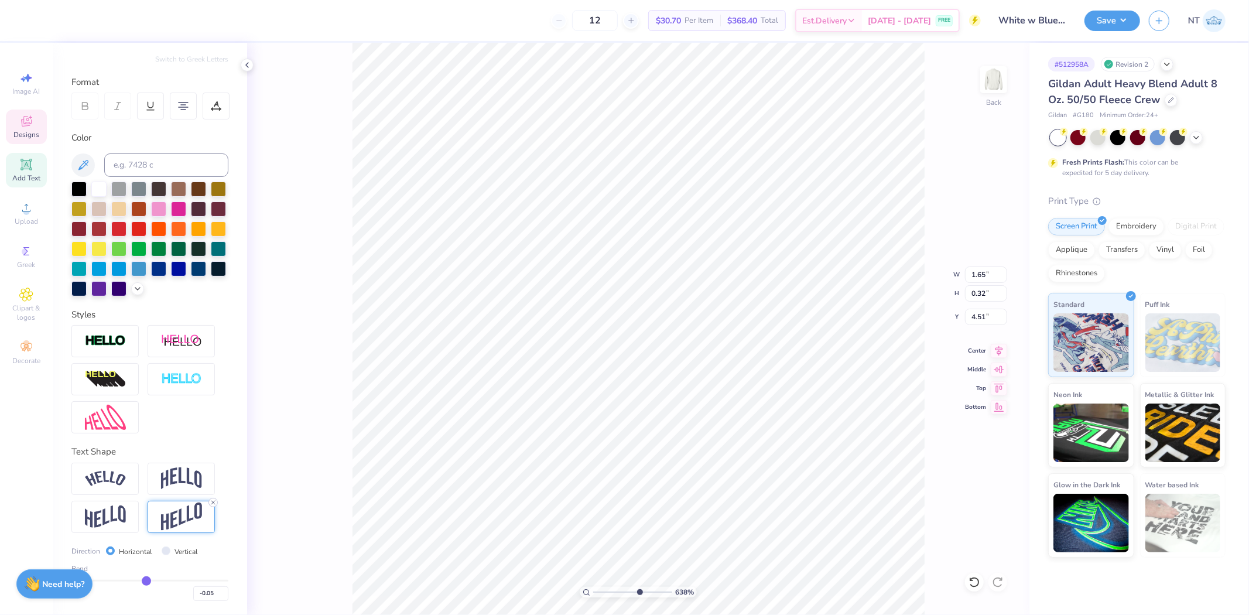
type input "0.28"
type input "4.54"
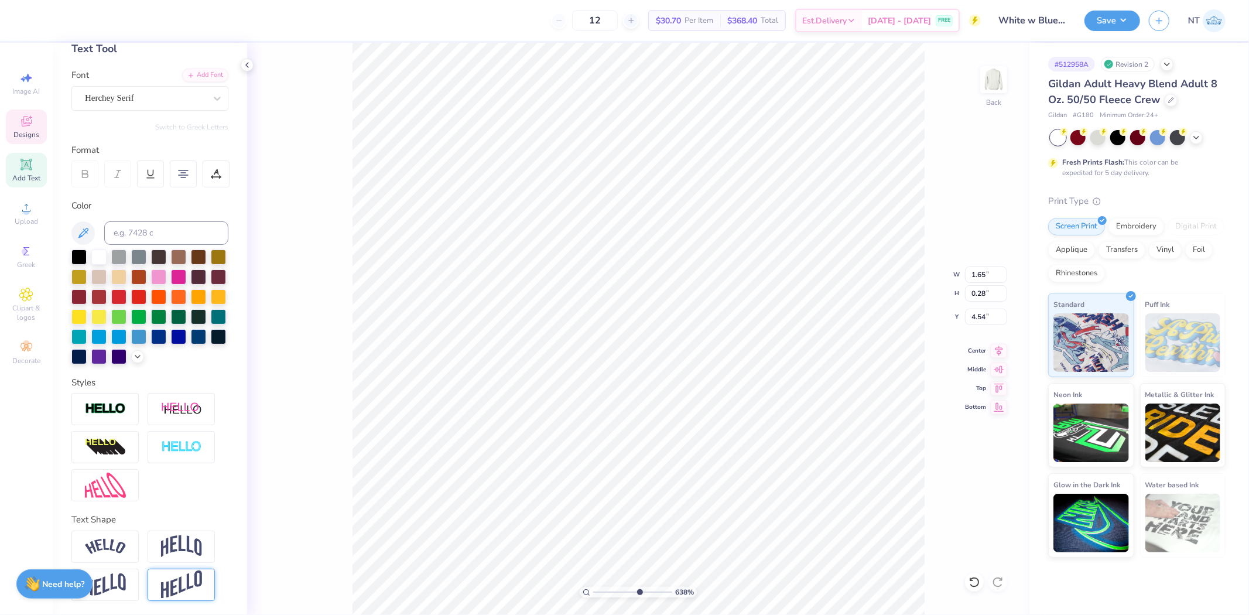
scroll to position [85, 0]
type input "6.37751442760906"
type input "0.27"
type input "4.53"
type input "3.6581034573736"
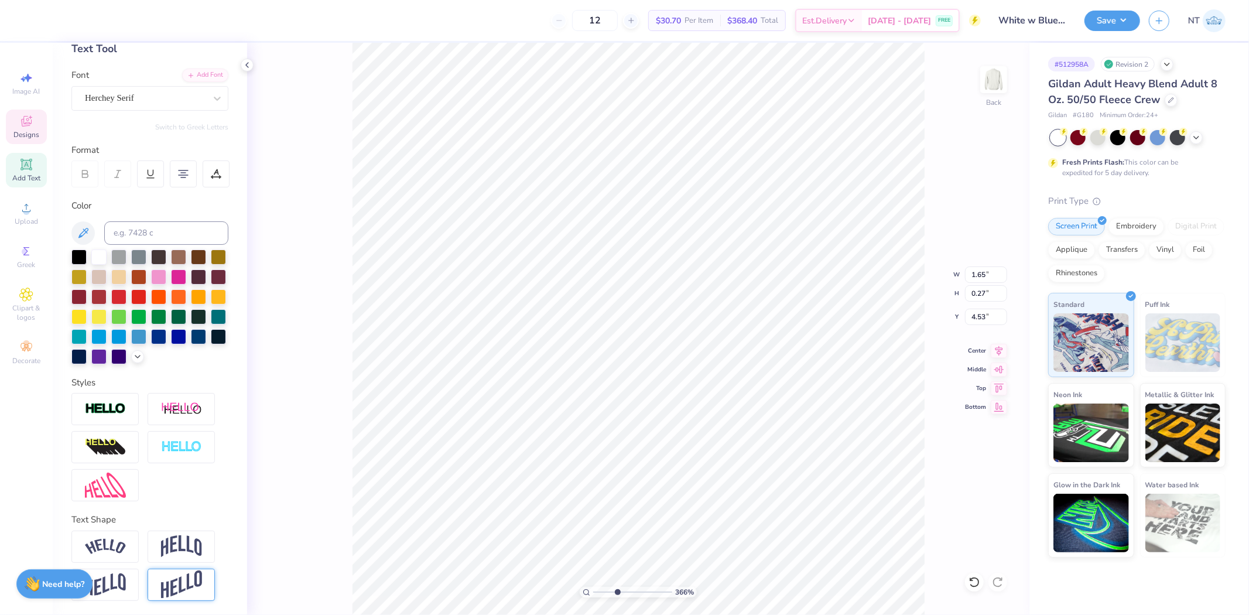
type input "4.37"
click at [993, 347] on icon at bounding box center [999, 349] width 16 height 14
type input "6.37751377853017"
type input "4.44"
type input "5.29890660520329"
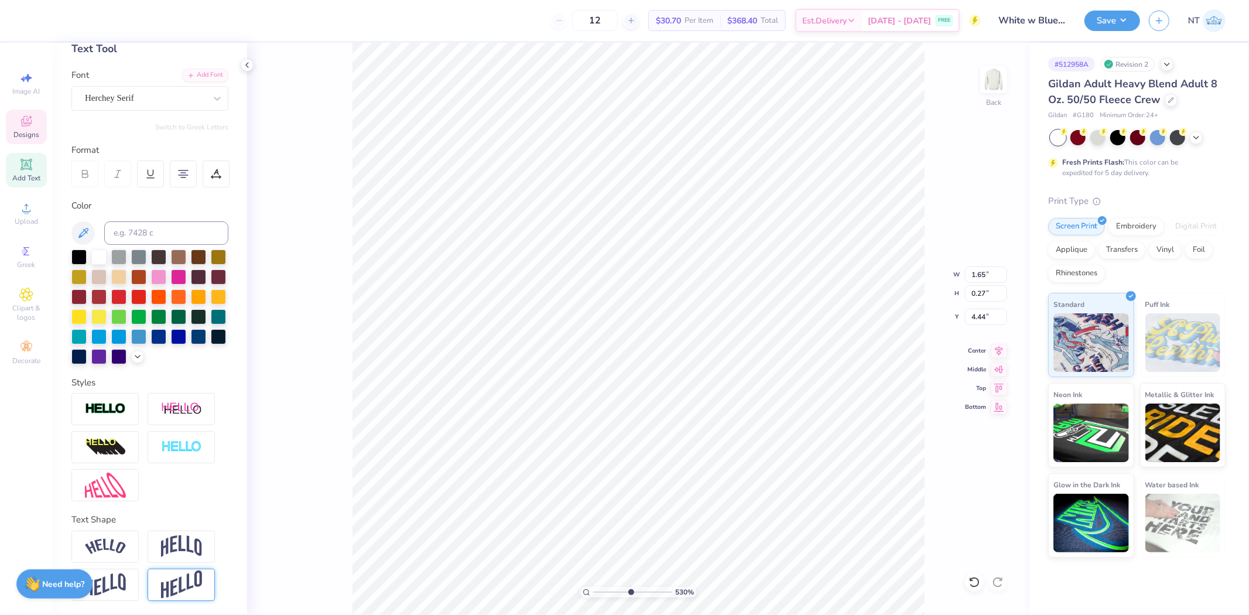
type input "1.66"
type input "0.36"
type input "4.41"
type input "7.67567444110136"
type input "4.42"
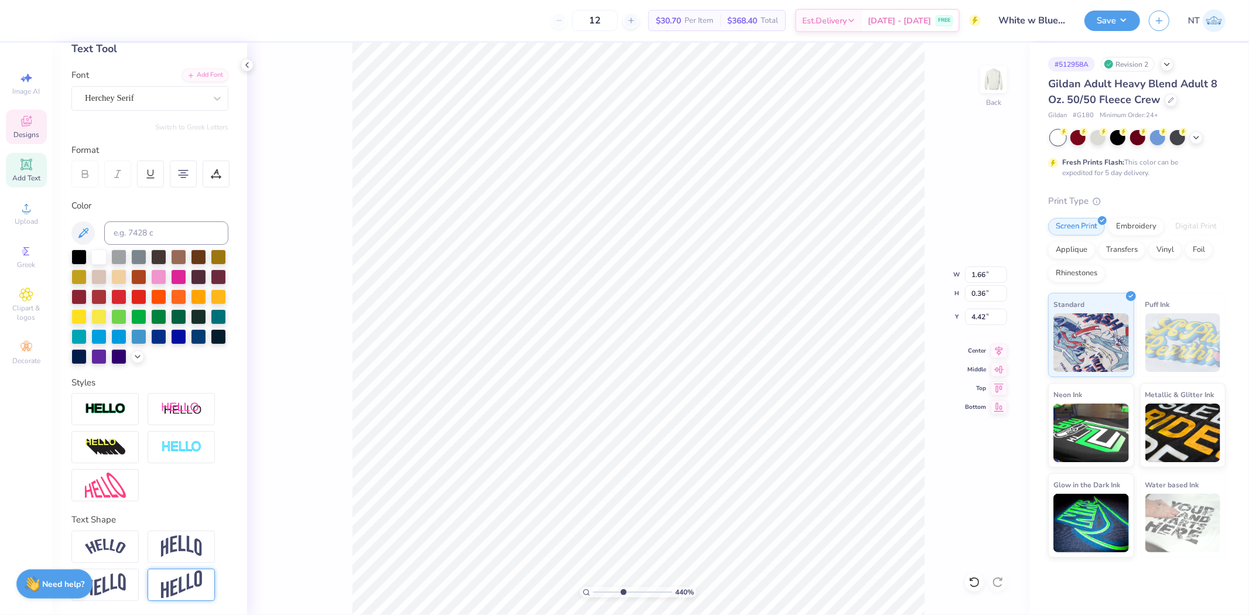
type input "4.40272058763601"
type input "10.50"
type input "1.37"
type input "3.00"
type input "4.40272058763601"
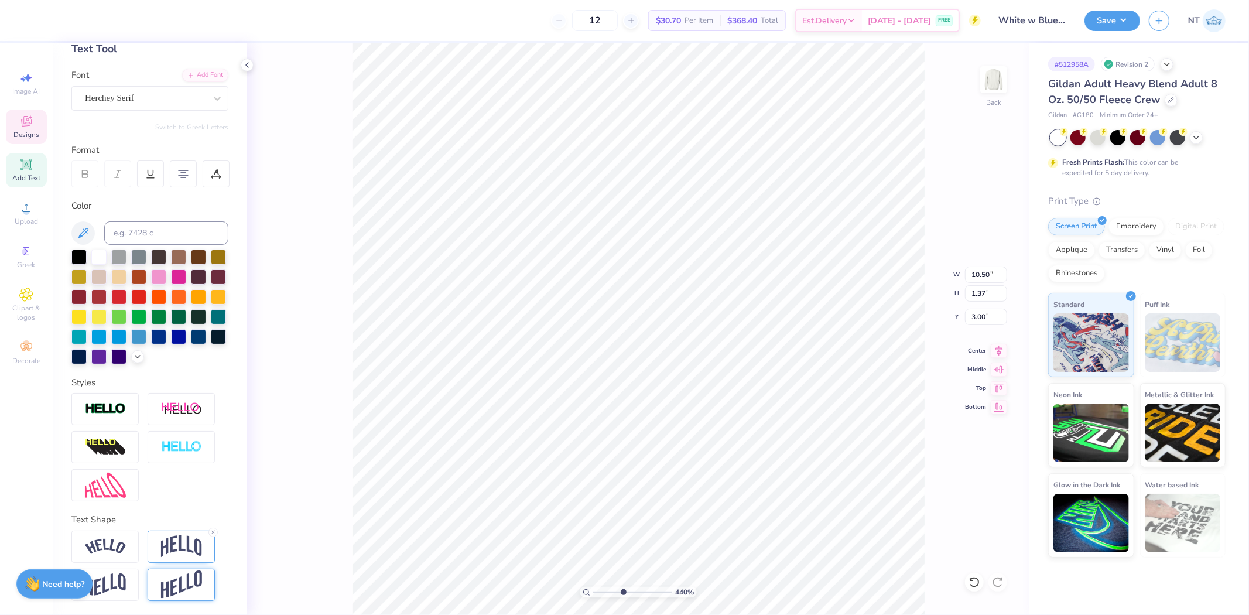
type input "1.66"
type input "0.36"
type input "4.42"
type input "4.40272058763601"
type input "4.41"
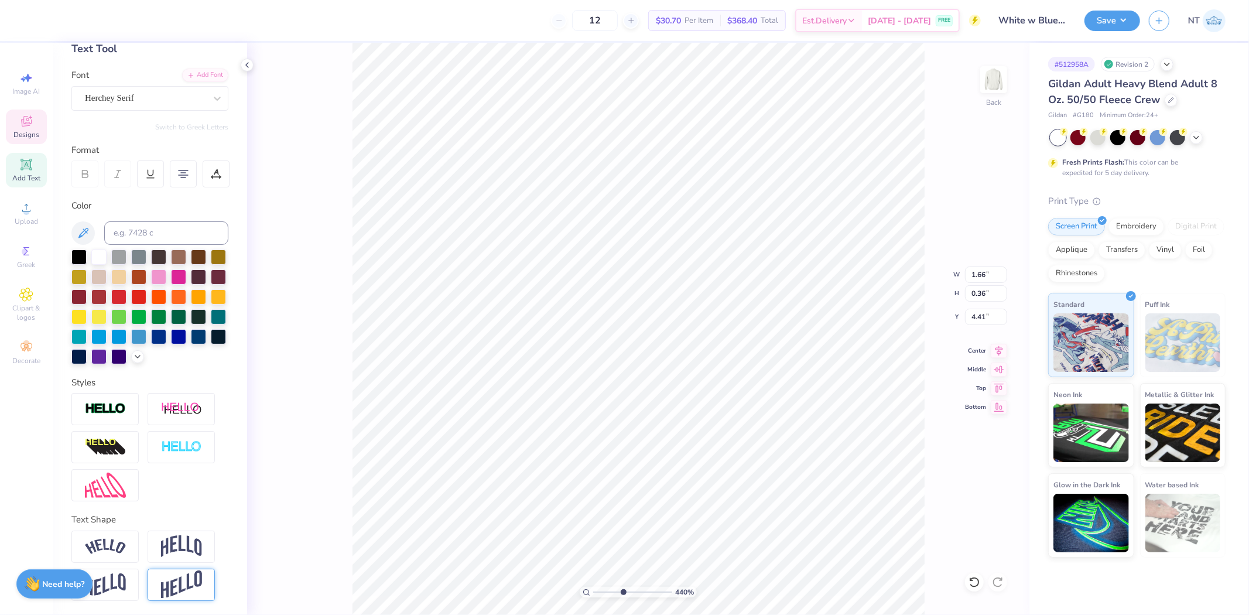
type input "4.40272058763601"
type input "1.65"
type input "0.28"
type input "4.45"
type input "3.03942088499281"
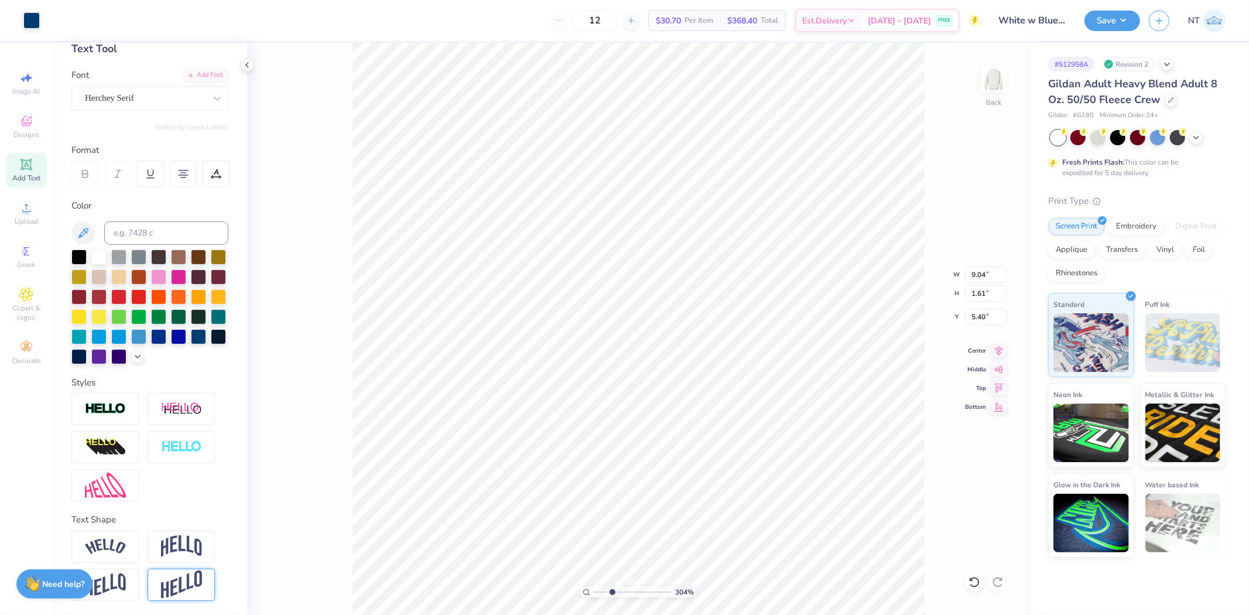
type input "4.89"
click at [637, 416] on li "Download vector" at bounding box center [642, 417] width 92 height 23
click at [35, 173] on span "Add Text" at bounding box center [26, 177] width 28 height 9
click at [25, 223] on span "Upload" at bounding box center [26, 221] width 23 height 9
click at [136, 221] on input at bounding box center [166, 232] width 124 height 23
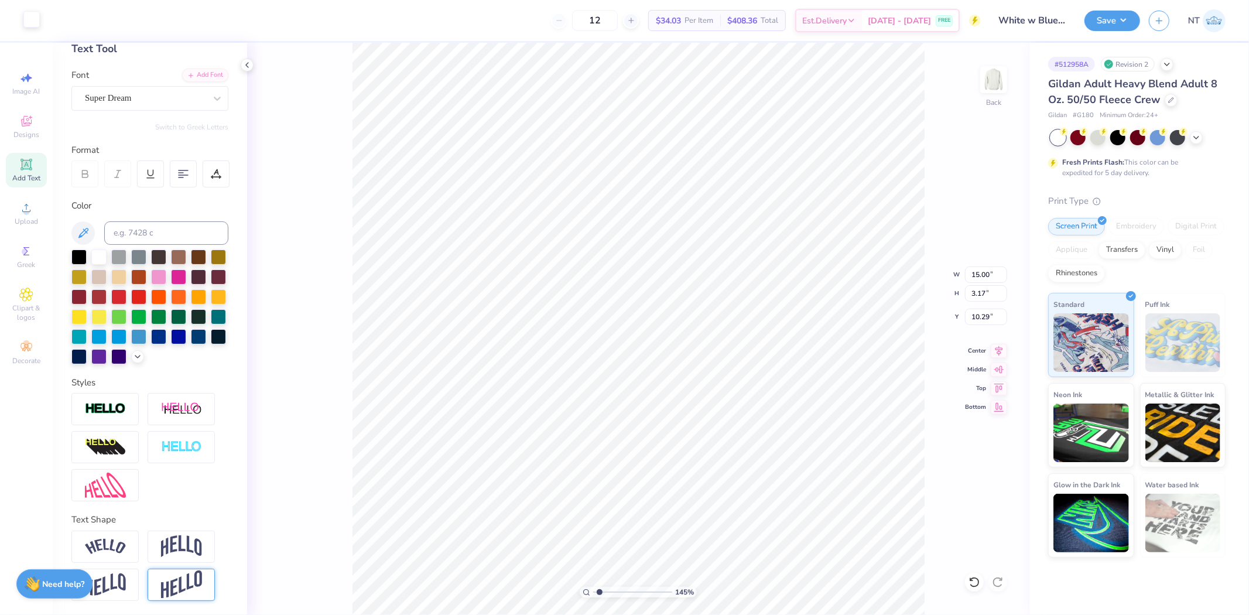
click at [30, 23] on div at bounding box center [31, 19] width 16 height 16
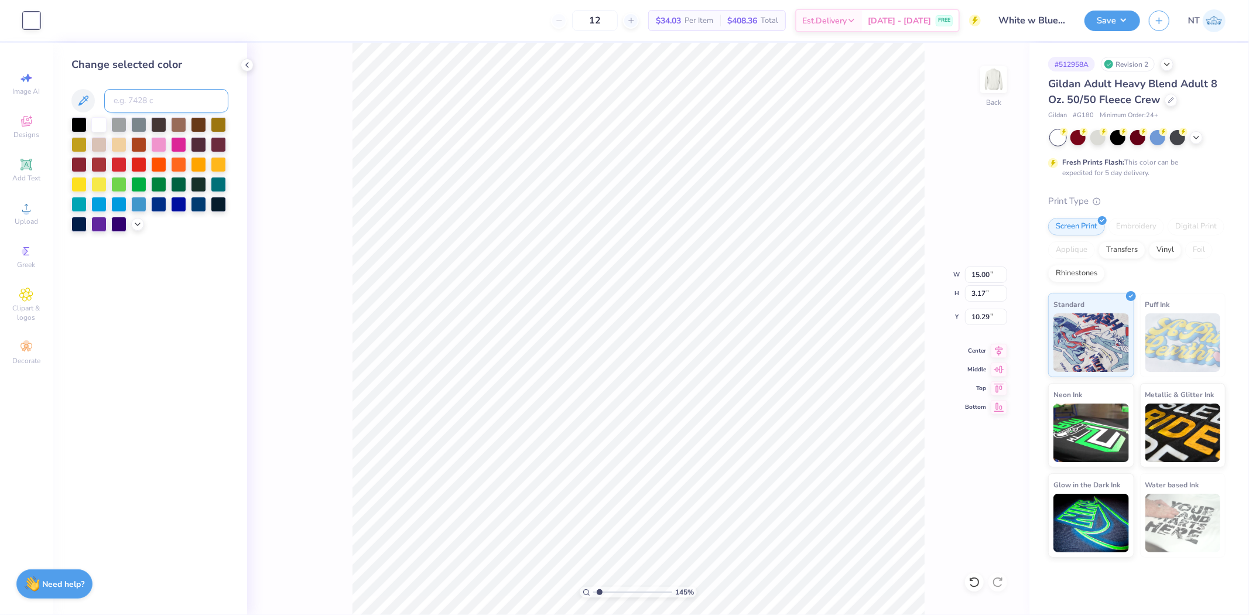
click at [139, 104] on input at bounding box center [166, 100] width 124 height 23
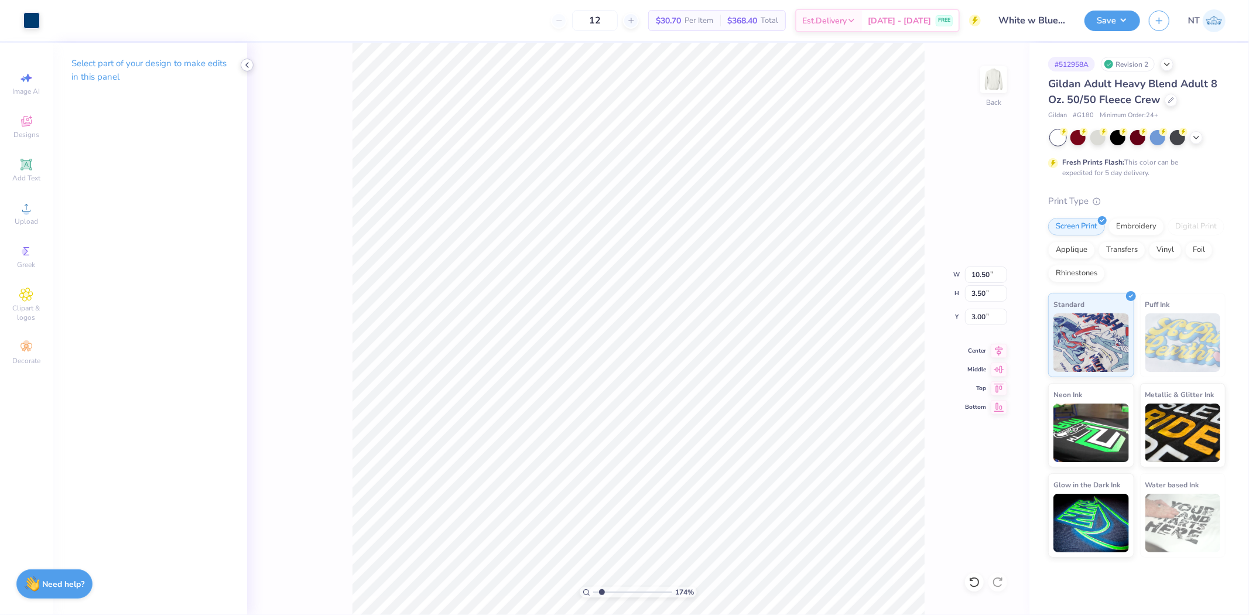
click at [249, 61] on icon at bounding box center [246, 64] width 9 height 9
click at [931, 480] on div "174 % Back" at bounding box center [541, 329] width 977 height 572
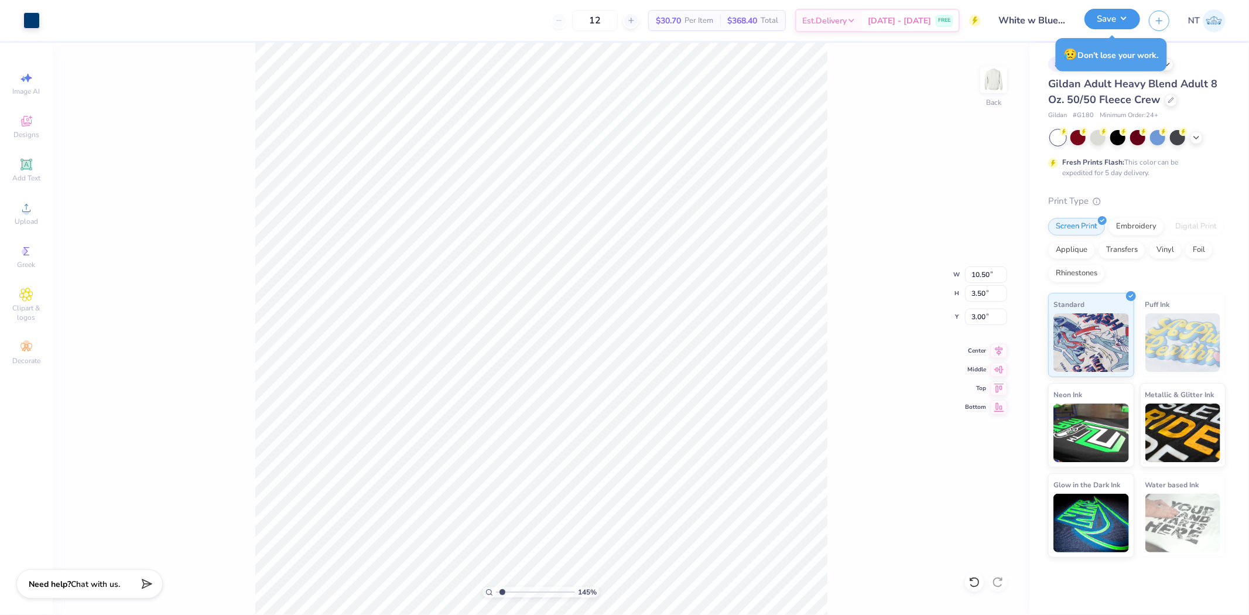
click at [1115, 19] on button "Save" at bounding box center [1113, 19] width 56 height 20
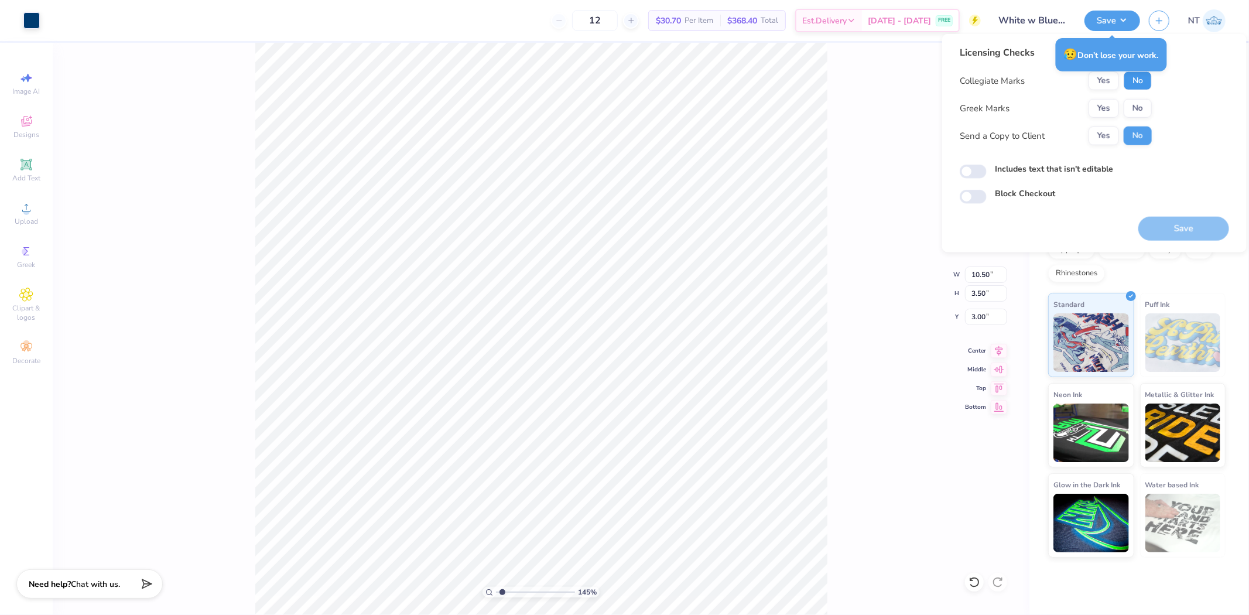
click at [1131, 83] on button "No" at bounding box center [1138, 80] width 28 height 19
click at [1101, 115] on button "Yes" at bounding box center [1104, 108] width 30 height 19
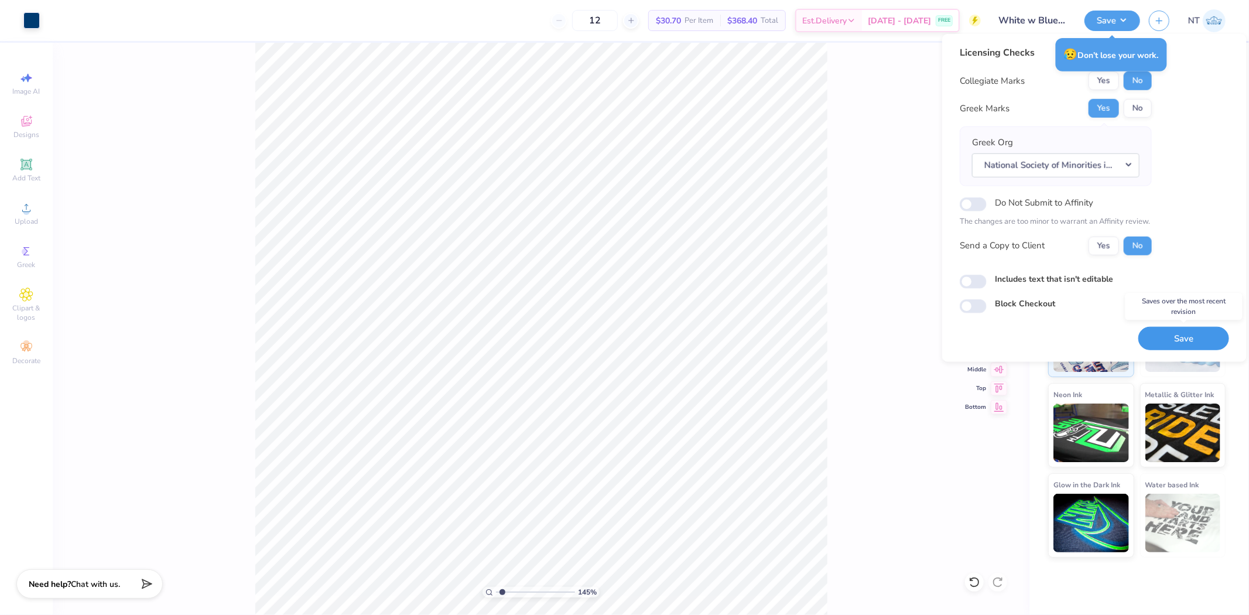
click at [1186, 341] on button "Save" at bounding box center [1183, 338] width 91 height 24
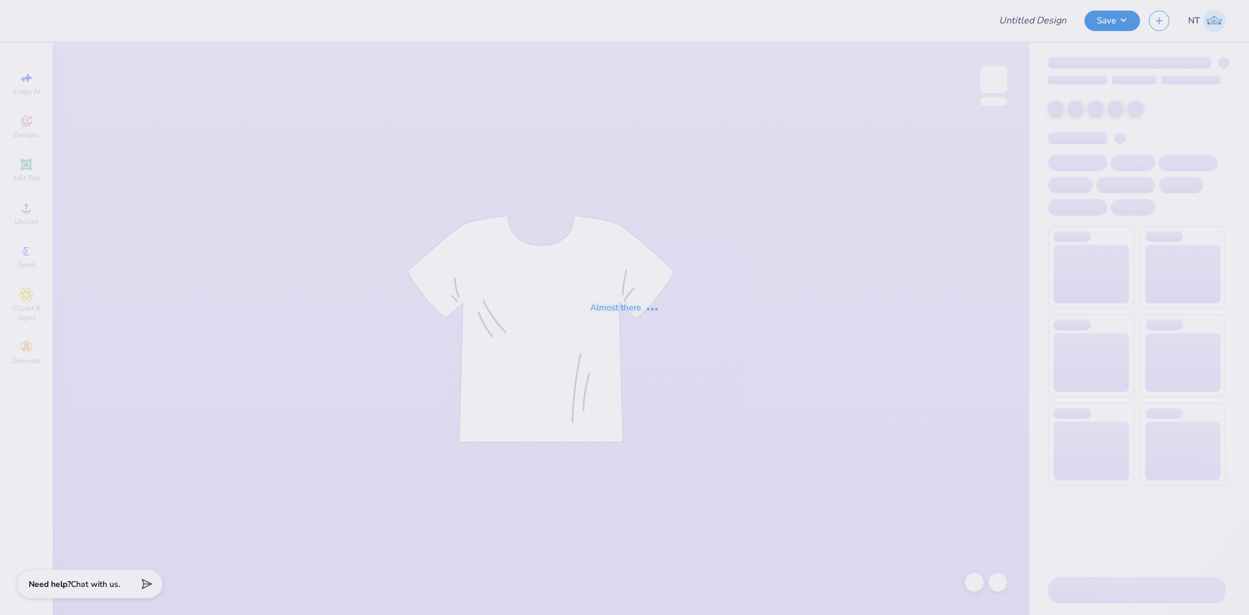
type input "White w Blue Text"
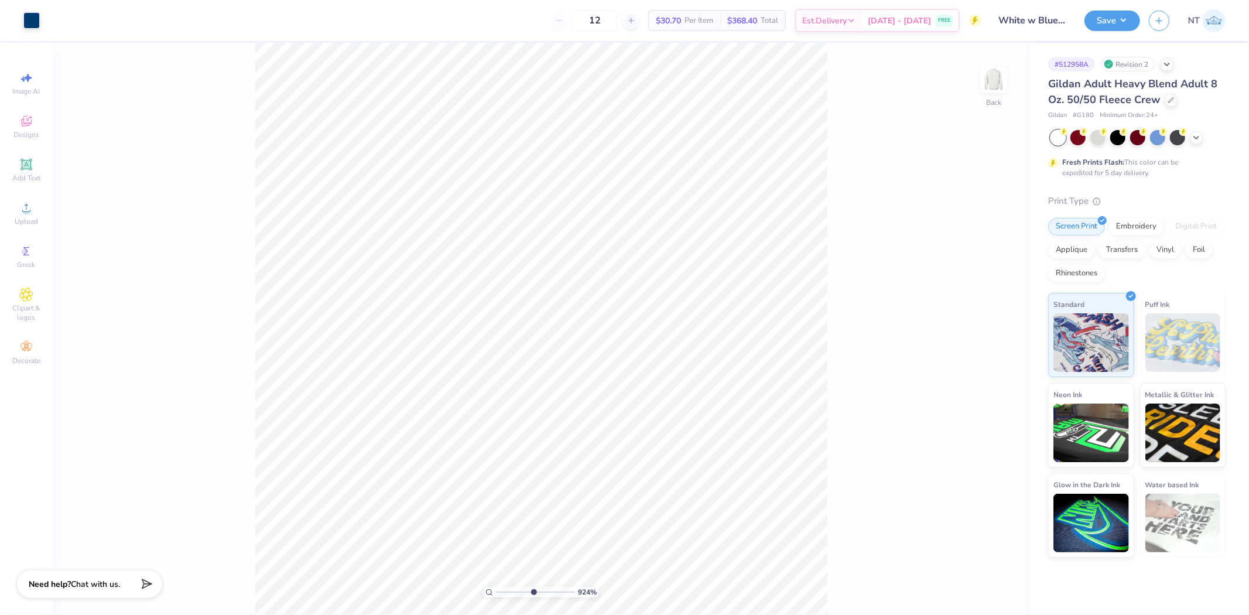
type input "9.23807931613048"
type input "1.57"
type input "0.35"
type input "4.43"
type input "1.61"
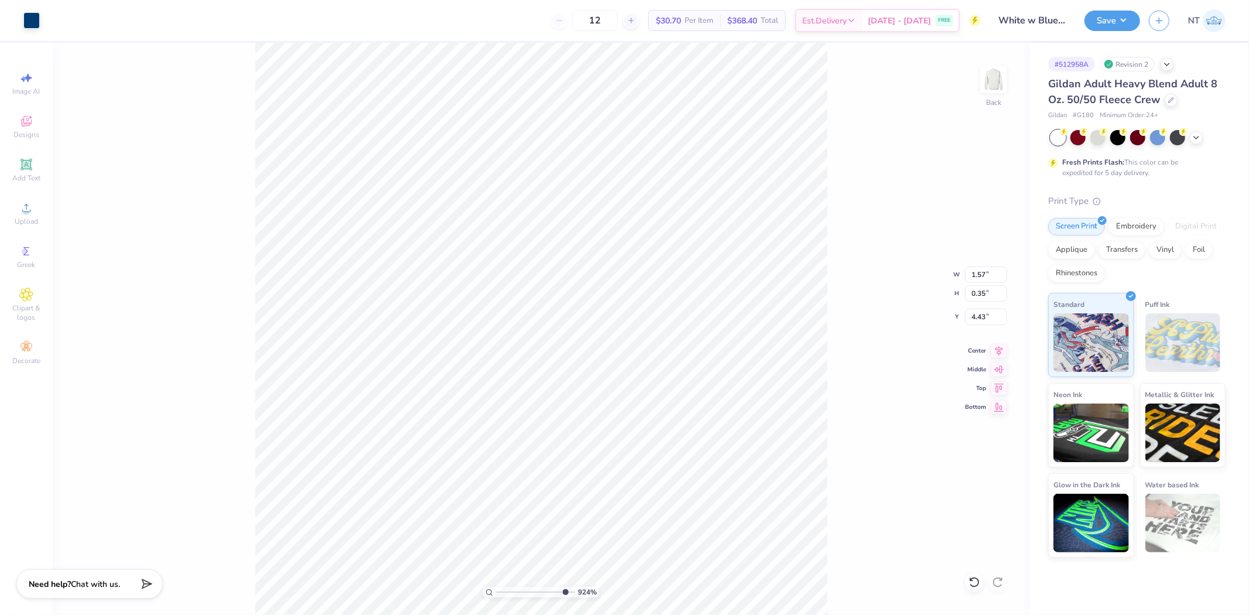
type input "0.36"
type input "4.42"
type input "10.50"
type input "3.50"
type input "3.00"
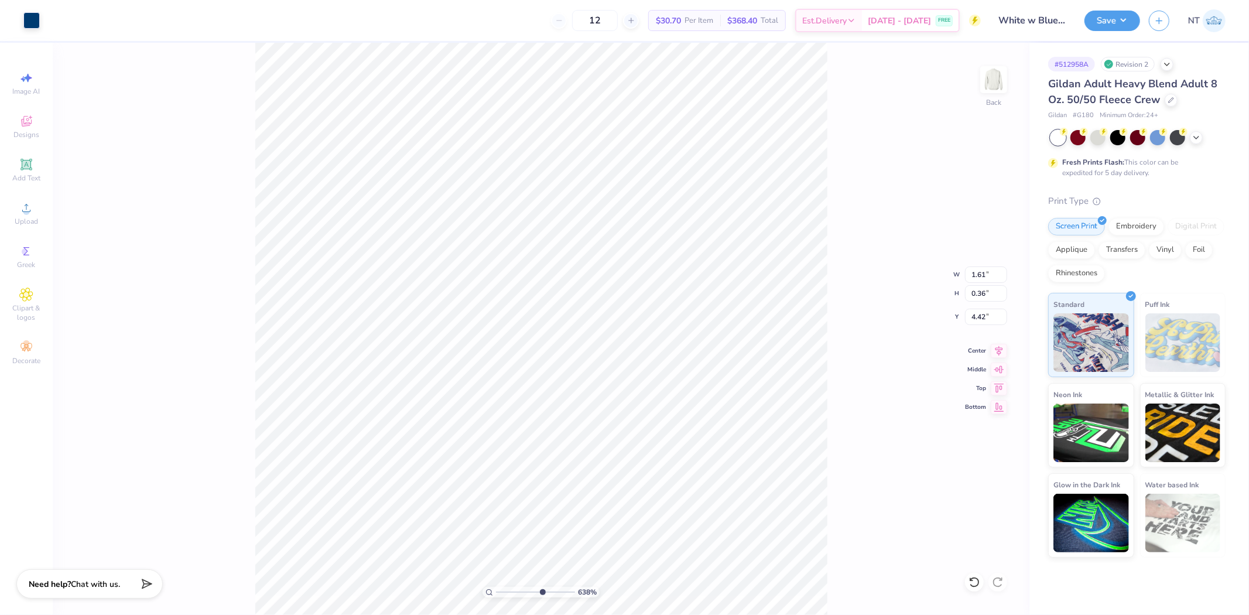
type input "9.23807931613048"
type input "1.46"
type input "0.33"
type input "10.50"
type input "3.50"
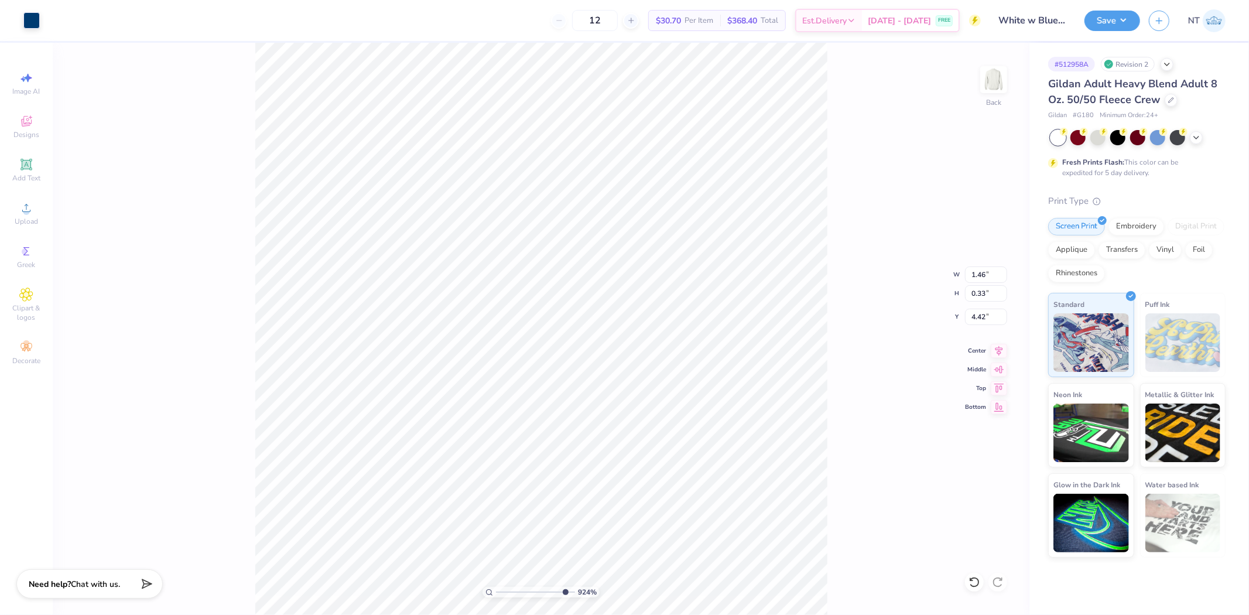
type input "3.00"
click at [1116, 13] on button "Save" at bounding box center [1113, 19] width 56 height 20
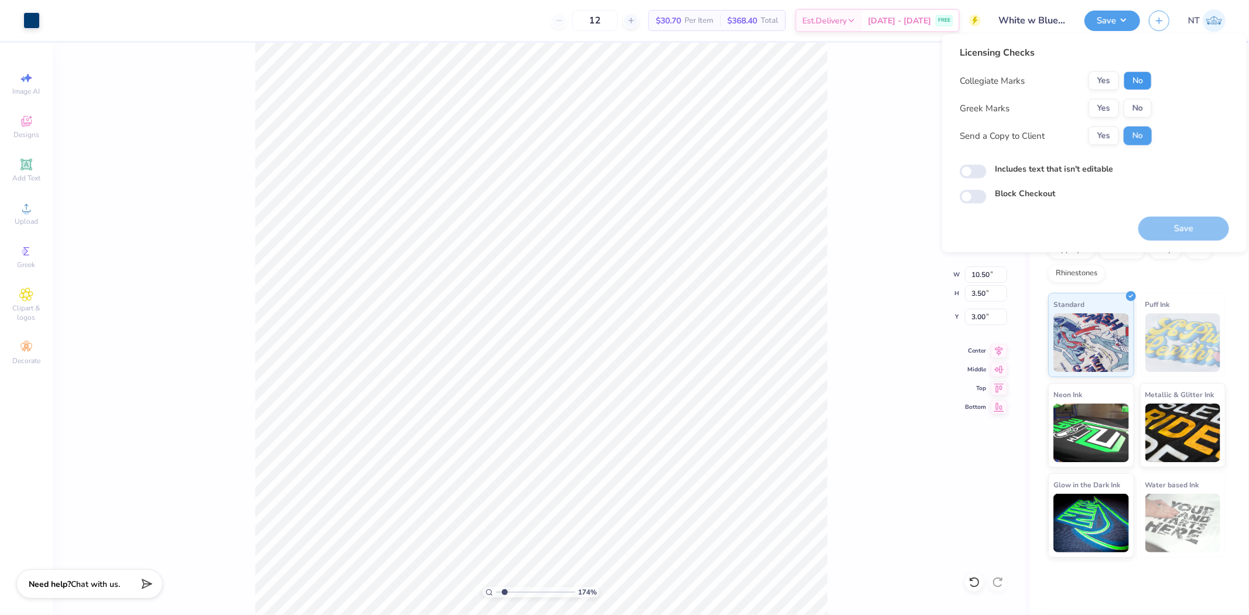
click at [1125, 83] on button "No" at bounding box center [1138, 80] width 28 height 19
click at [1098, 86] on button "Yes" at bounding box center [1104, 80] width 30 height 19
click at [1137, 108] on button "No" at bounding box center [1138, 108] width 28 height 19
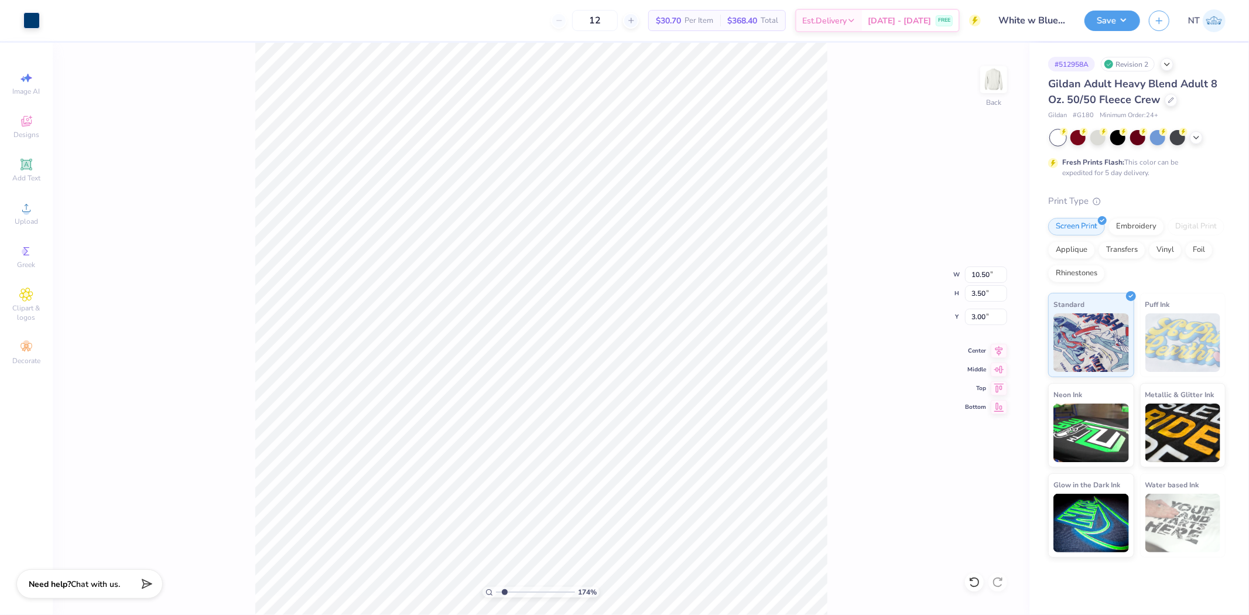
click at [1119, 5] on div "Save NT" at bounding box center [1167, 20] width 165 height 41
click at [1126, 19] on button "Save" at bounding box center [1113, 19] width 56 height 20
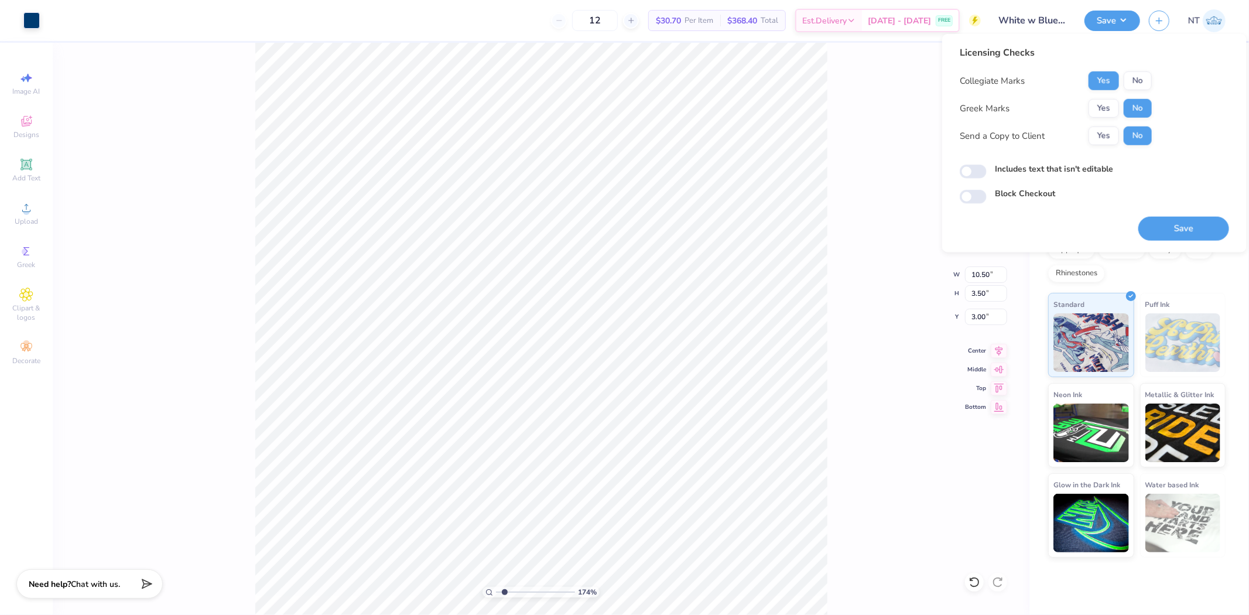
click at [1193, 225] on button "Save" at bounding box center [1183, 229] width 91 height 24
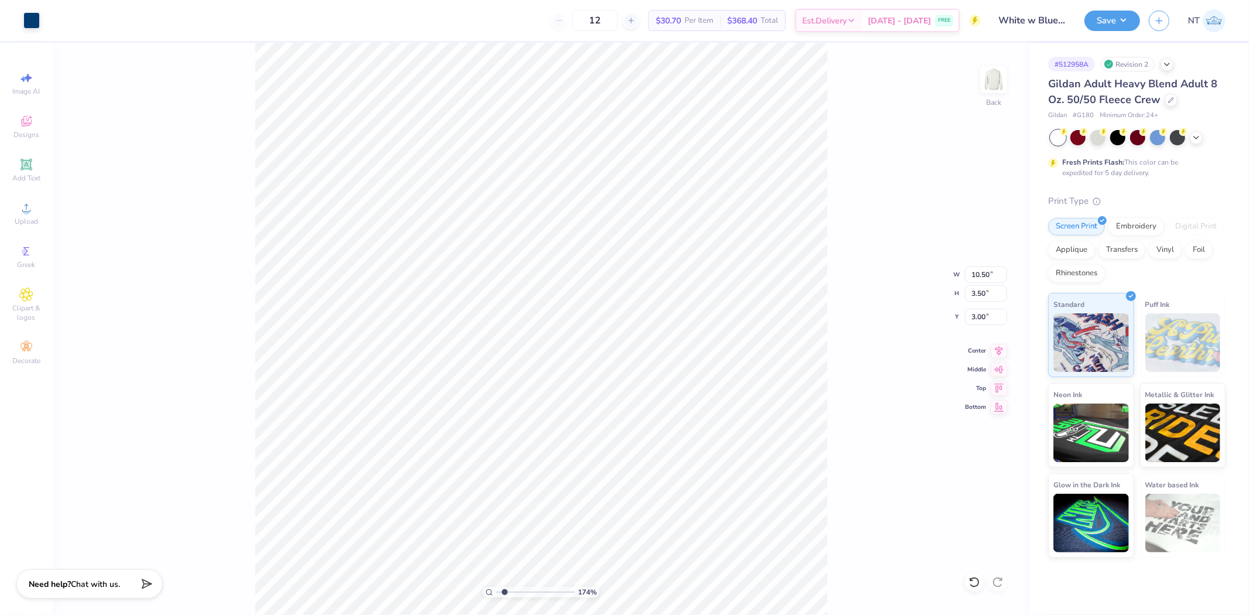
type input "1.74339349688841"
